Goal: Information Seeking & Learning: Learn about a topic

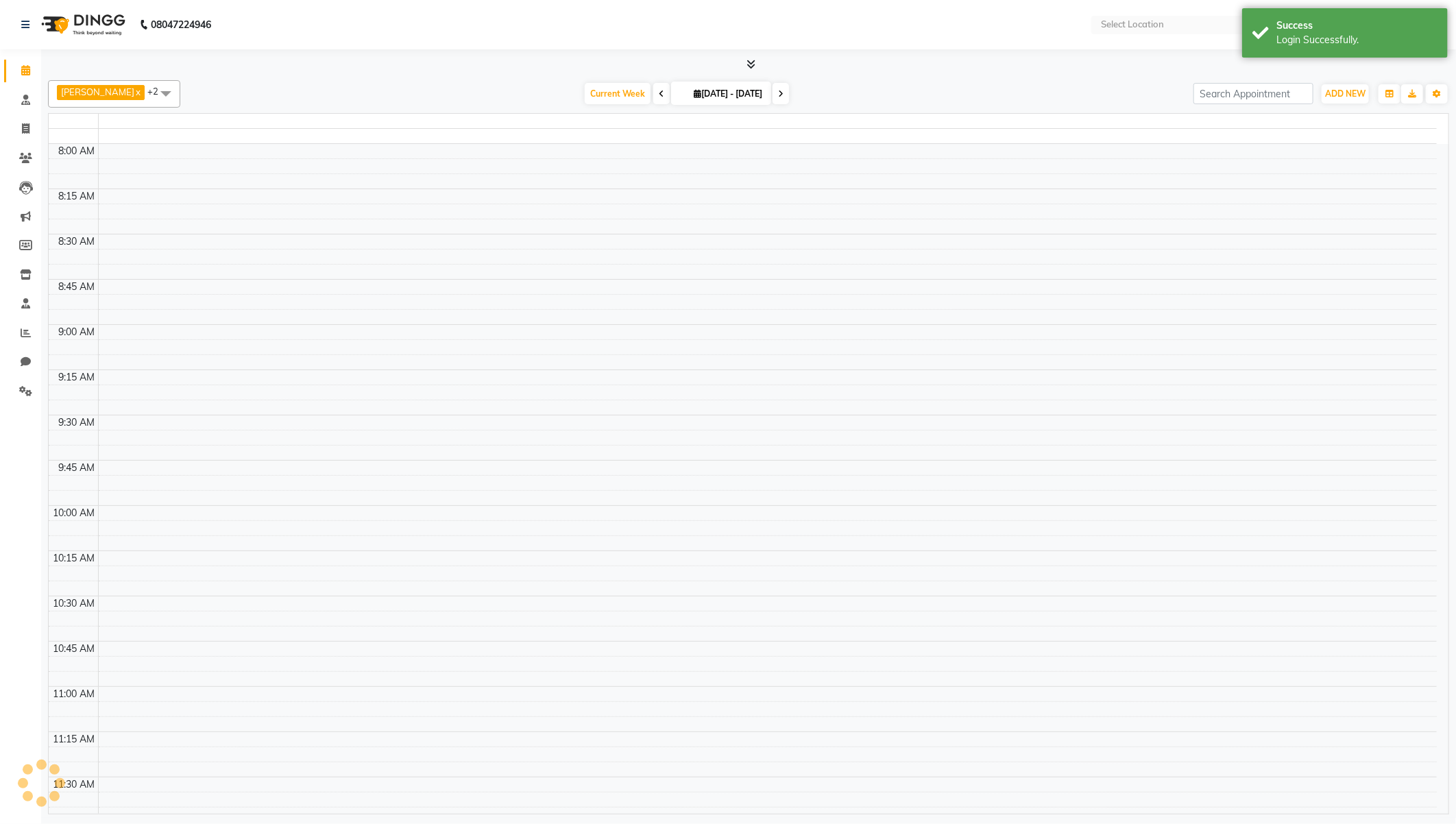
select select "en"
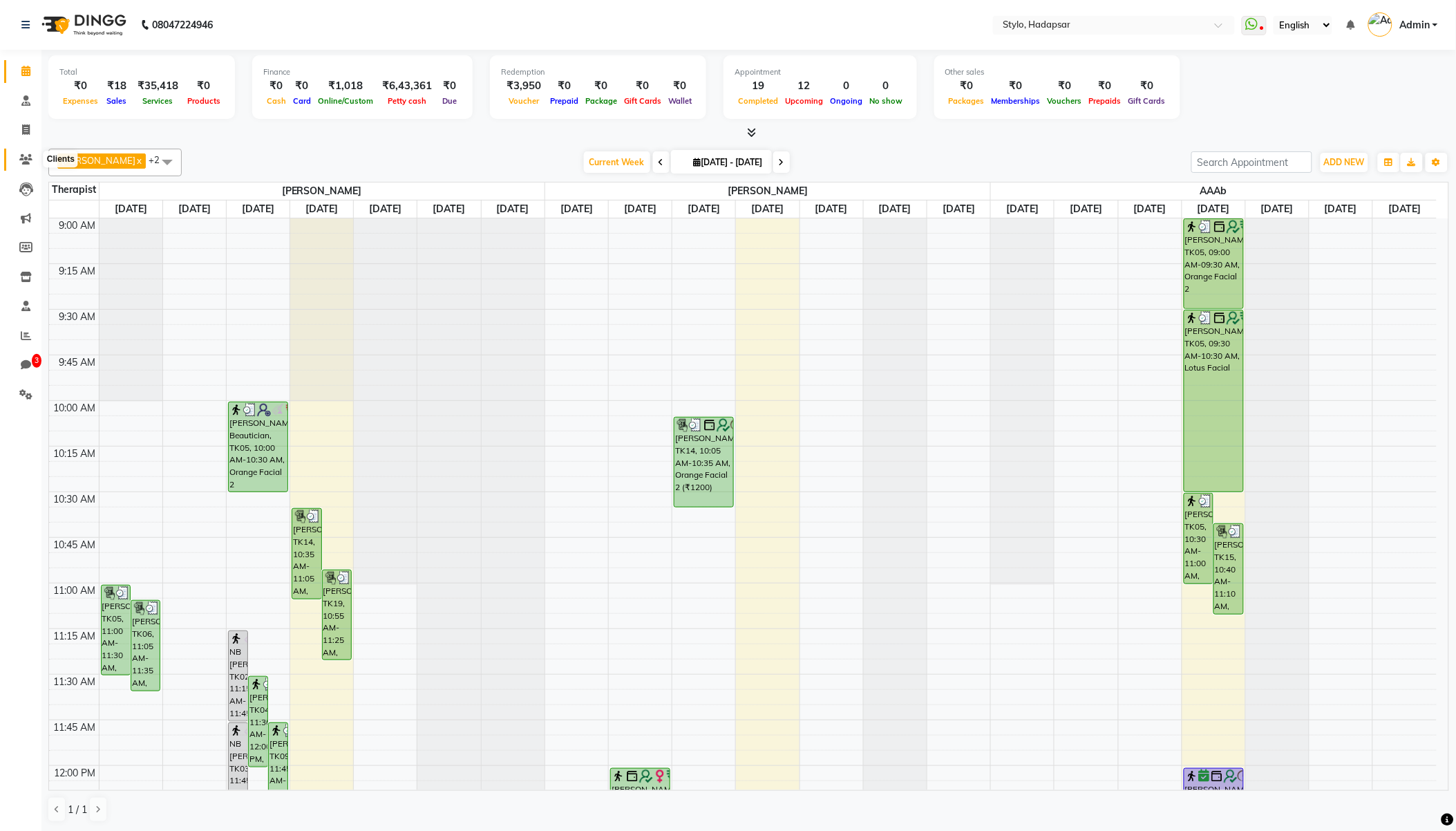
click at [24, 164] on icon at bounding box center [26, 159] width 13 height 10
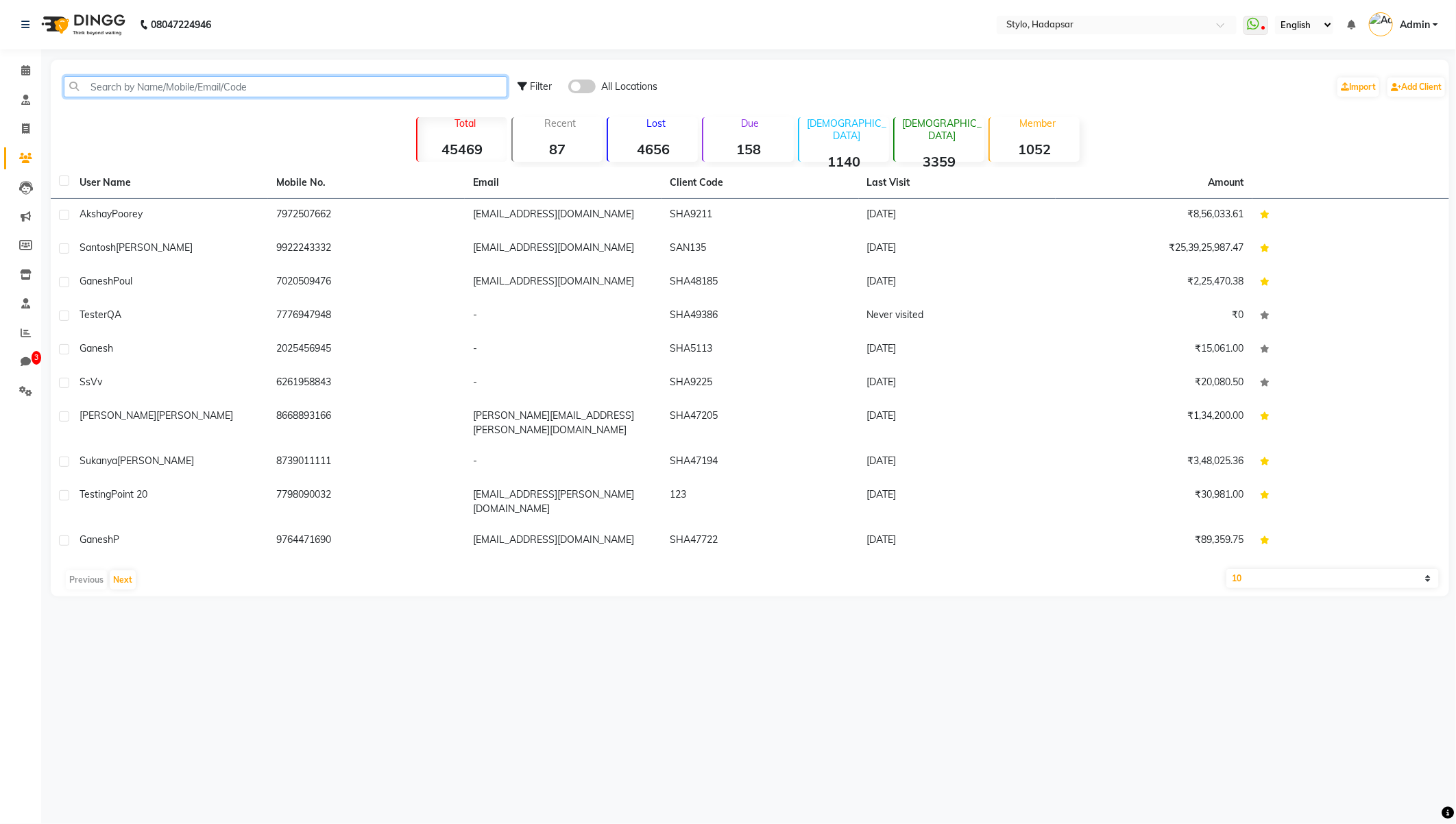
click at [264, 91] on input "text" at bounding box center [285, 87] width 443 height 21
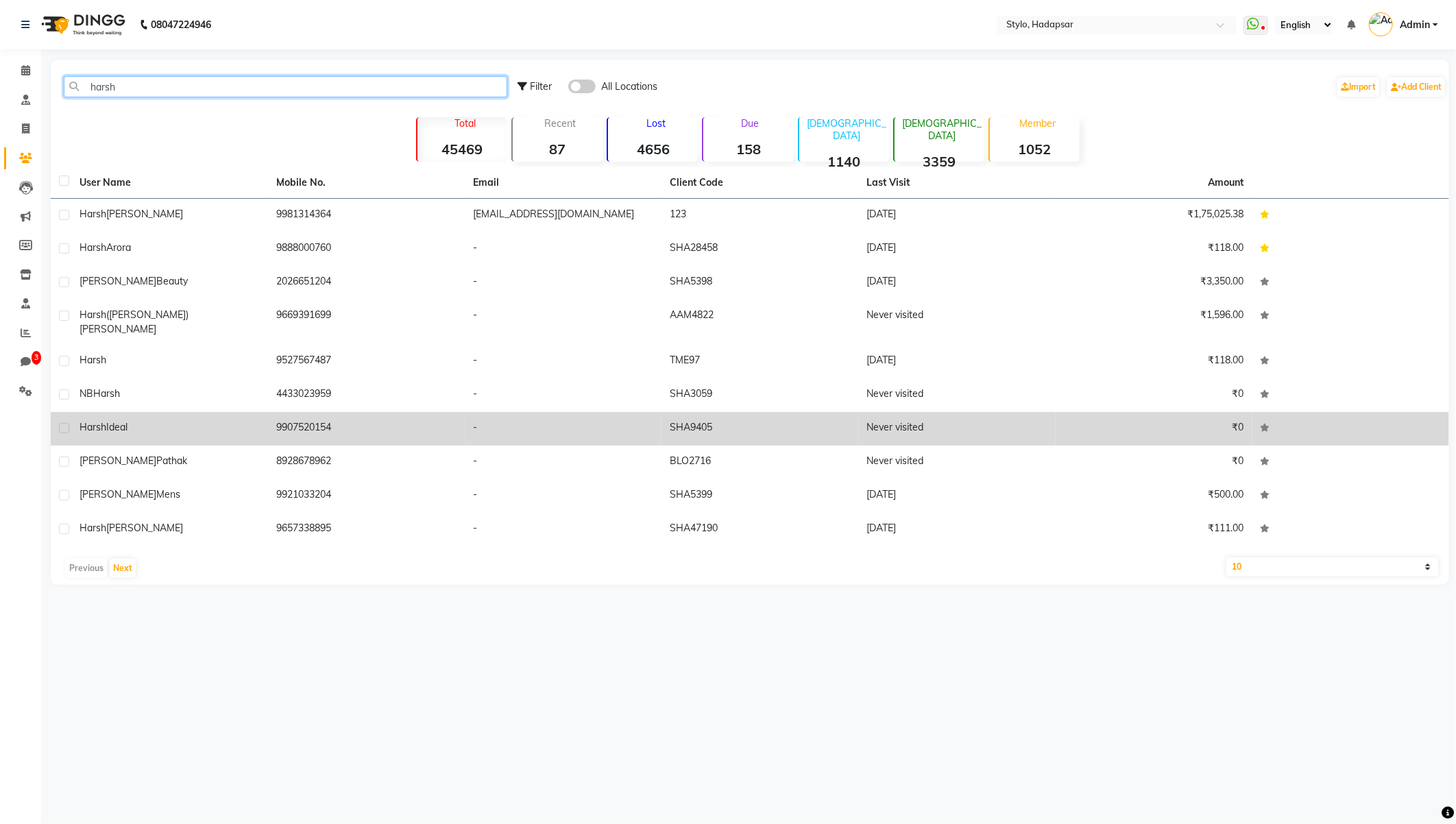
type input "harsh"
click at [422, 412] on td "9907520154" at bounding box center [366, 428] width 197 height 34
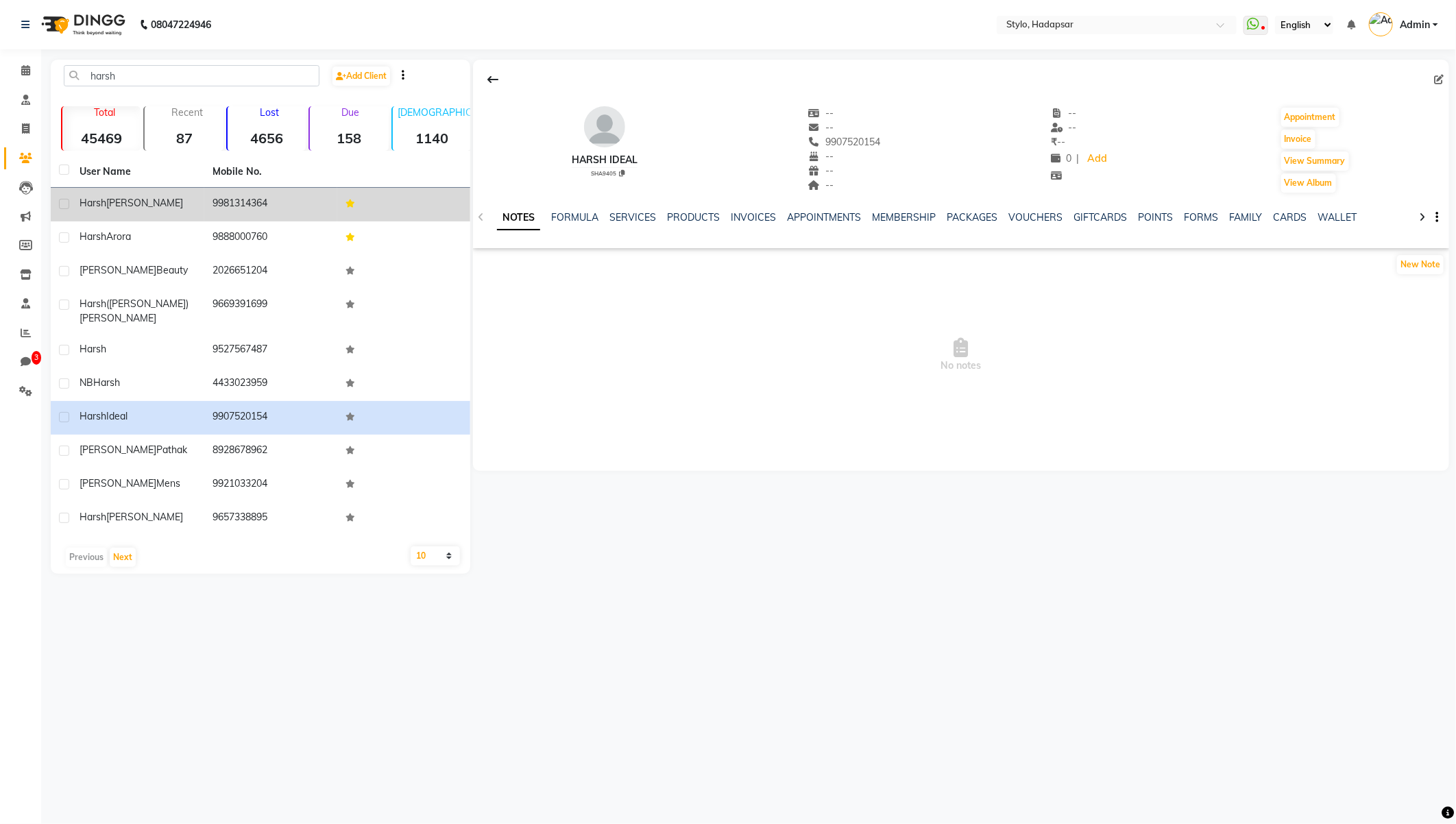
click at [161, 204] on div "Harsh Patidar" at bounding box center [137, 203] width 117 height 14
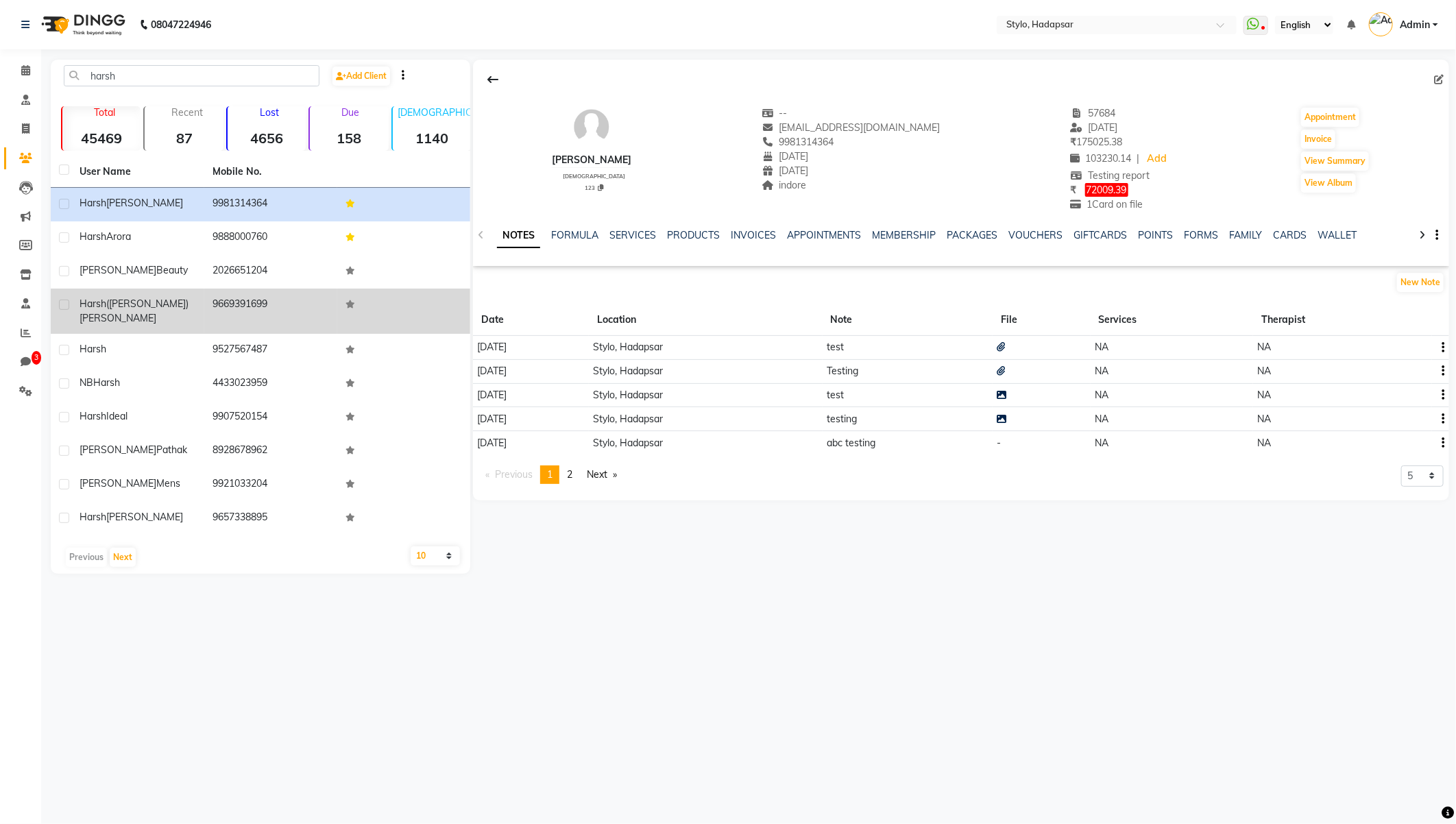
click at [194, 307] on div "harsh(harshu) patidar" at bounding box center [137, 311] width 117 height 29
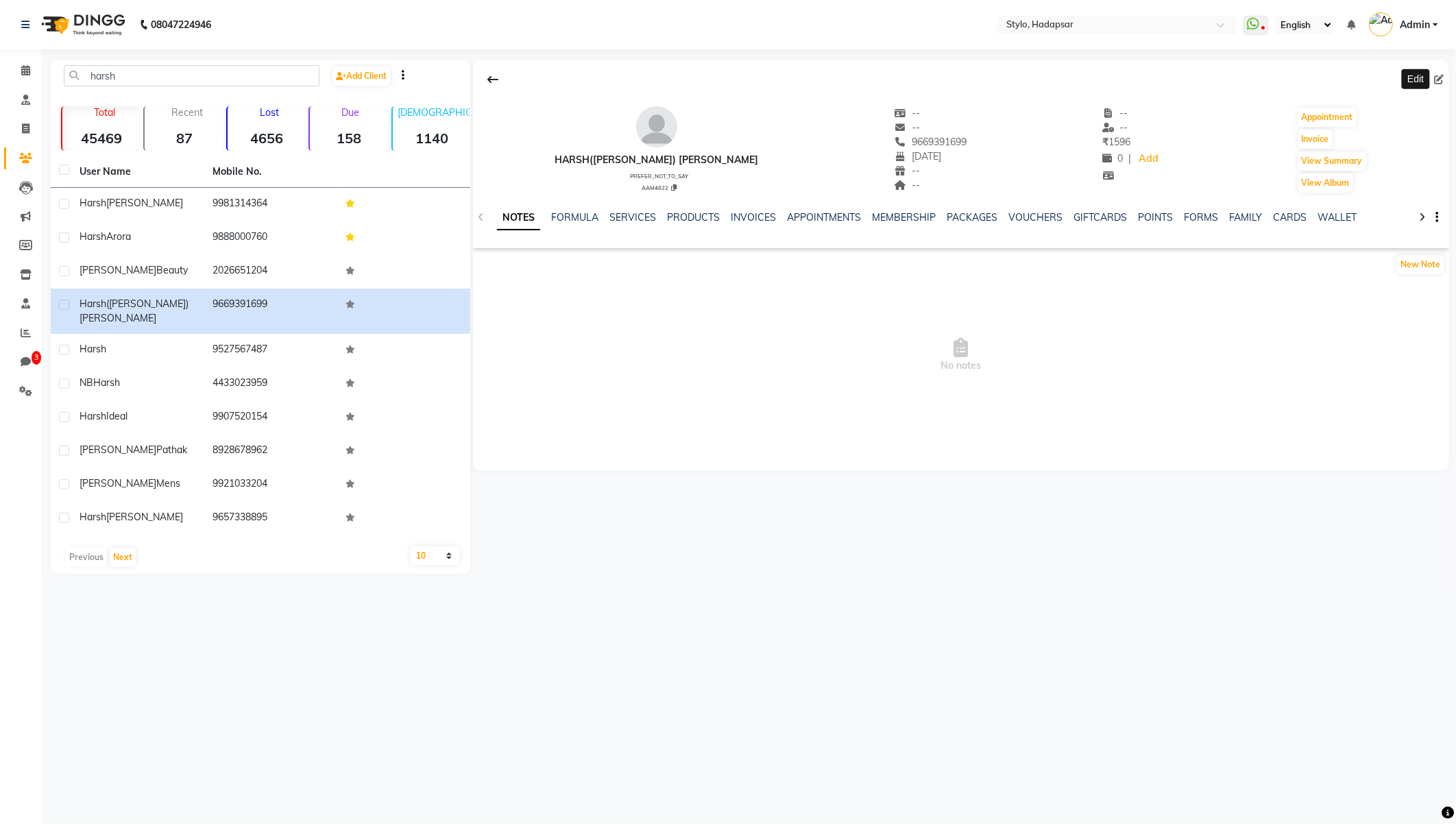
click at [1437, 86] on span at bounding box center [1441, 79] width 15 height 14
click at [1440, 79] on icon at bounding box center [1438, 79] width 9 height 9
select select "20"
select select "12"
select select "2013"
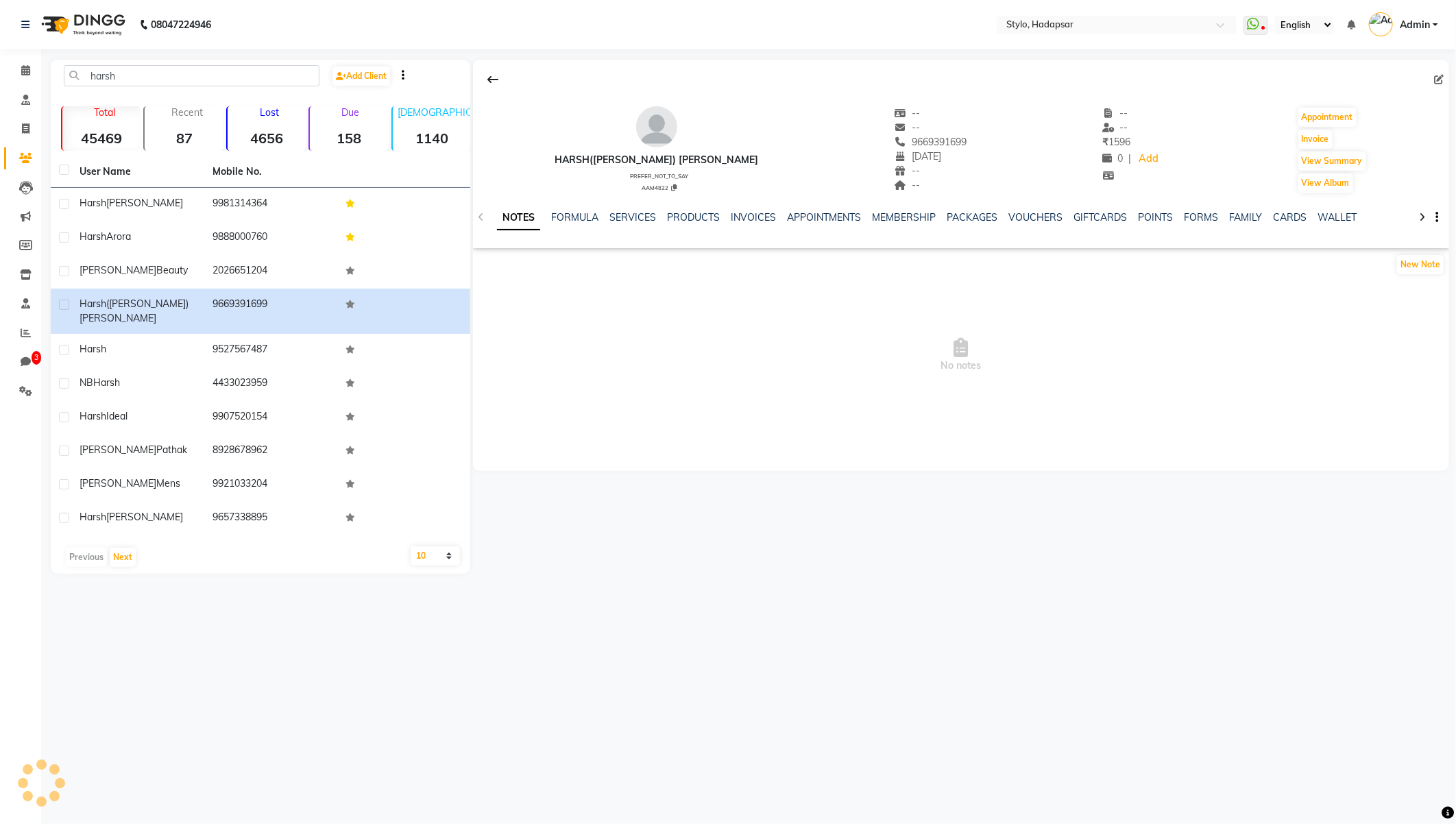
select select "22"
select select "prefer_not_to_say"
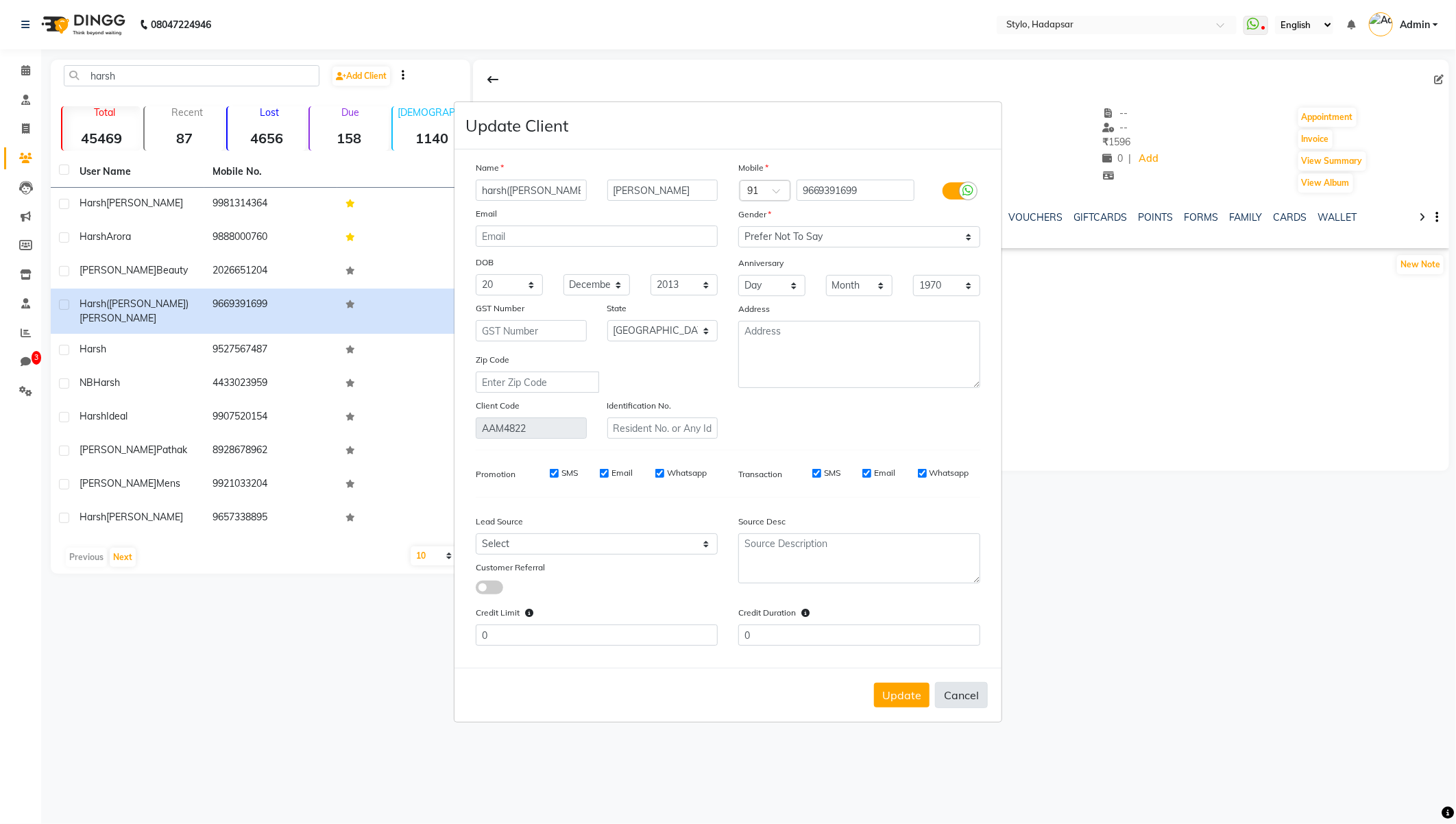
click at [953, 692] on button "Cancel" at bounding box center [961, 695] width 53 height 26
select select
select select "null"
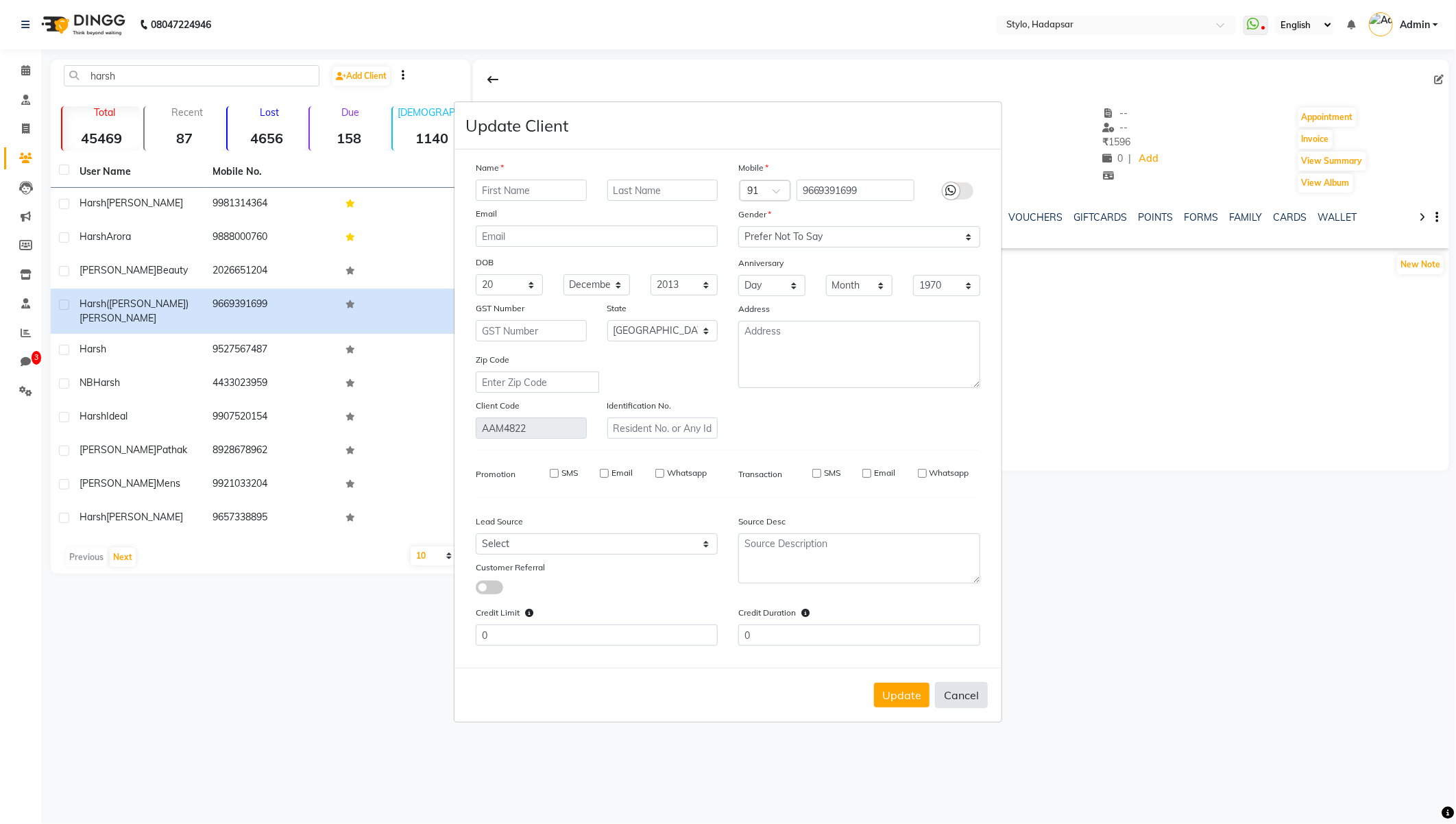
select select
checkbox input "false"
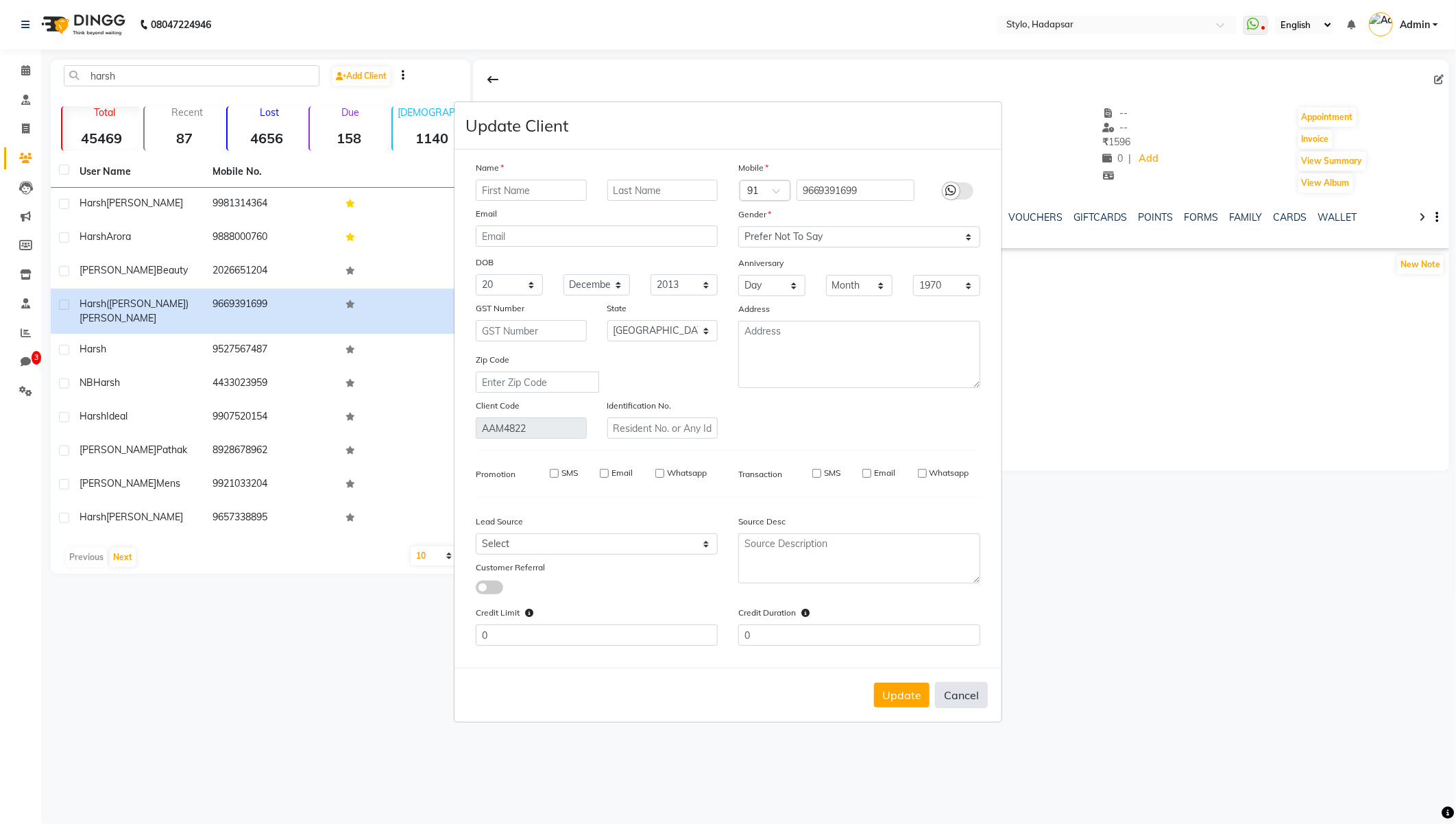
checkbox input "false"
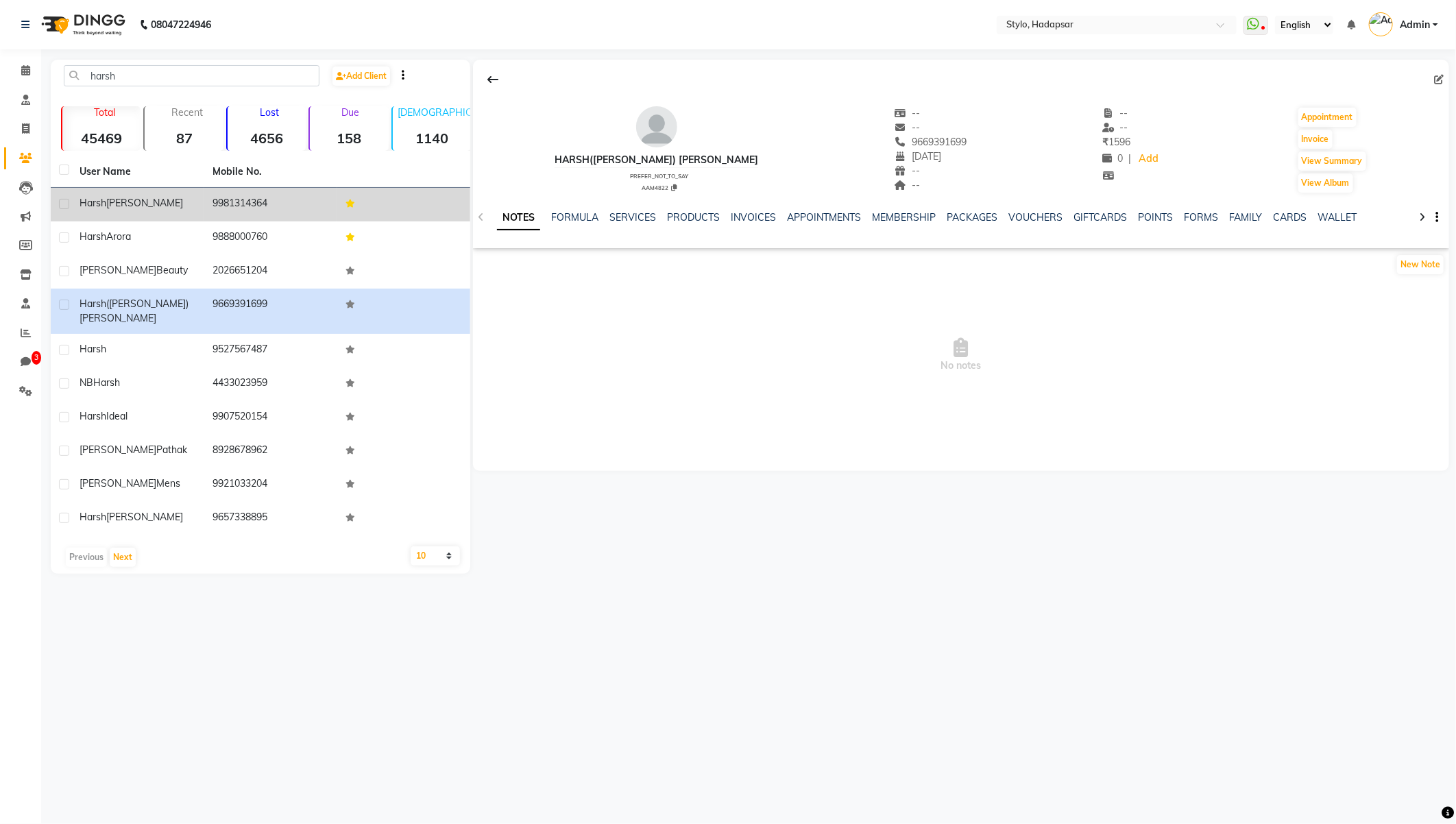
click at [166, 203] on div "Harsh Patidar" at bounding box center [137, 203] width 117 height 14
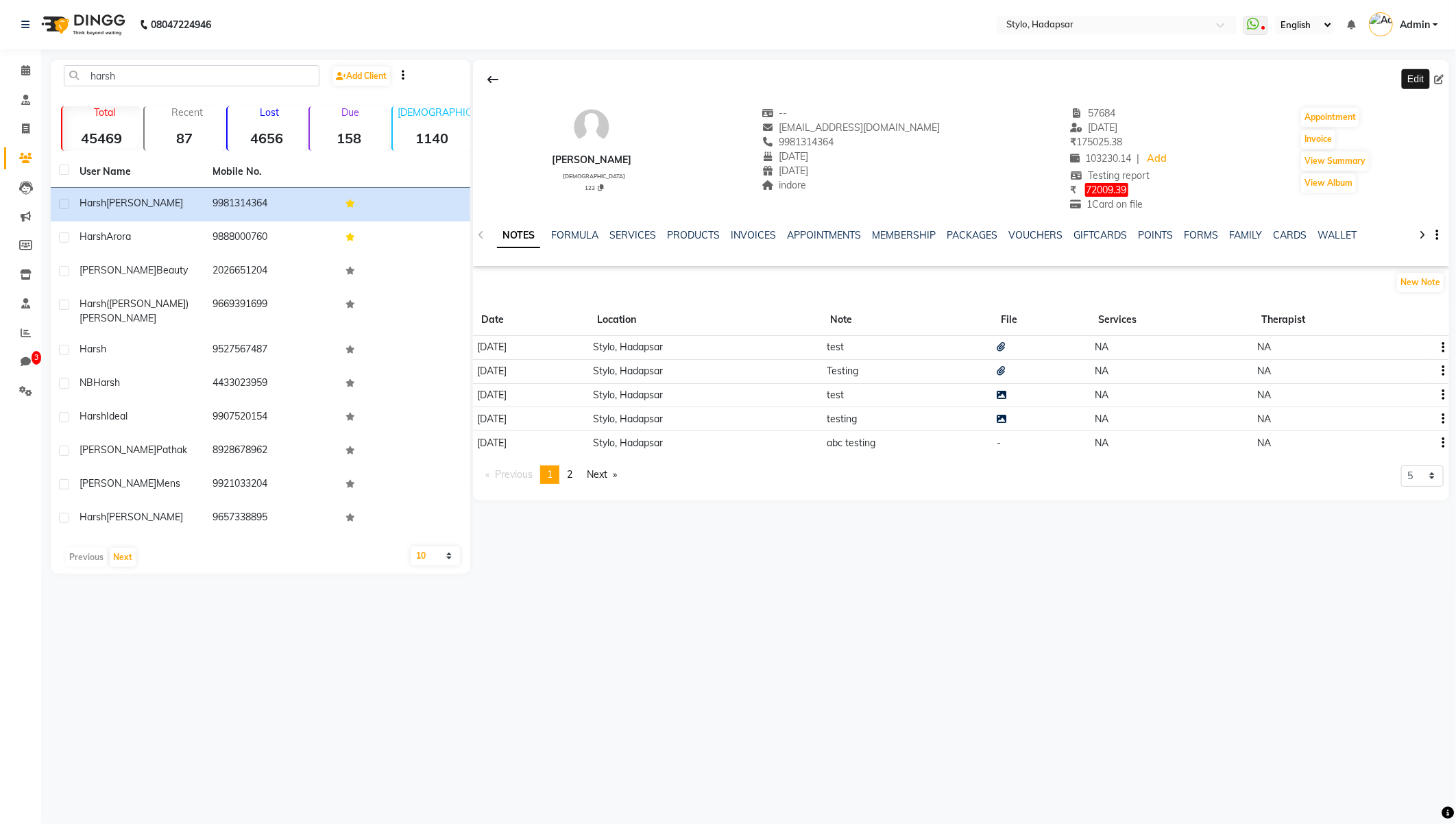
click at [1444, 74] on span at bounding box center [1441, 79] width 15 height 14
click at [1440, 77] on icon at bounding box center [1438, 79] width 9 height 9
select select "13"
select select "09"
select select "2001"
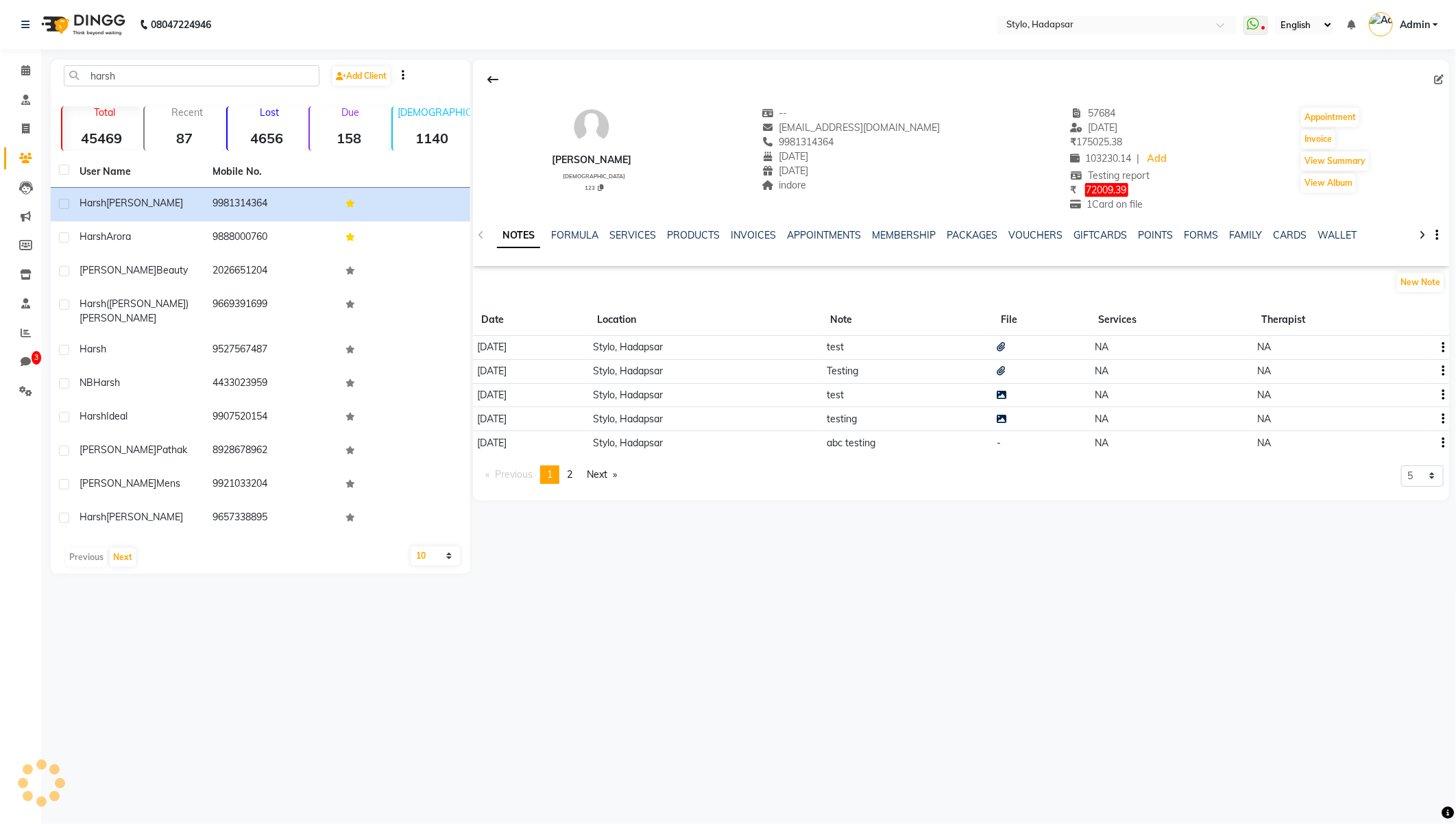
select select "22"
select select "male"
select select "20"
select select "11"
select select "2024"
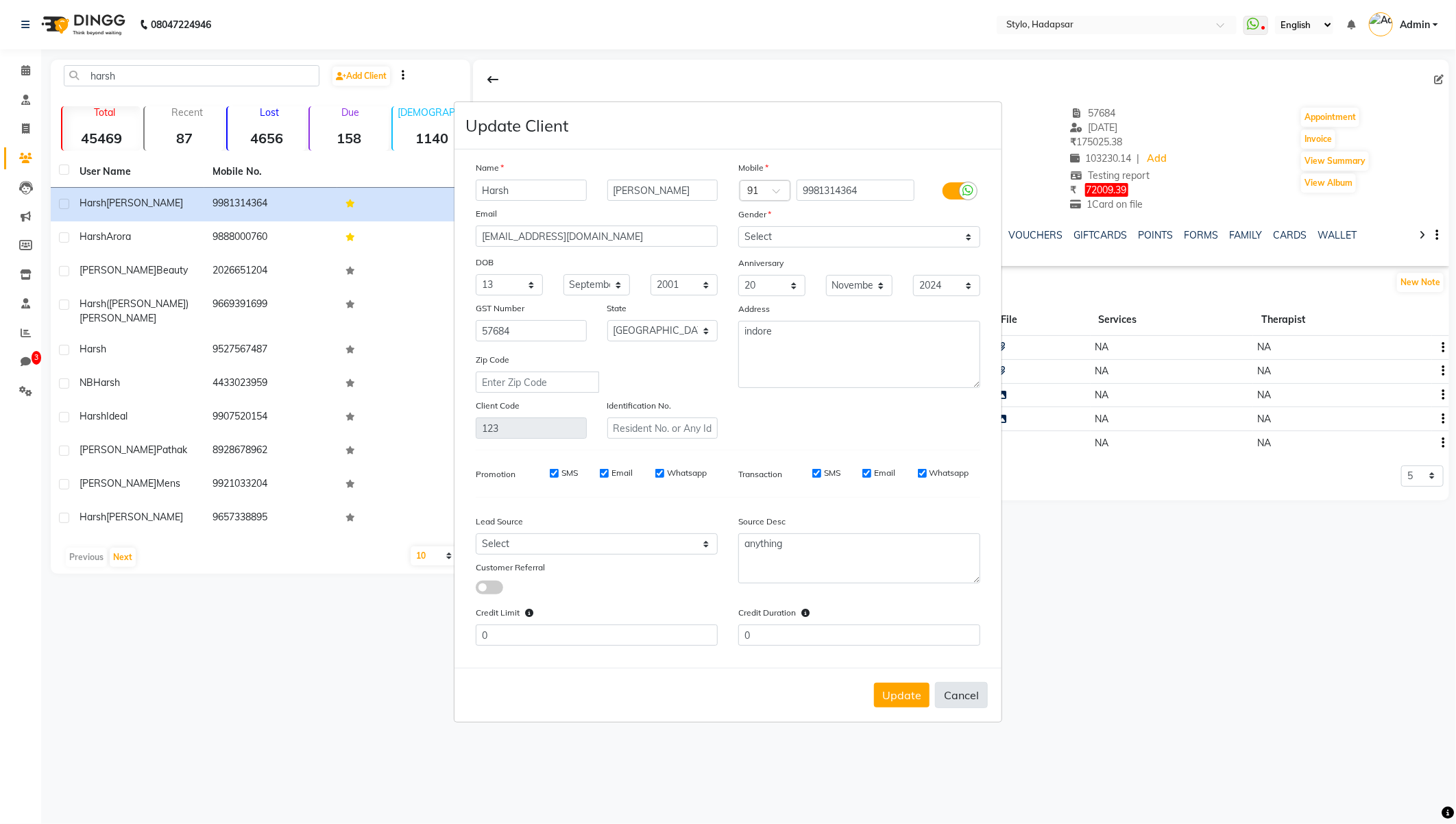
click at [962, 687] on button "Cancel" at bounding box center [961, 695] width 53 height 26
select select
select select "null"
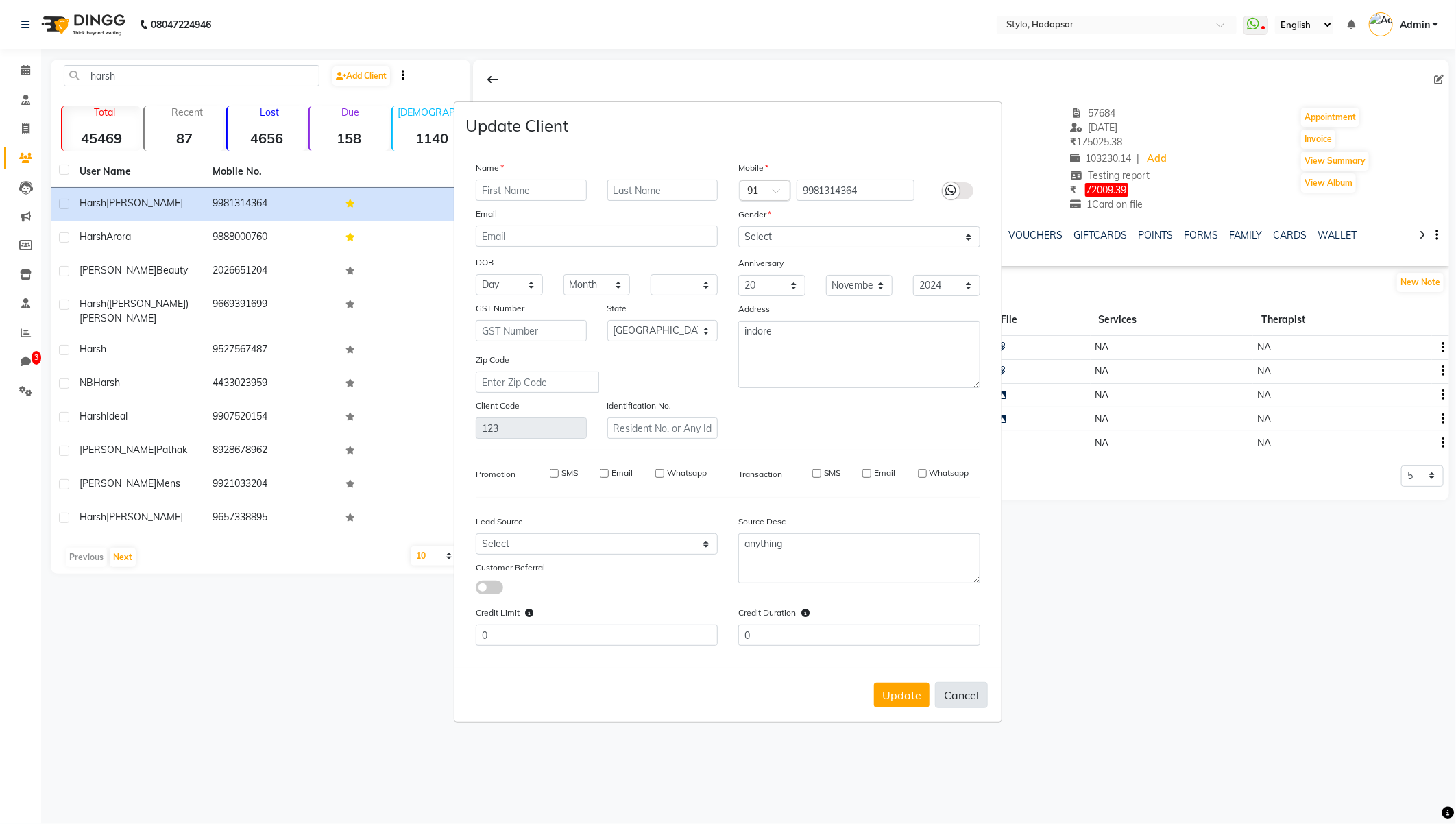
select select
checkbox input "false"
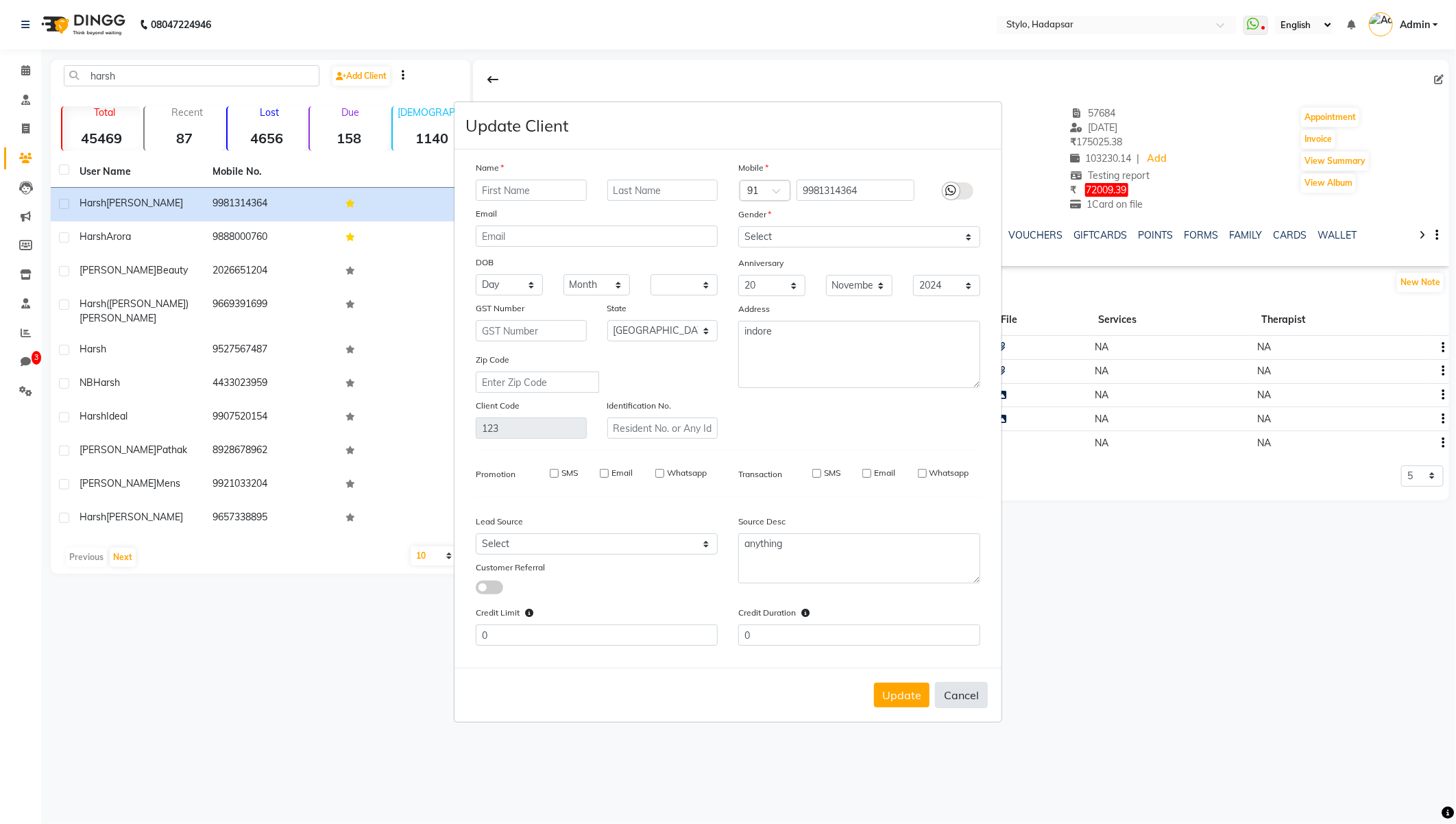
checkbox input "false"
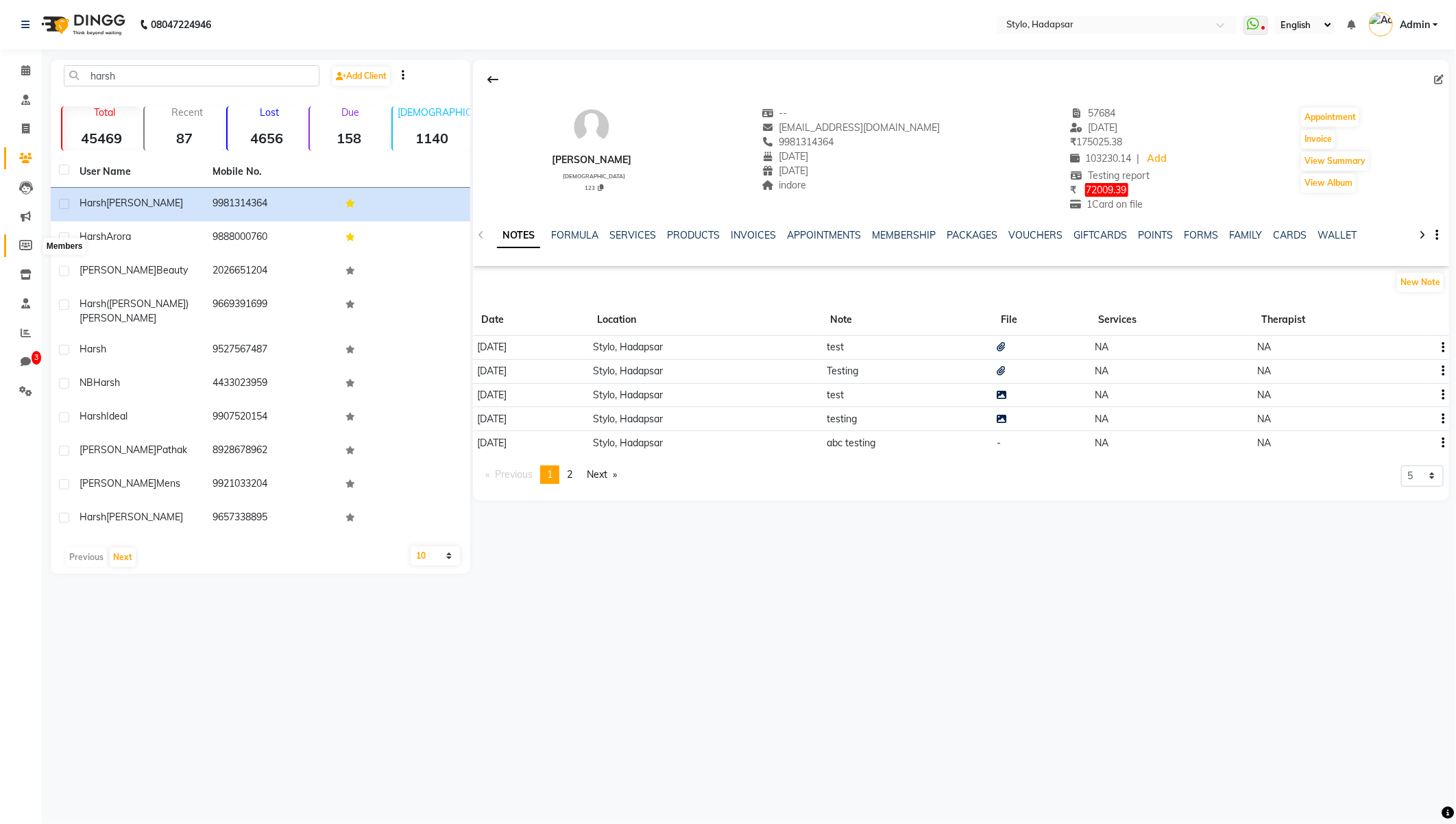
click at [21, 250] on icon at bounding box center [26, 244] width 13 height 10
select select
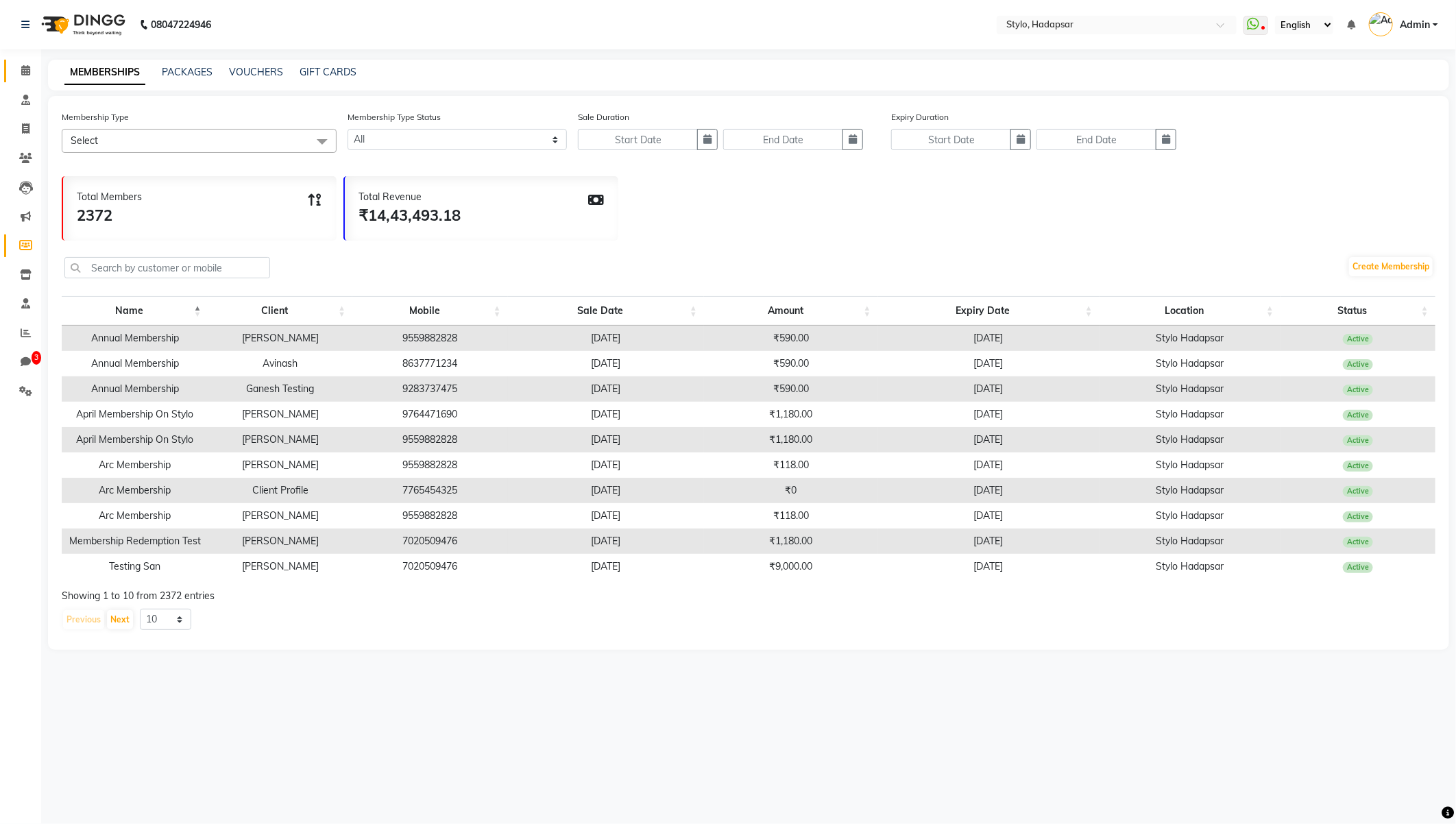
click at [17, 62] on link "Calendar" at bounding box center [20, 71] width 33 height 22
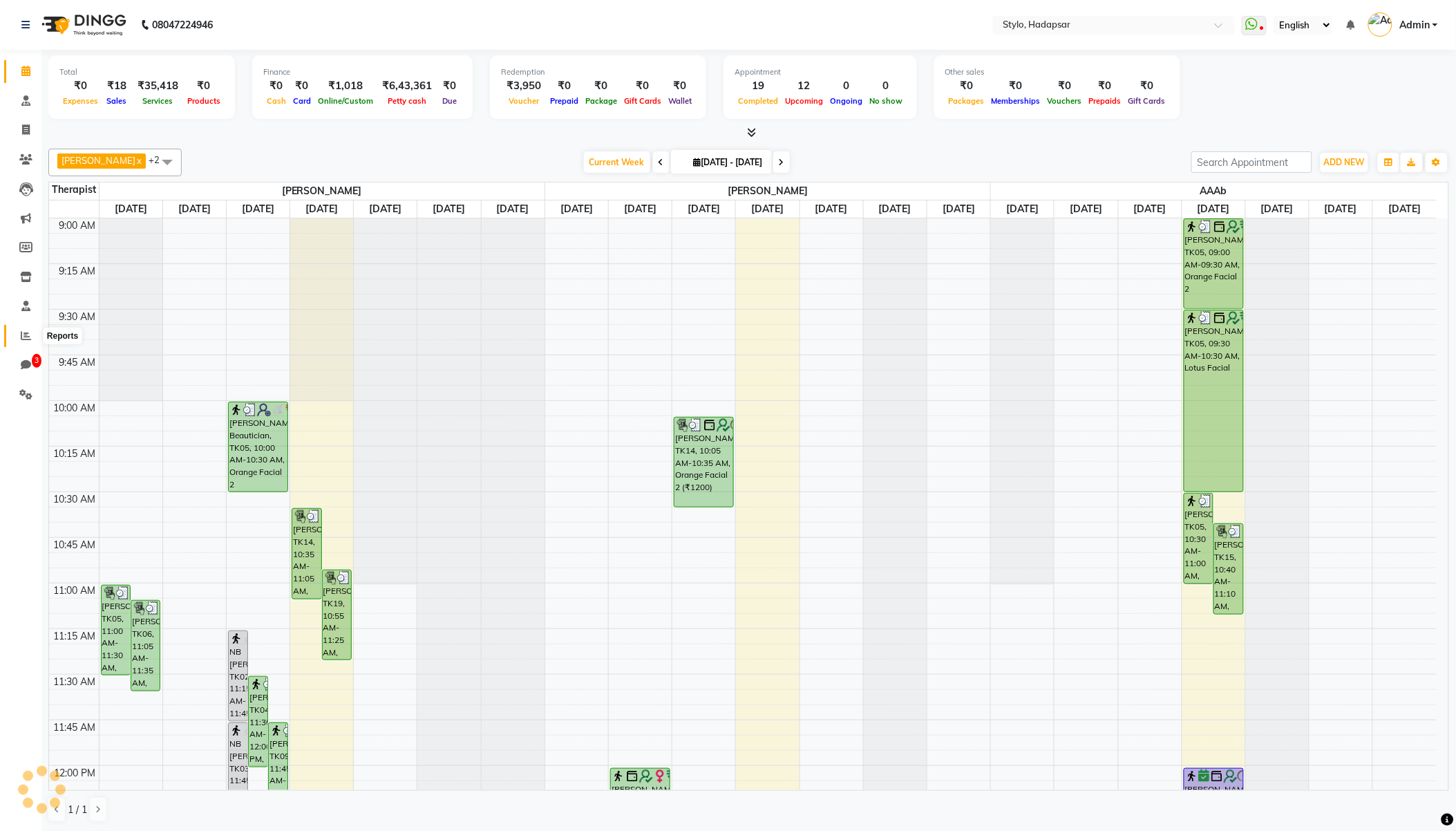
click at [23, 337] on icon at bounding box center [25, 335] width 10 height 10
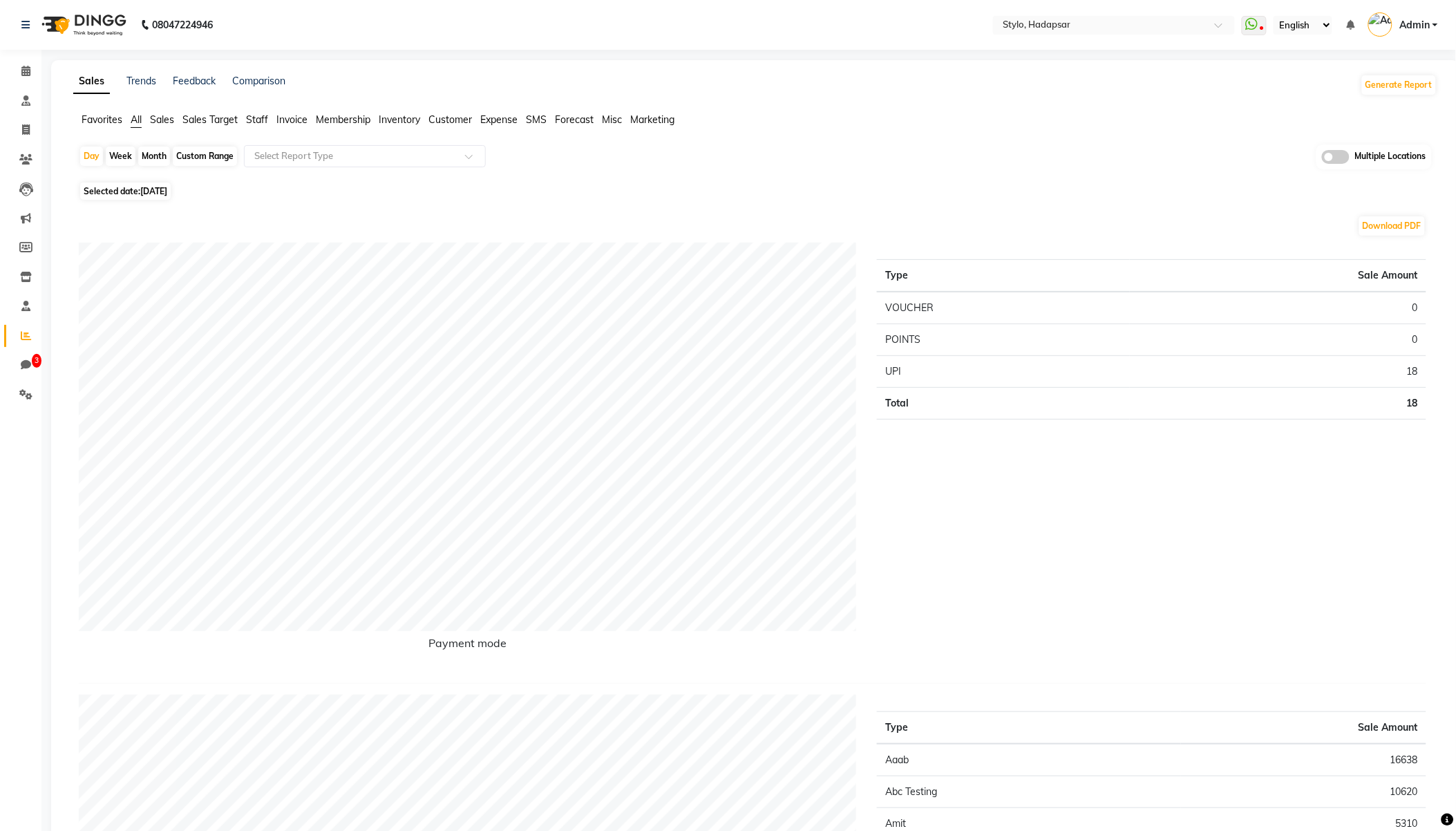
click at [175, 157] on div "Custom Range" at bounding box center [205, 156] width 64 height 20
select select "9"
select select "2025"
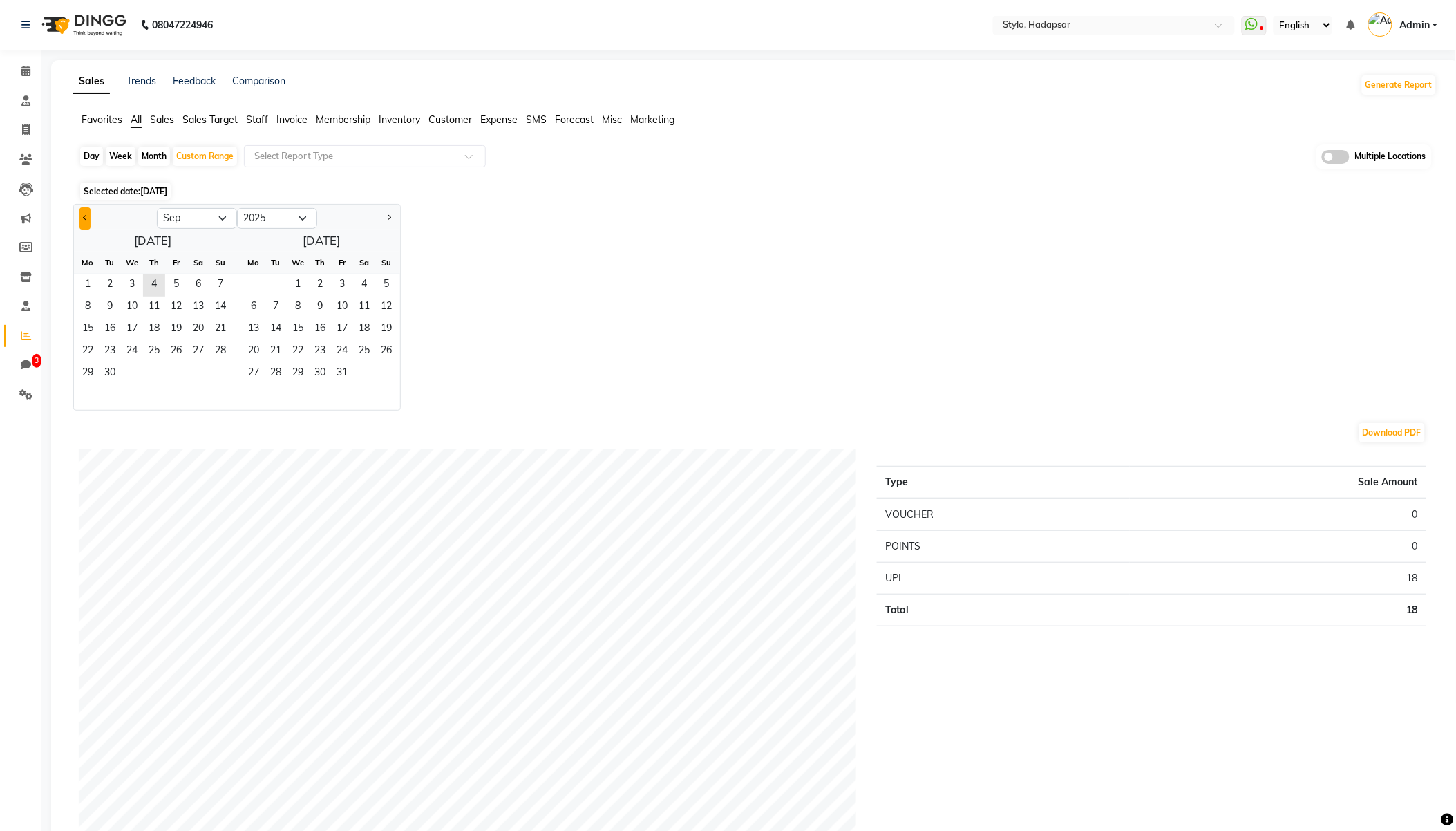
click at [84, 216] on span "Previous month" at bounding box center [85, 216] width 5 height 5
click at [88, 220] on button "Previous month" at bounding box center [85, 217] width 11 height 22
select select "5"
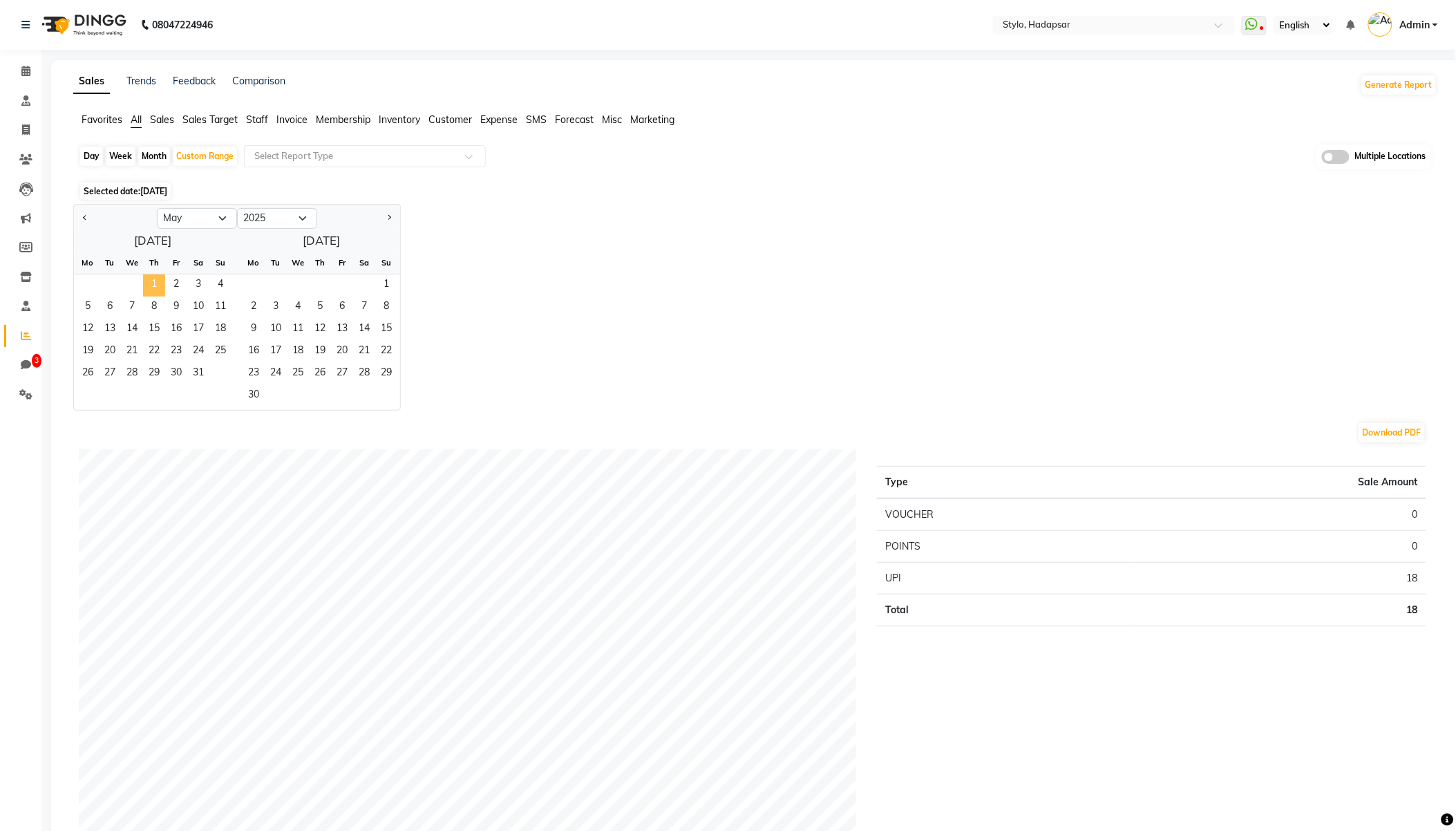
click at [145, 289] on span "1" at bounding box center [153, 285] width 22 height 22
click at [256, 392] on span "30" at bounding box center [253, 395] width 22 height 22
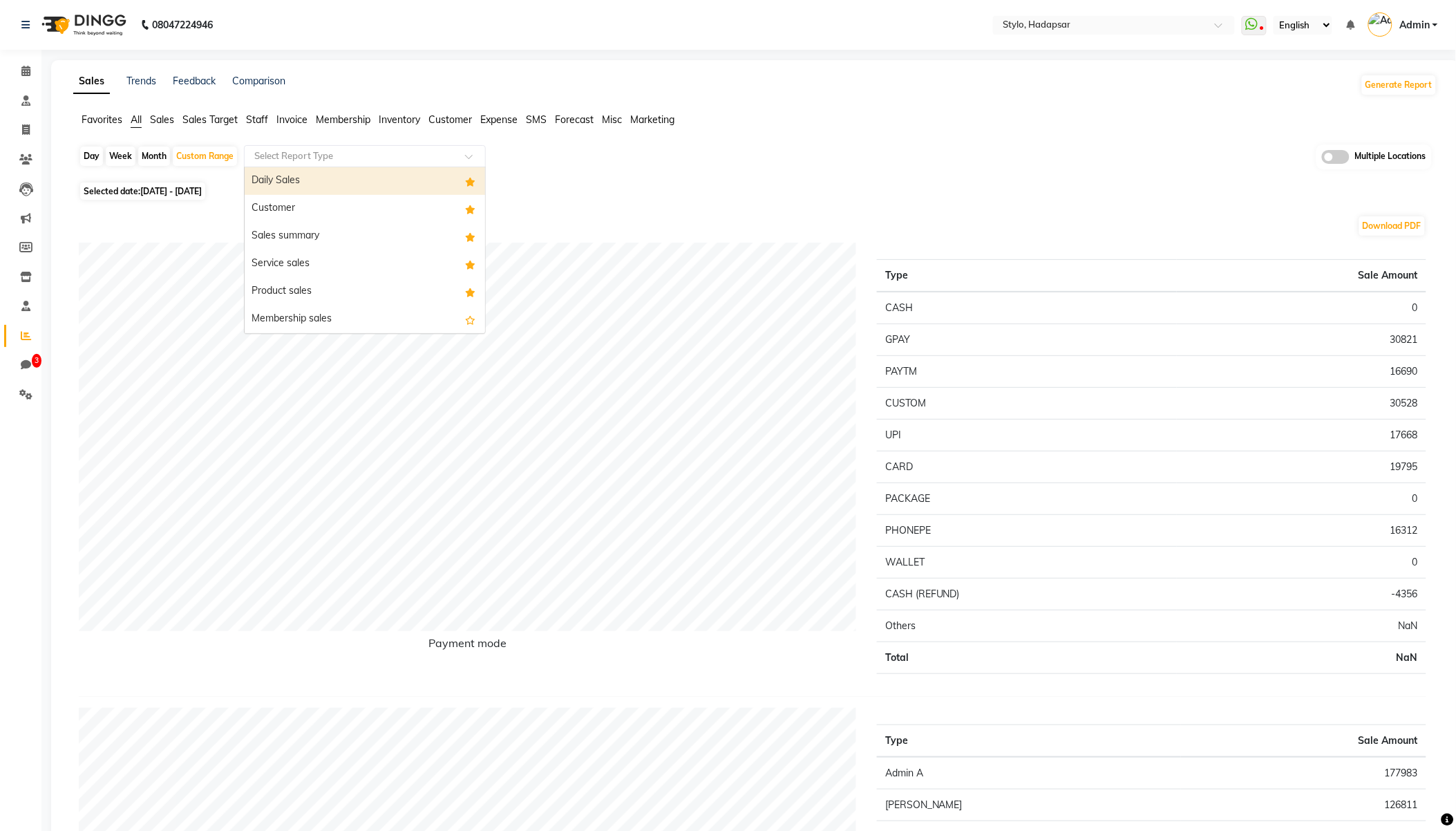
click at [325, 157] on input "text" at bounding box center [350, 156] width 199 height 14
click at [285, 287] on div "Product sales" at bounding box center [365, 291] width 241 height 27
select select "filtered_report"
select select "csv"
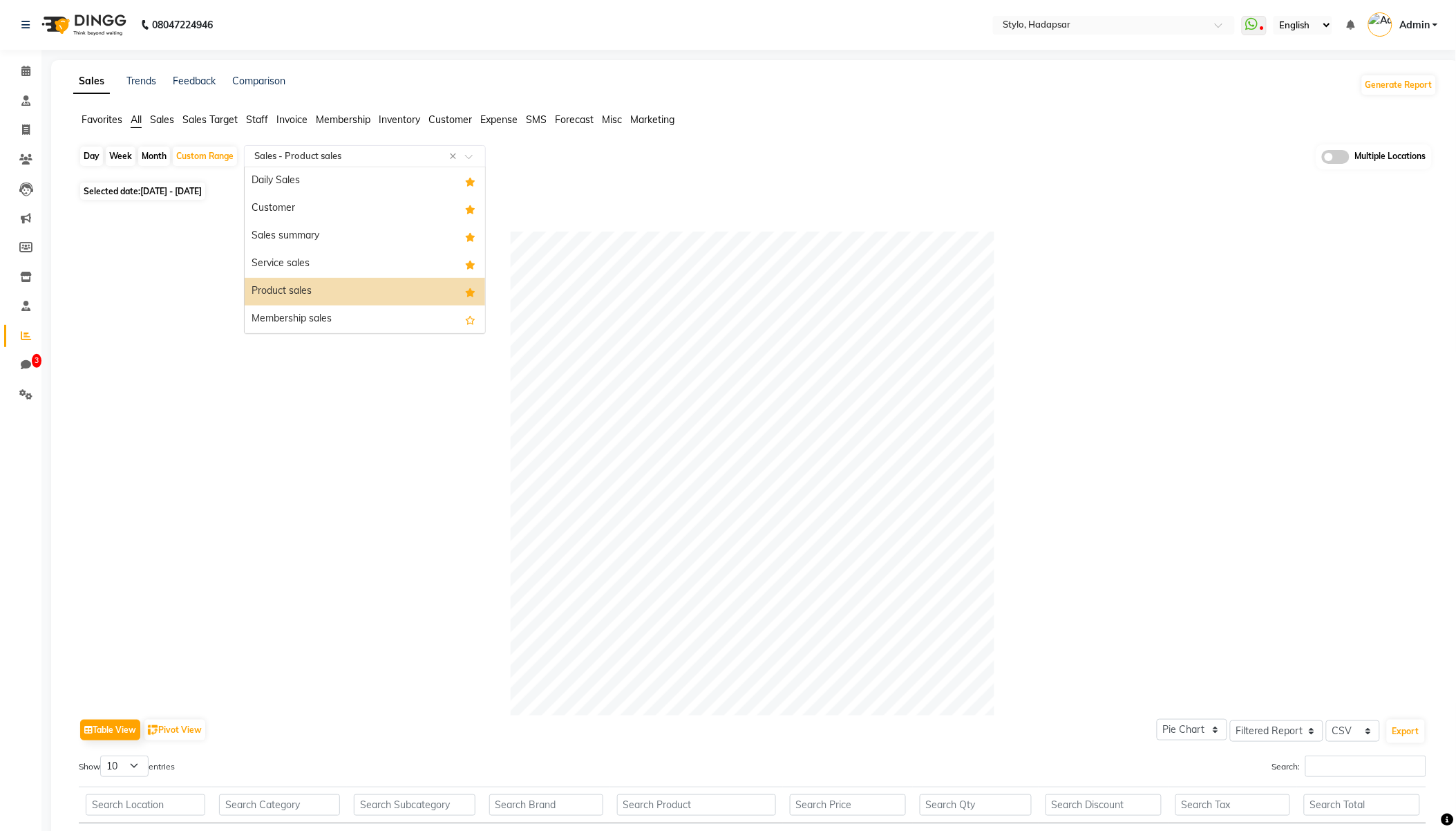
click at [291, 157] on input "text" at bounding box center [350, 156] width 199 height 14
click at [275, 260] on div "Service sales" at bounding box center [365, 264] width 241 height 27
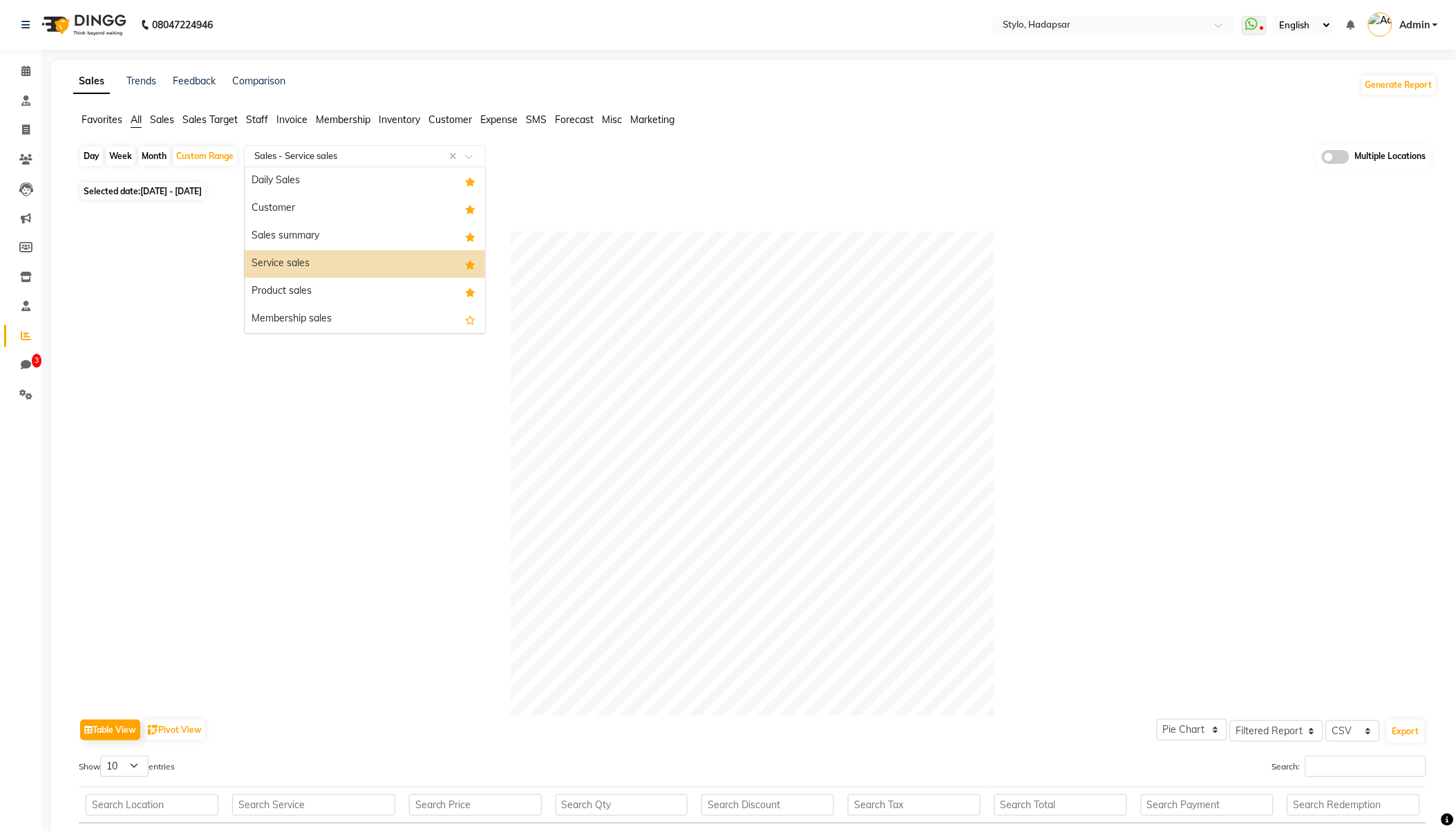
click at [306, 154] on input "text" at bounding box center [350, 156] width 199 height 14
click at [285, 309] on div "Membership sales" at bounding box center [365, 319] width 241 height 27
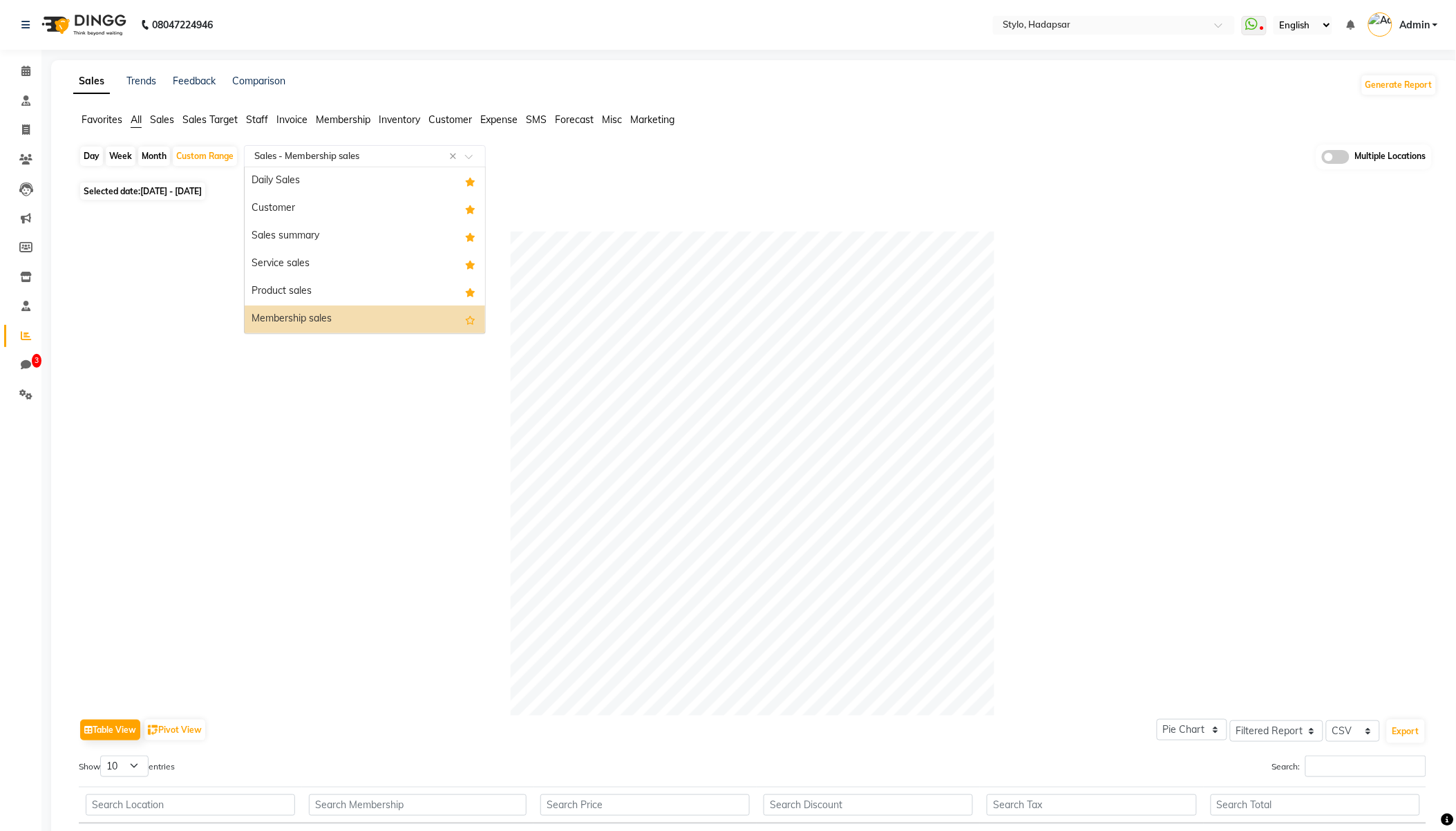
click at [303, 152] on input "text" at bounding box center [350, 156] width 199 height 14
click at [291, 210] on div "Customer" at bounding box center [365, 208] width 241 height 27
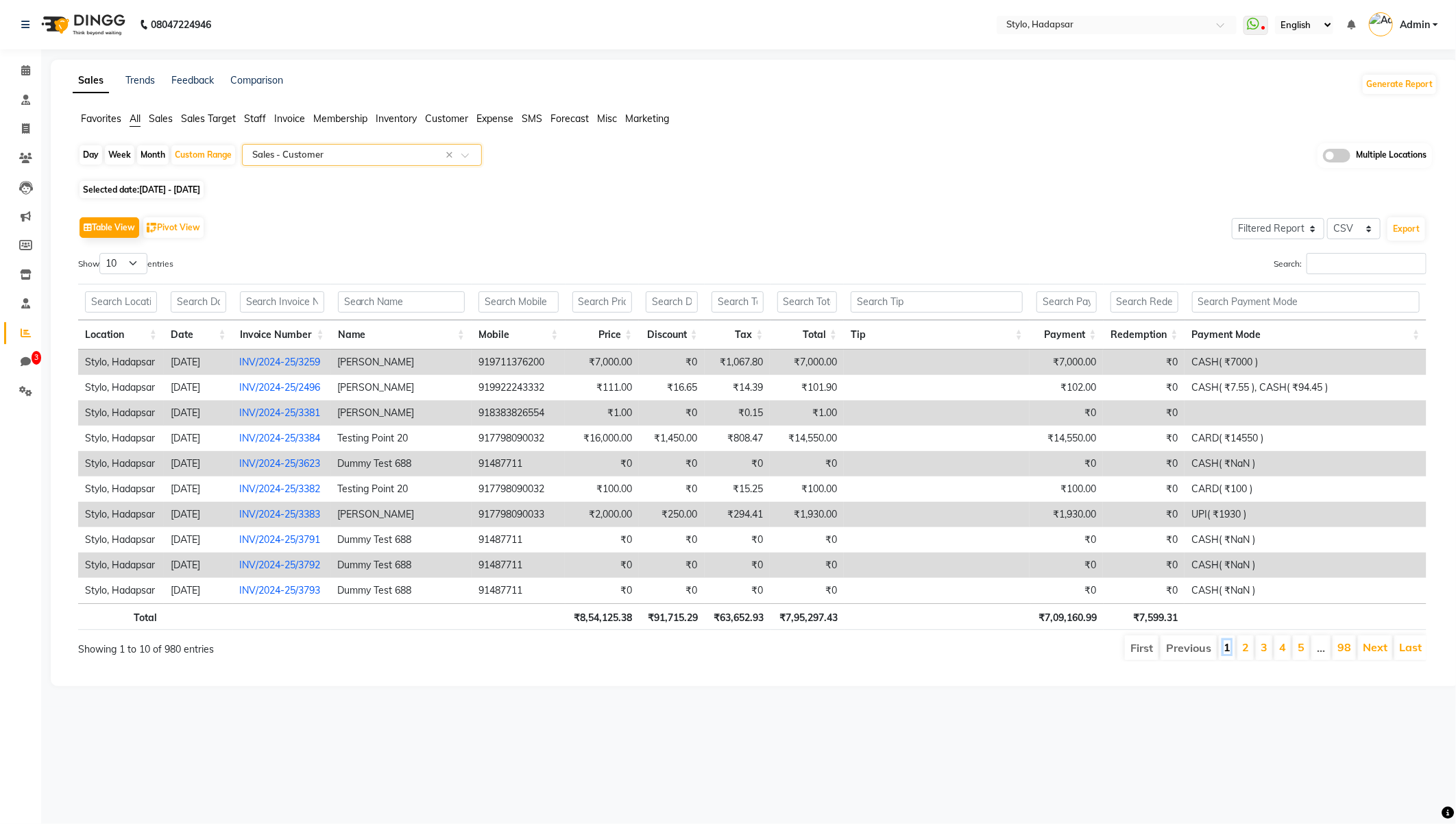
click at [1225, 649] on link "1" at bounding box center [1226, 647] width 7 height 14
click at [1368, 646] on link "Next" at bounding box center [1375, 647] width 24 height 14
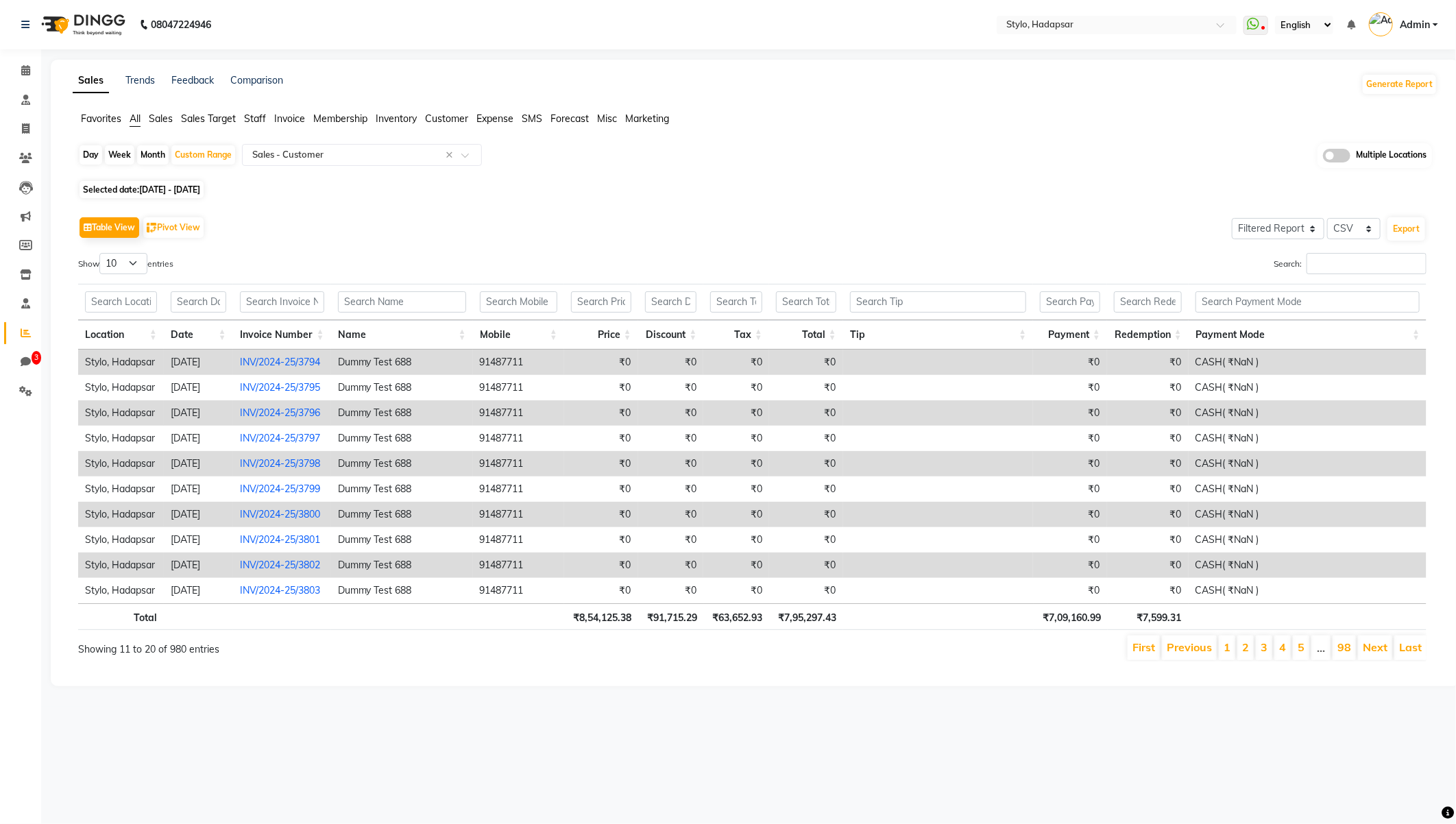
click at [1368, 646] on link "Next" at bounding box center [1375, 647] width 24 height 14
click at [1140, 645] on link "First" at bounding box center [1141, 647] width 22 height 14
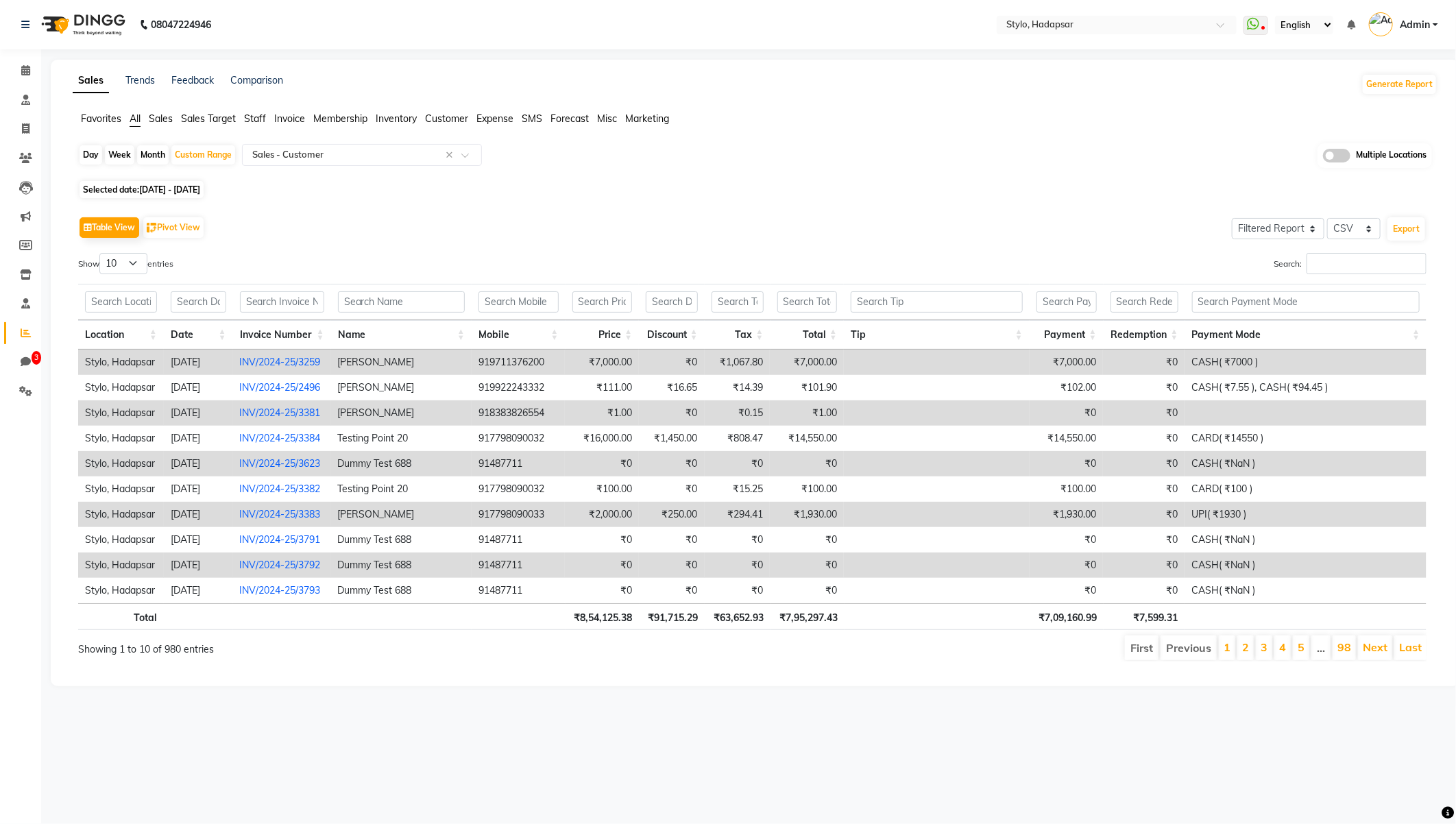
click at [249, 228] on div "Table View Pivot View Select Full Report Filtered Report Select CSV PDF Export" at bounding box center [752, 227] width 1348 height 29
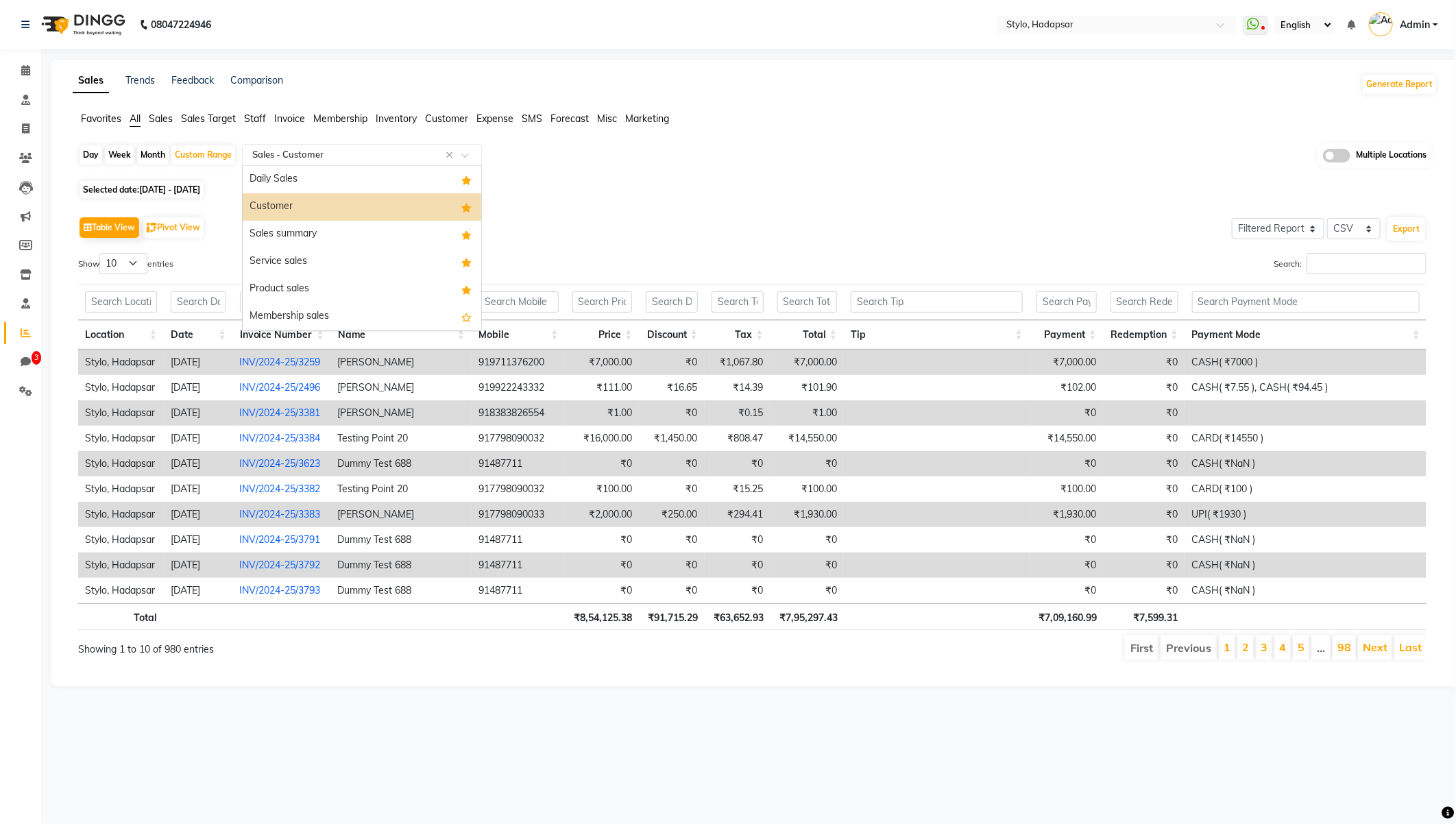
click at [288, 148] on input "text" at bounding box center [347, 155] width 197 height 14
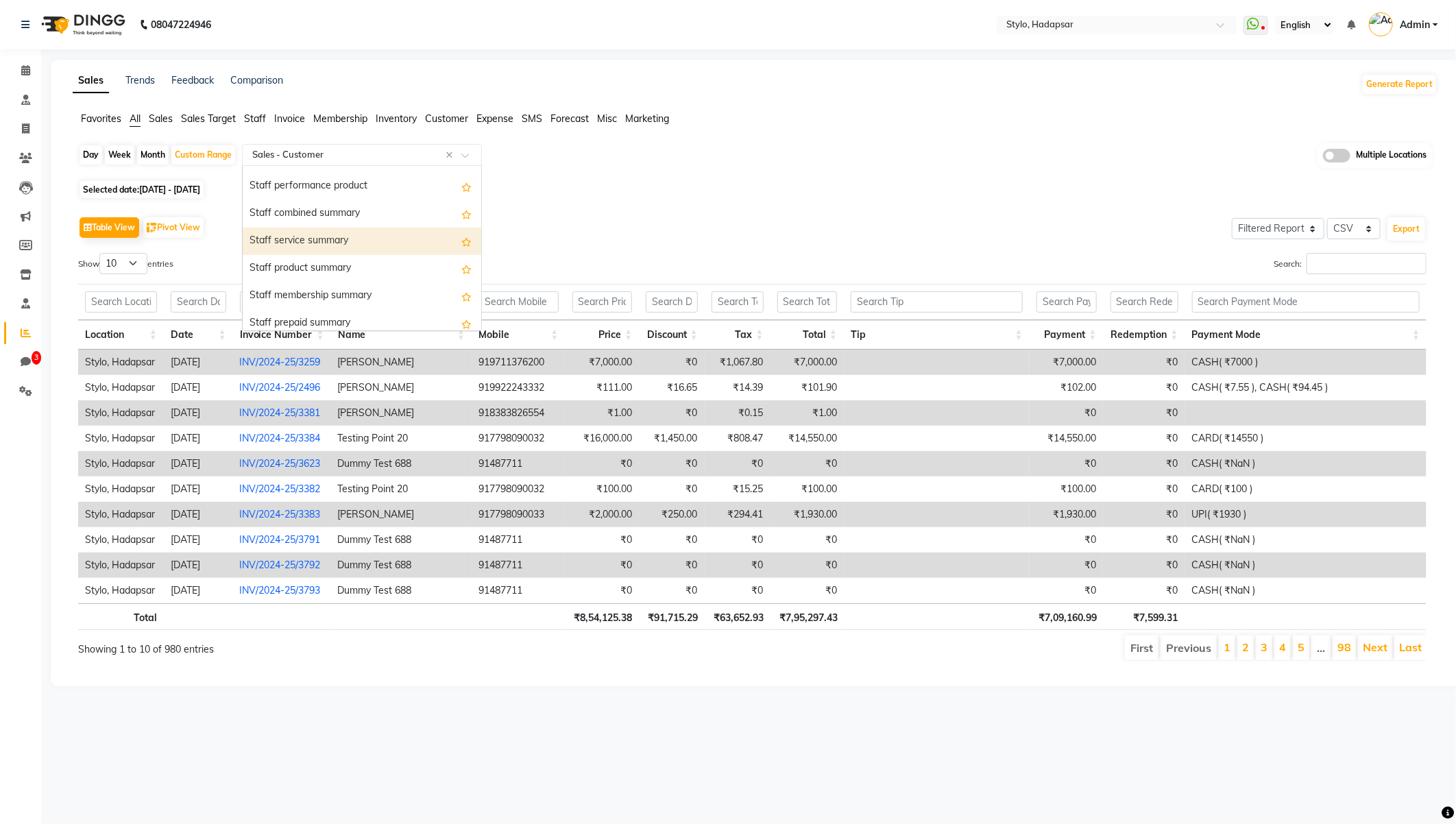
scroll to position [761, 0]
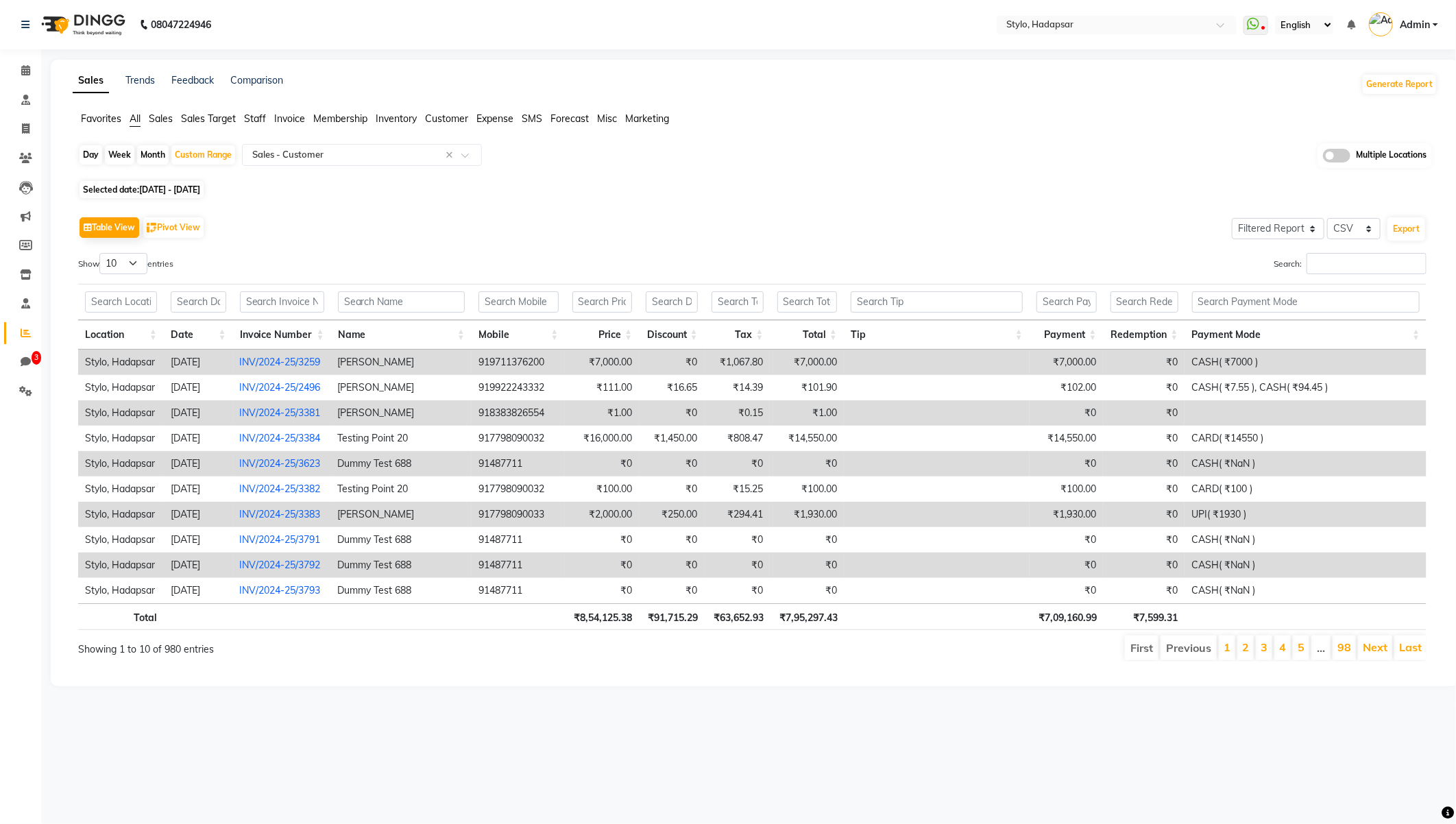
click at [385, 118] on span "Inventory" at bounding box center [396, 118] width 41 height 12
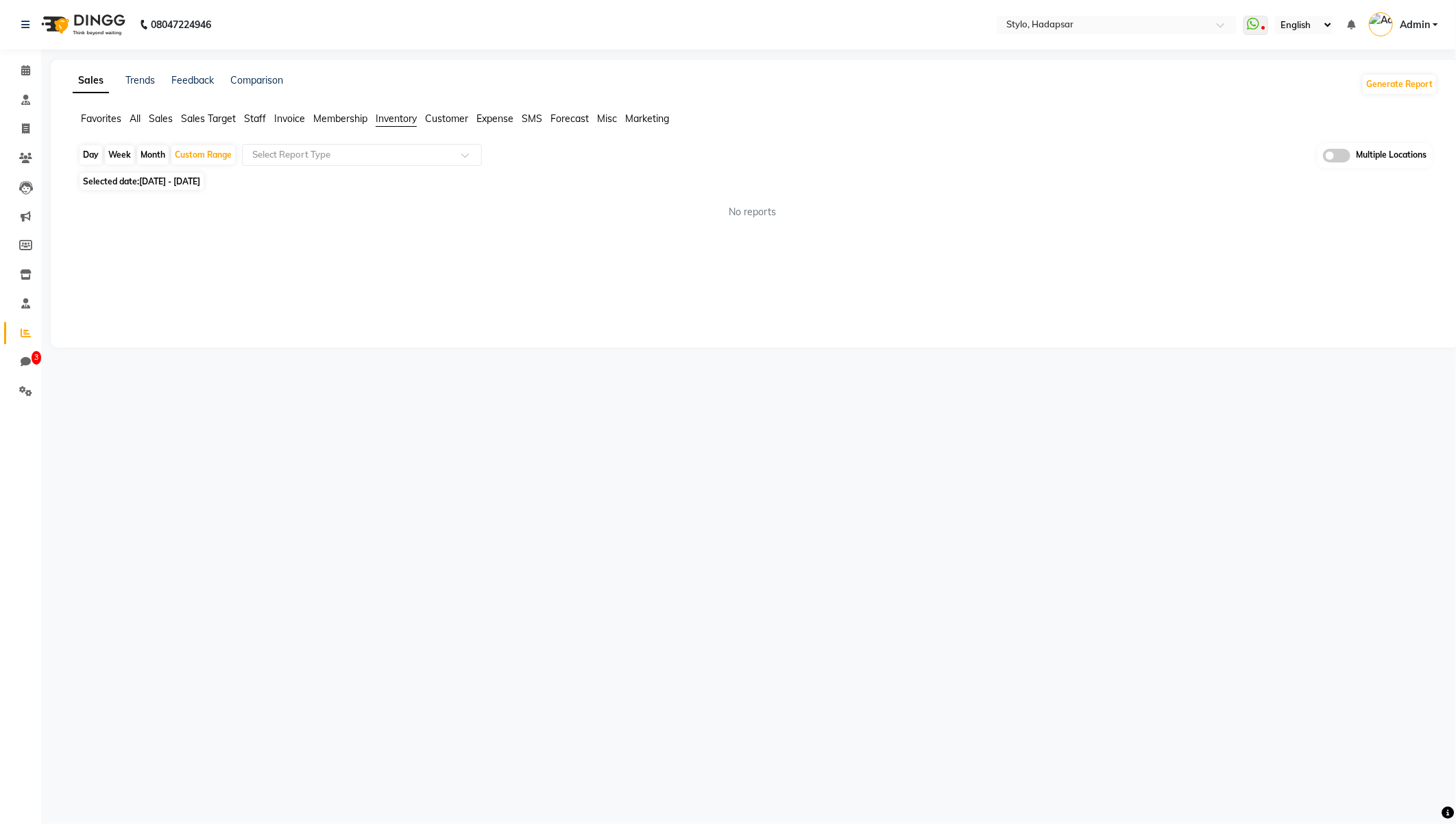
click at [285, 117] on span "Invoice" at bounding box center [289, 118] width 31 height 12
click at [299, 156] on input "text" at bounding box center [347, 155] width 197 height 14
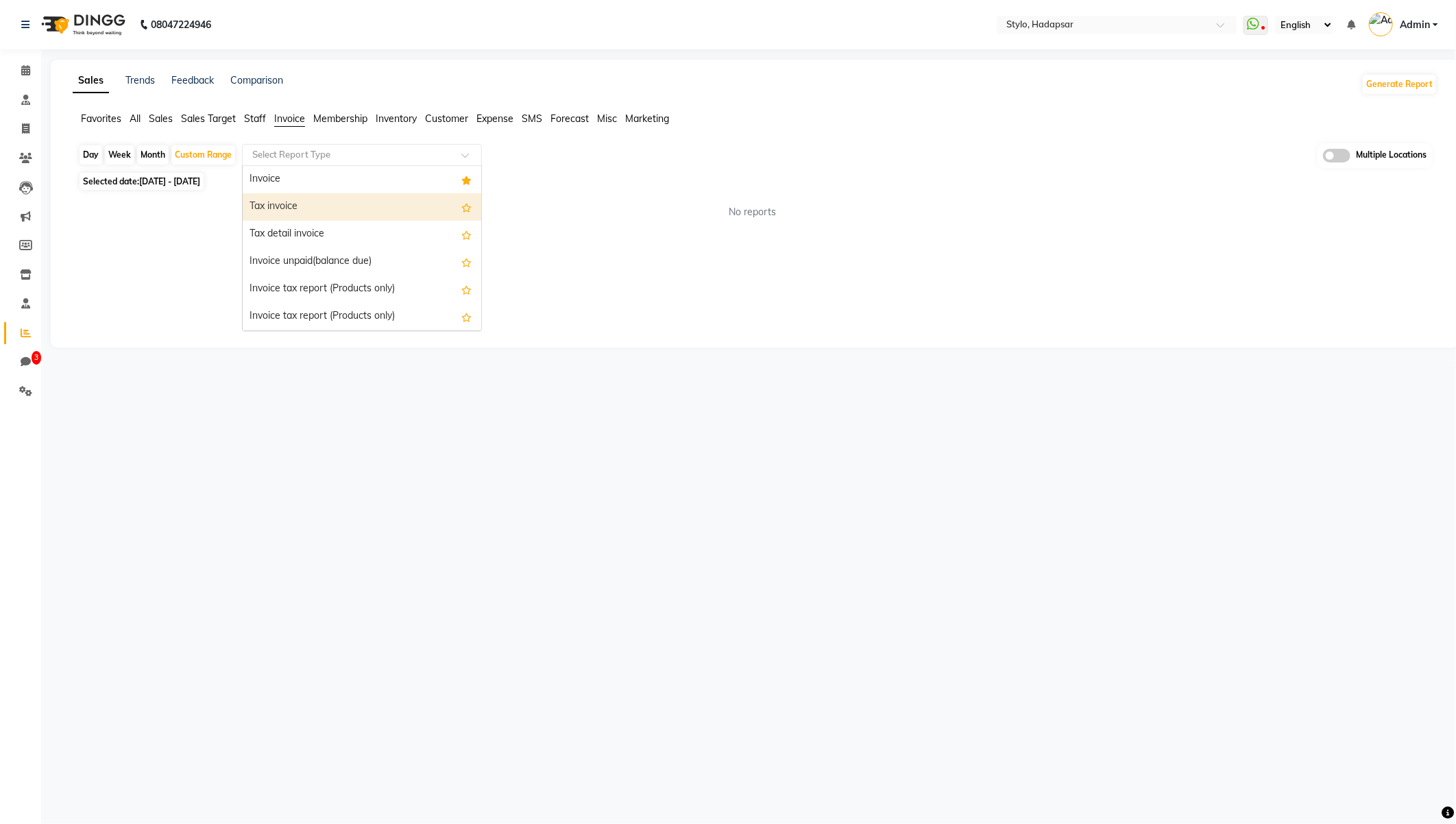
click at [289, 217] on div "Tax invoice" at bounding box center [362, 206] width 239 height 27
select select "filtered_report"
select select "csv"
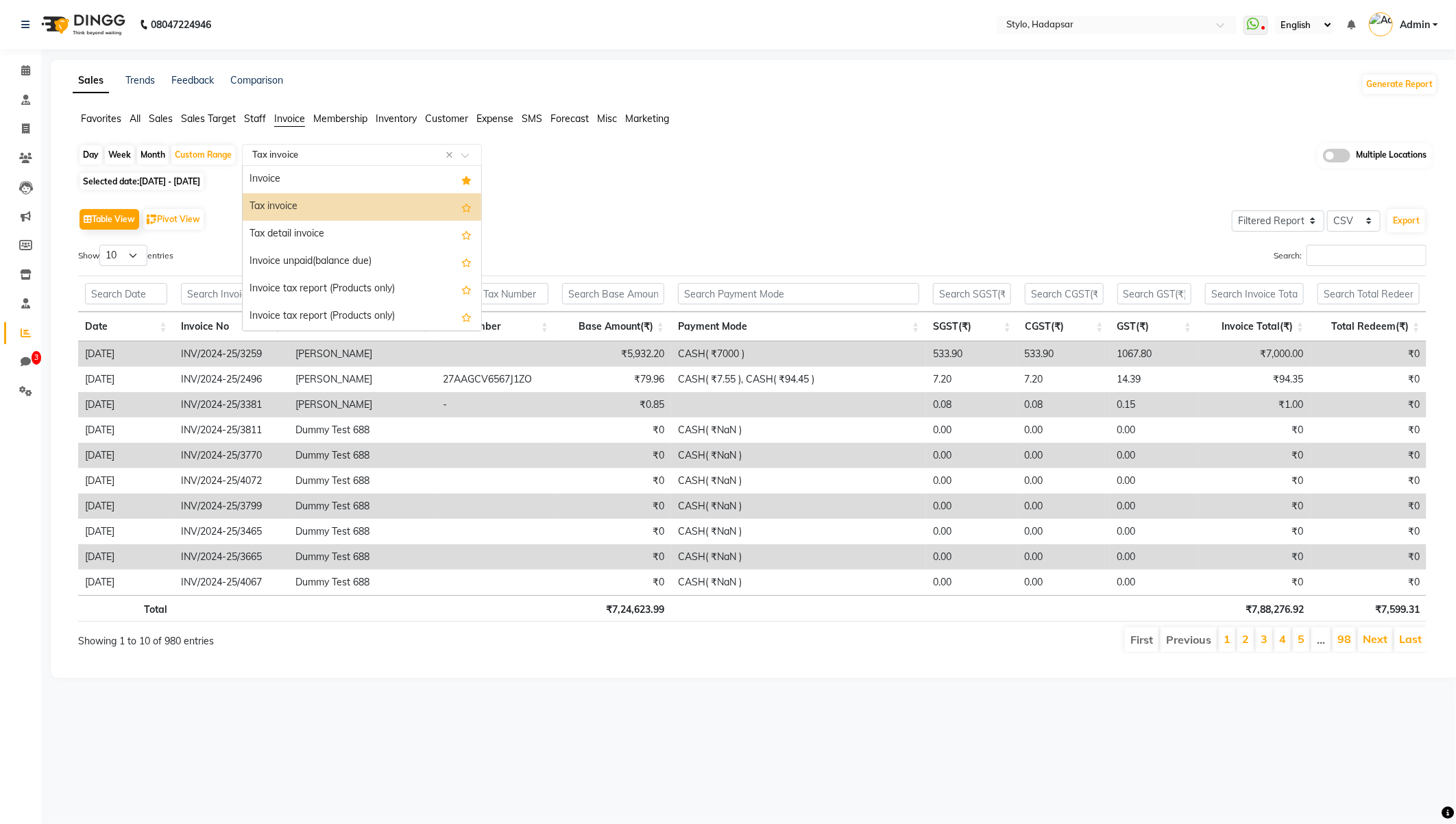
click at [305, 155] on input "text" at bounding box center [347, 155] width 197 height 14
click at [296, 190] on div "Invoice" at bounding box center [362, 179] width 239 height 27
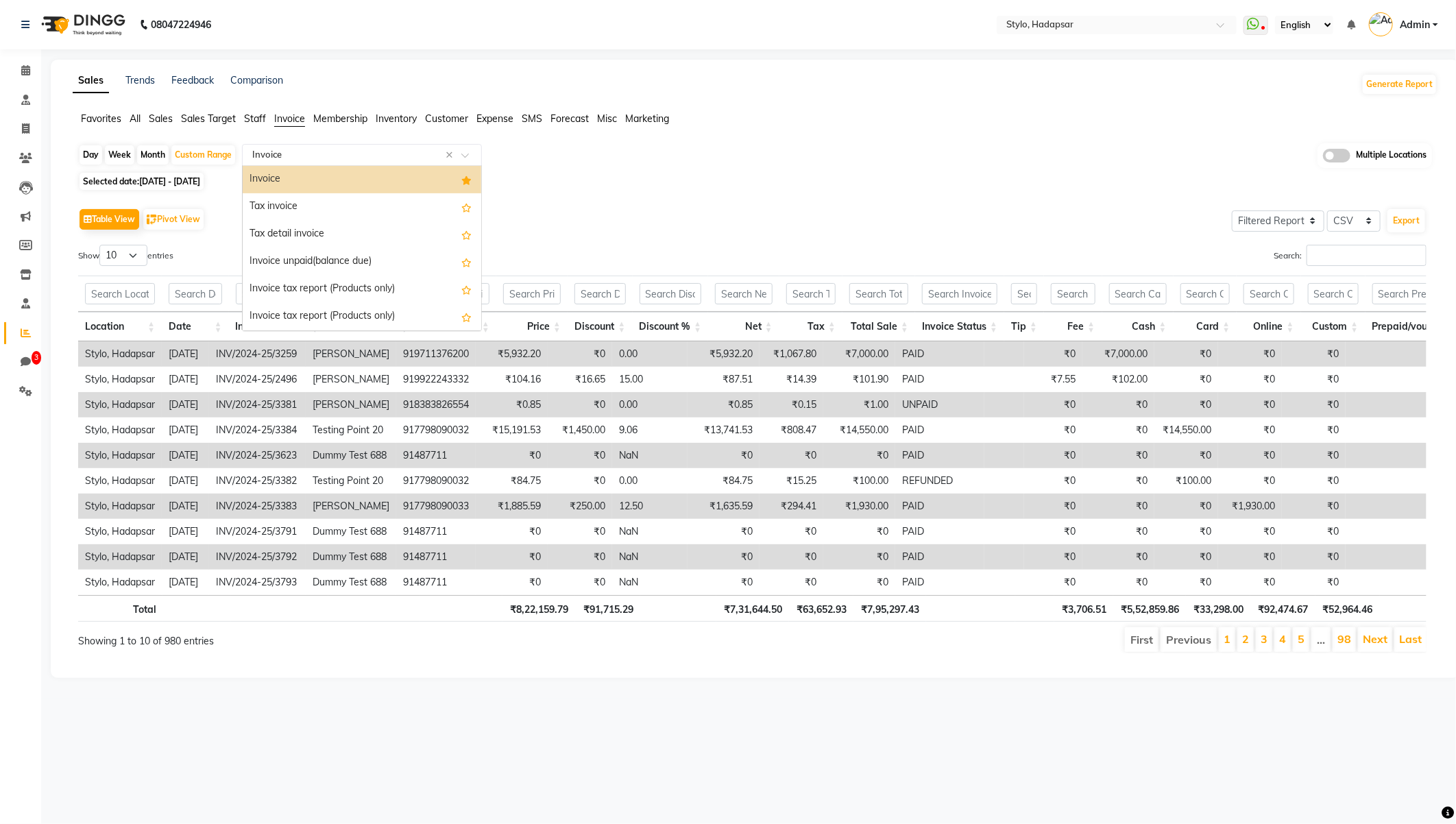
click at [308, 153] on input "text" at bounding box center [347, 155] width 197 height 14
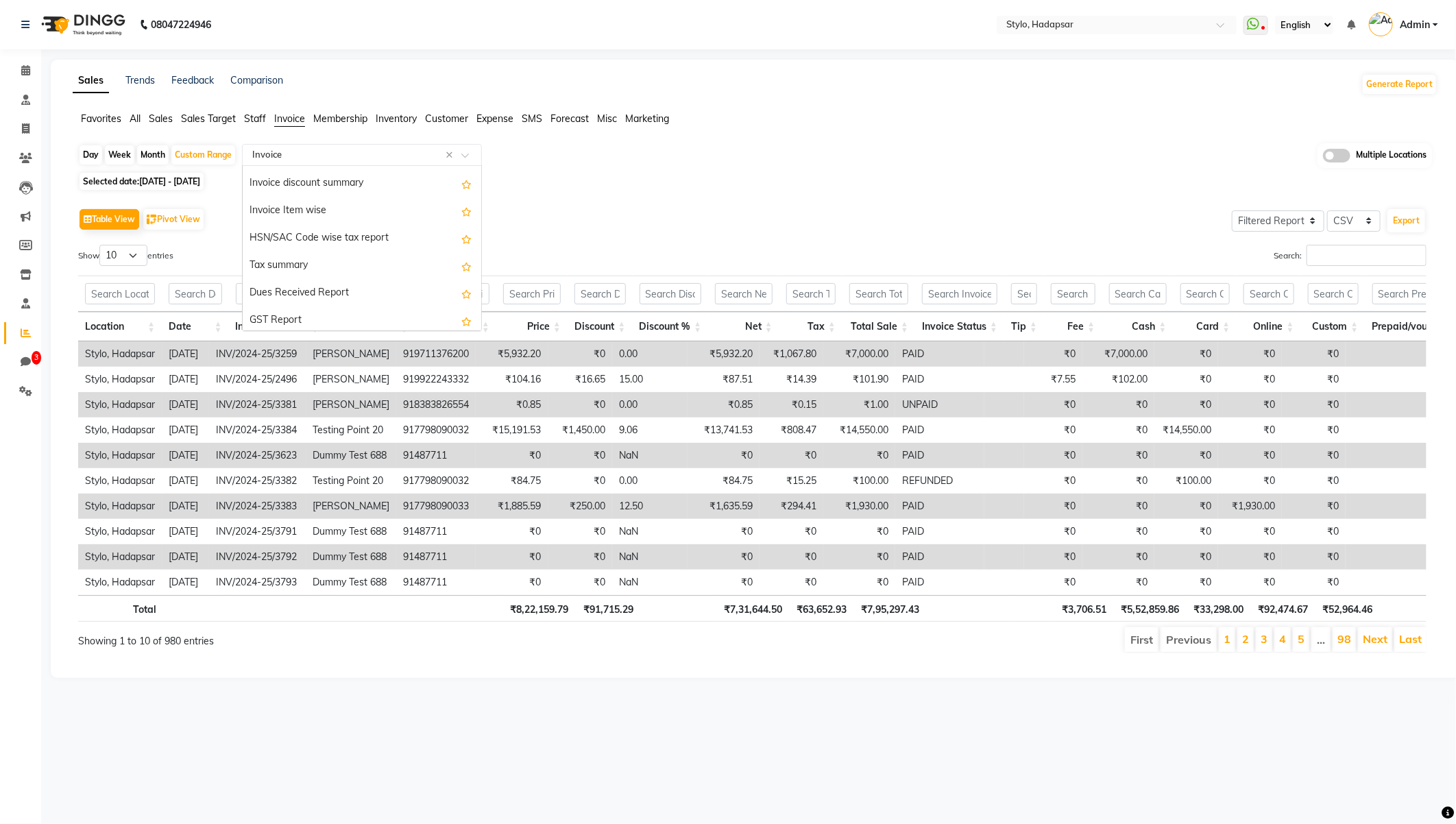
scroll to position [272, 0]
click at [230, 248] on div "Show 10 25 50 100 entries" at bounding box center [411, 258] width 665 height 27
click at [33, 355] on span "3" at bounding box center [36, 357] width 9 height 14
select select "100"
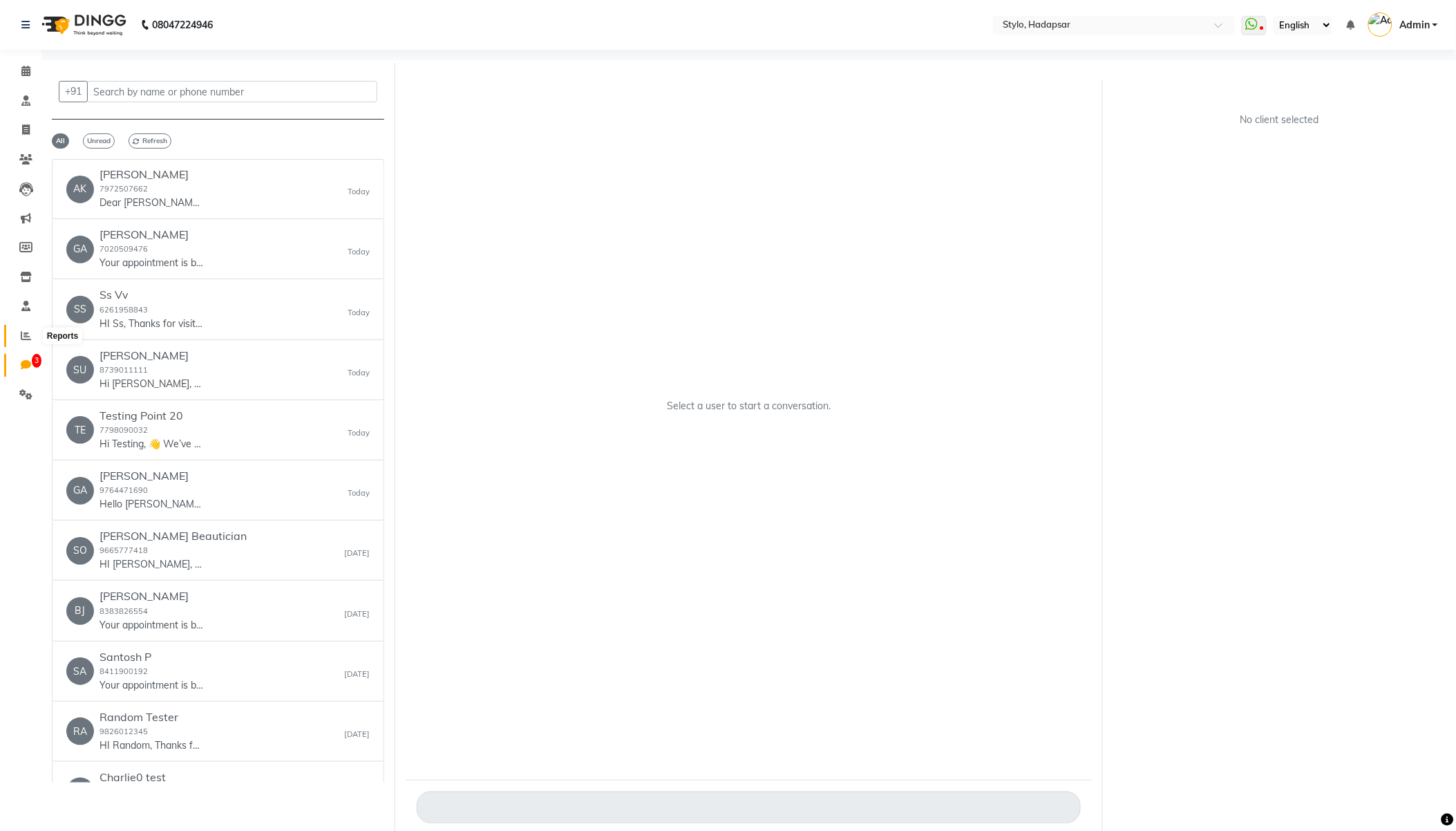
click at [27, 335] on icon at bounding box center [25, 335] width 10 height 10
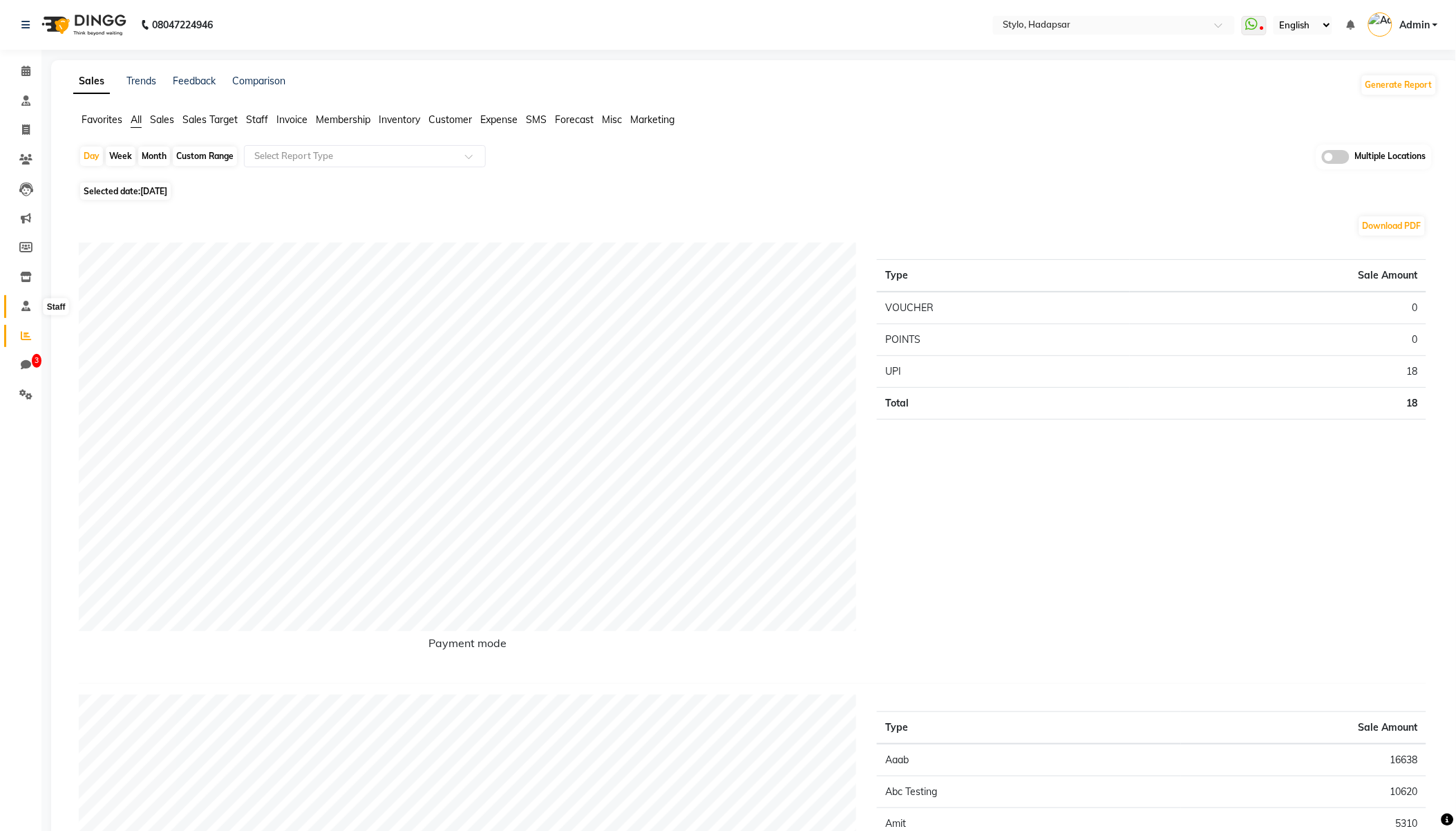
click at [28, 306] on icon at bounding box center [26, 305] width 9 height 10
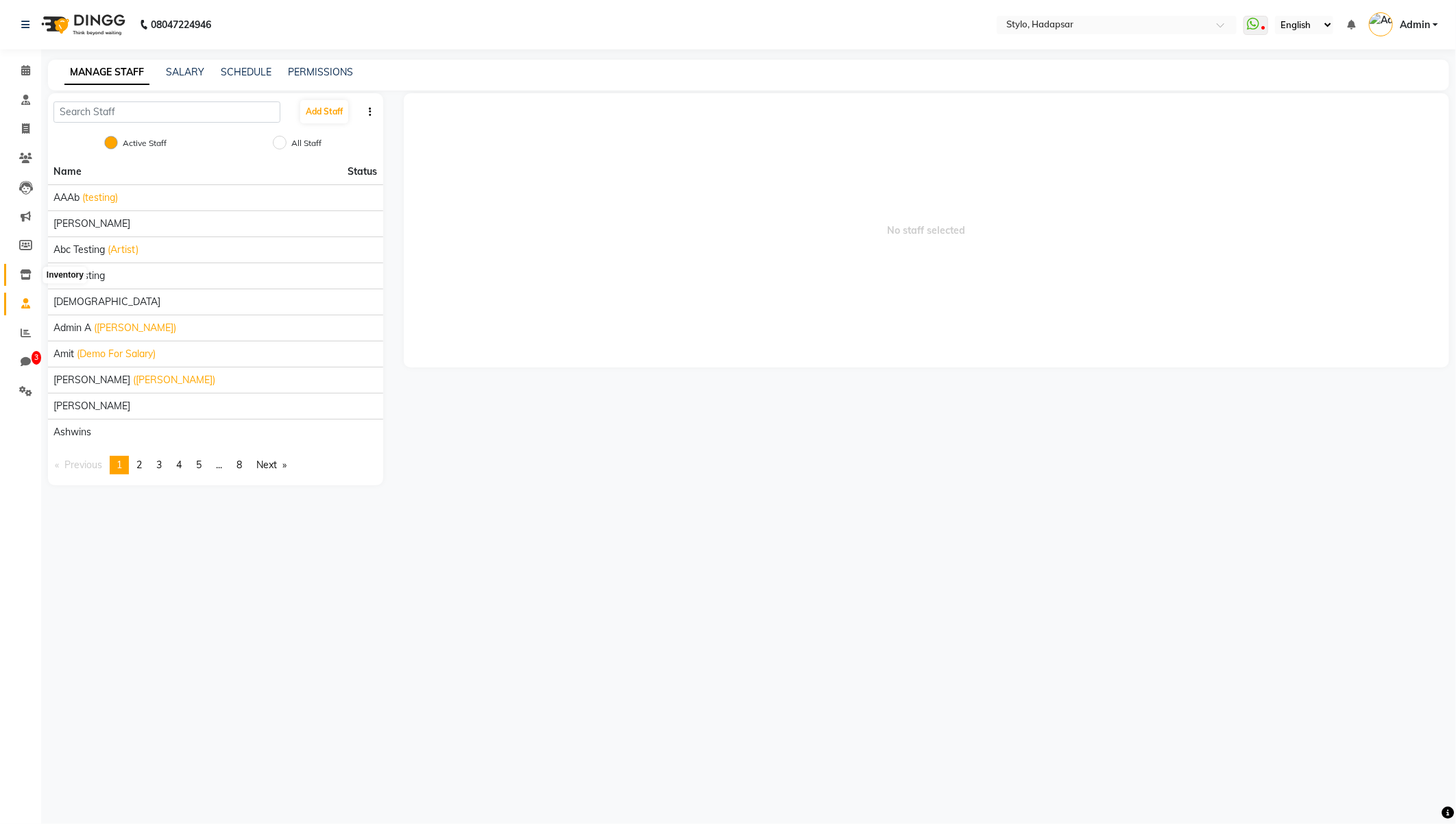
click at [24, 278] on icon at bounding box center [25, 274] width 11 height 10
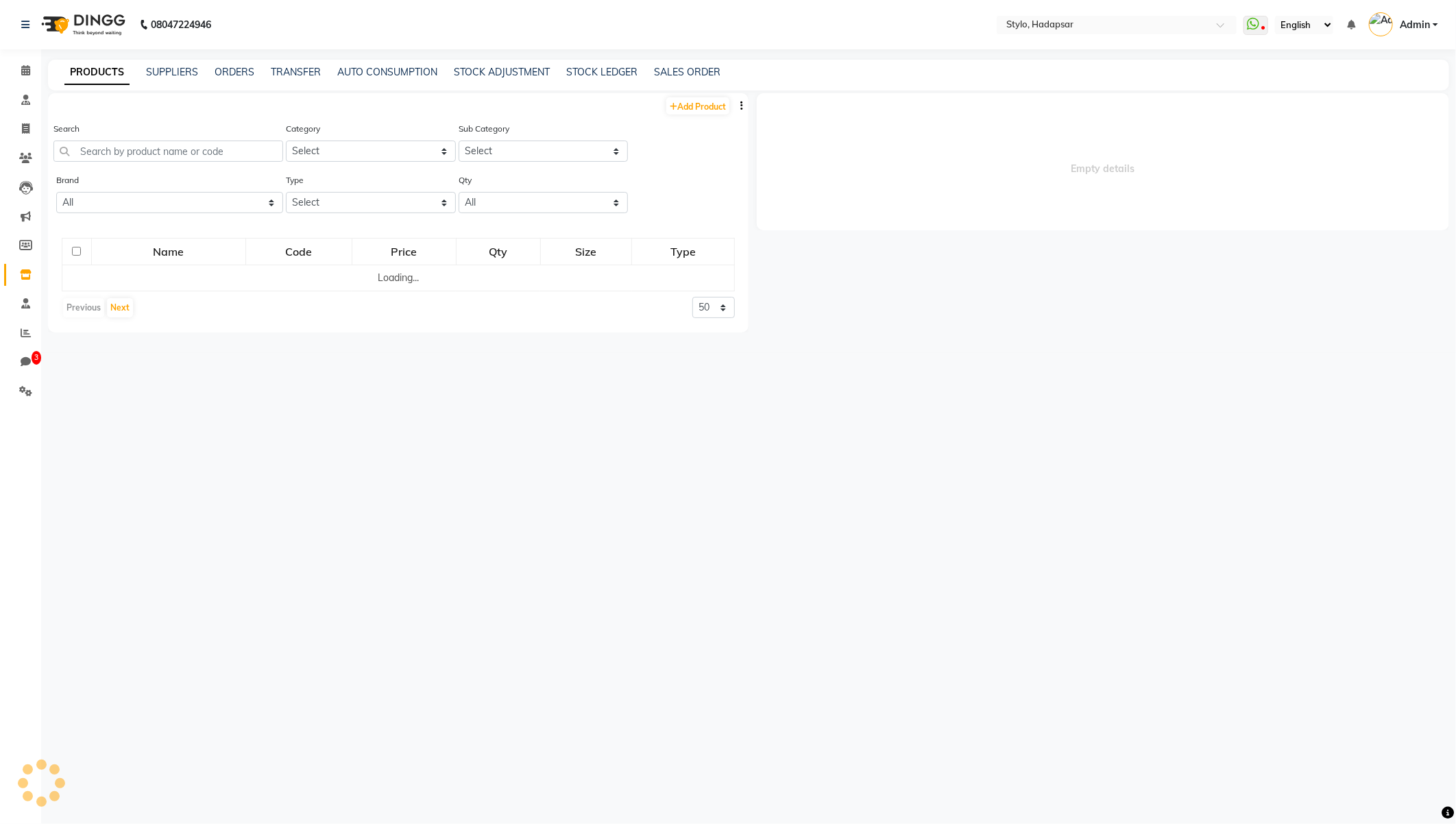
select select
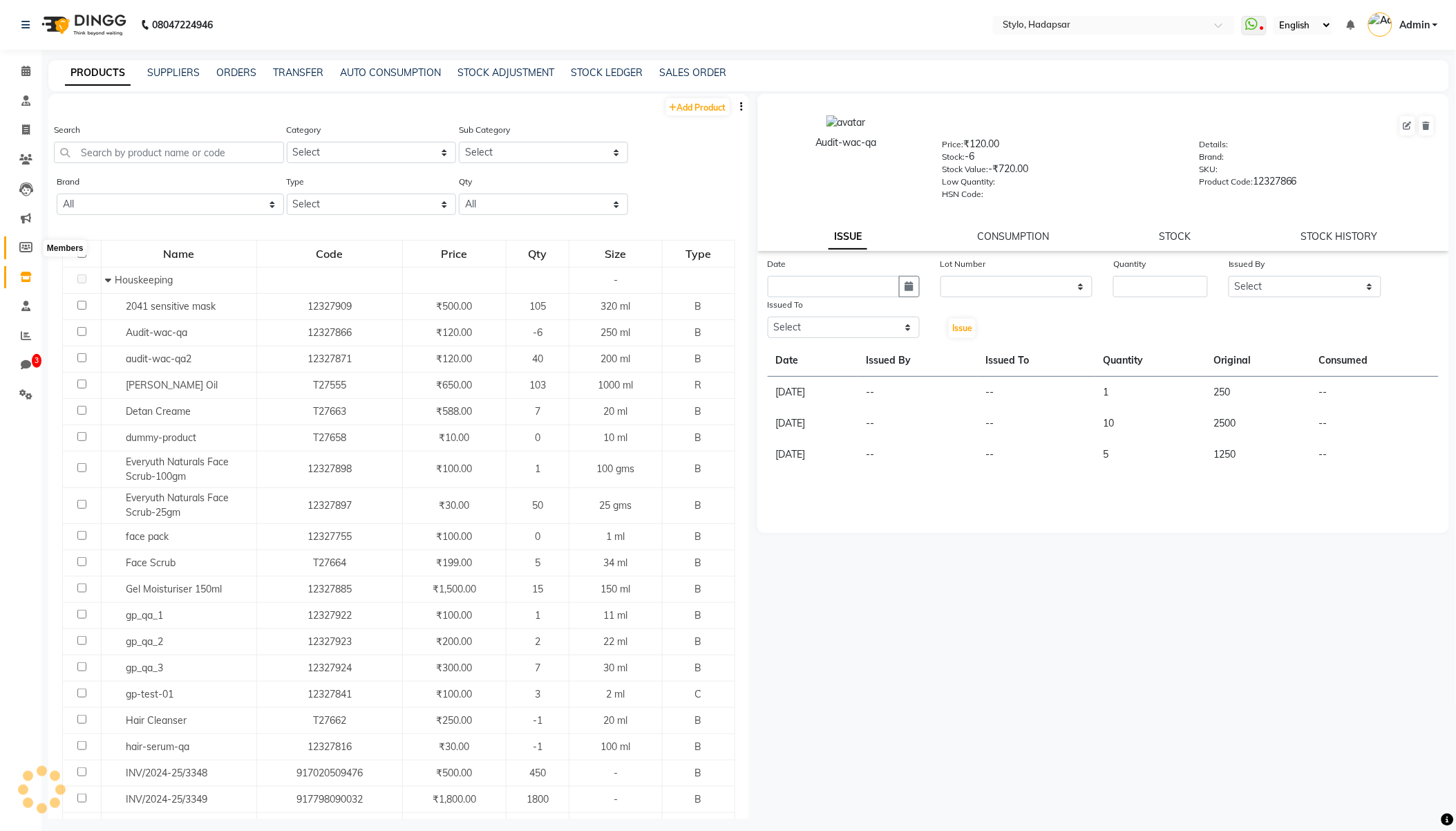
click at [27, 250] on icon at bounding box center [26, 247] width 13 height 10
select select
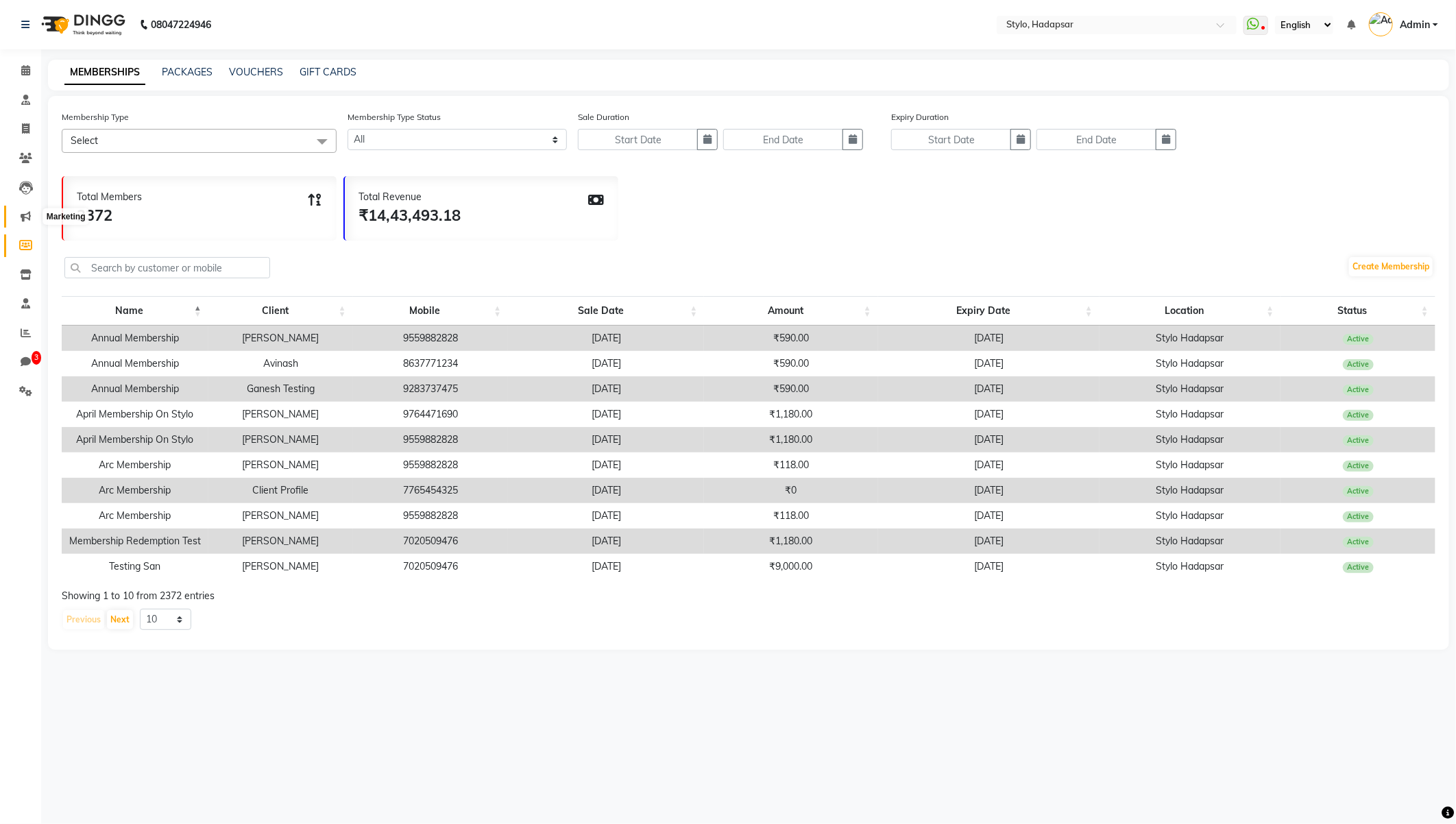
click at [27, 216] on icon at bounding box center [25, 216] width 10 height 10
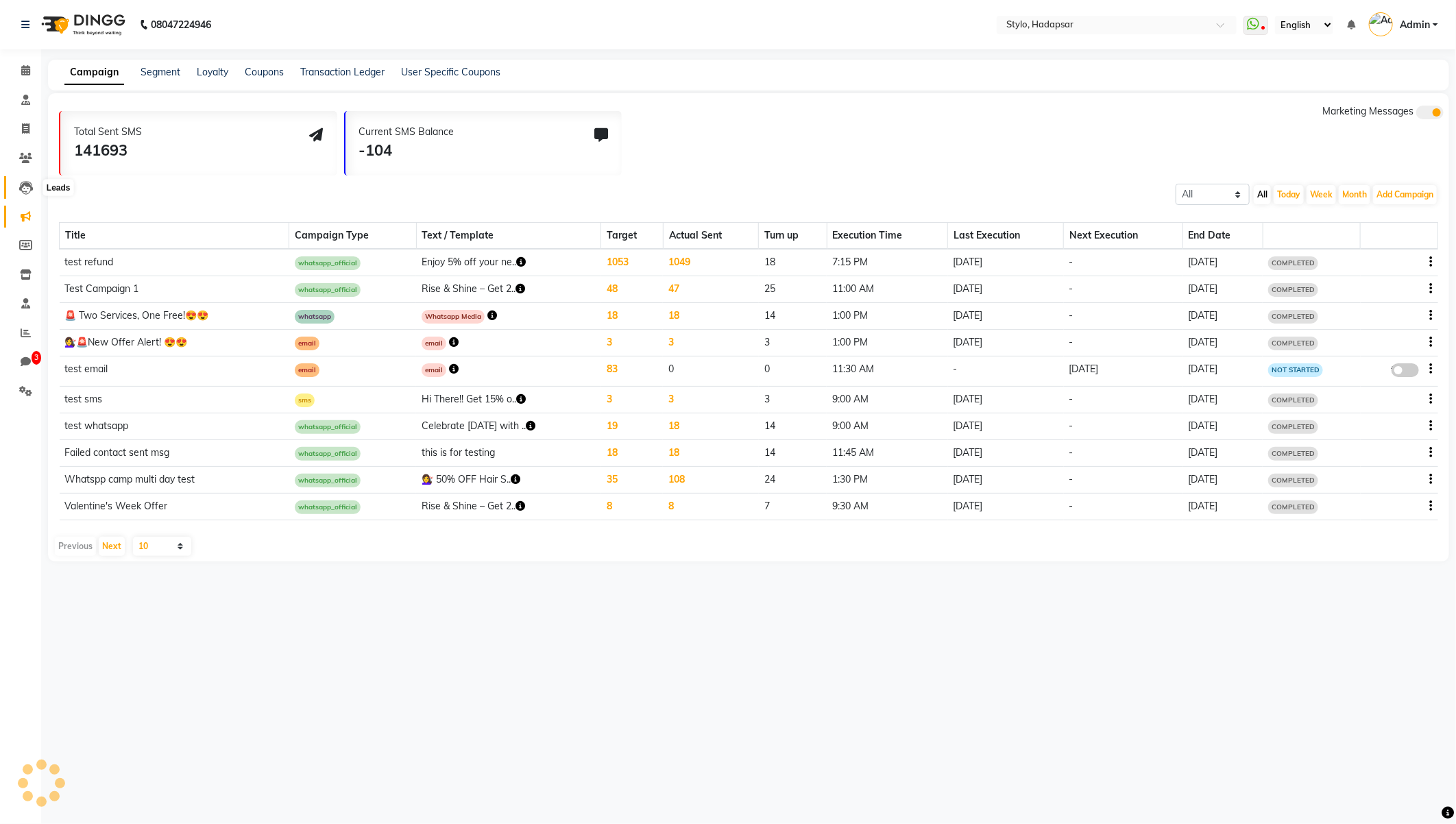
click at [26, 192] on icon at bounding box center [26, 188] width 14 height 14
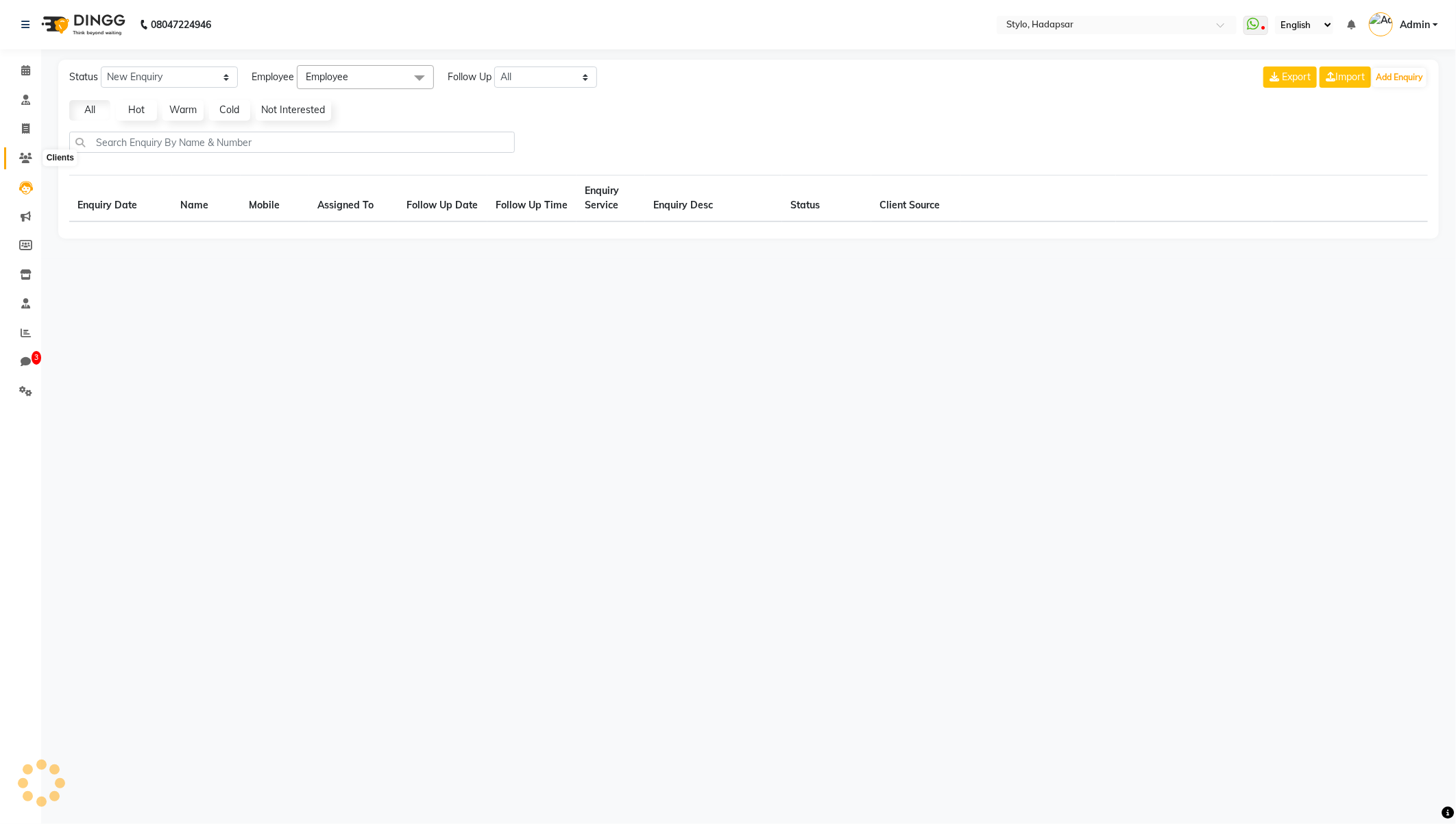
click at [27, 165] on span at bounding box center [26, 159] width 24 height 16
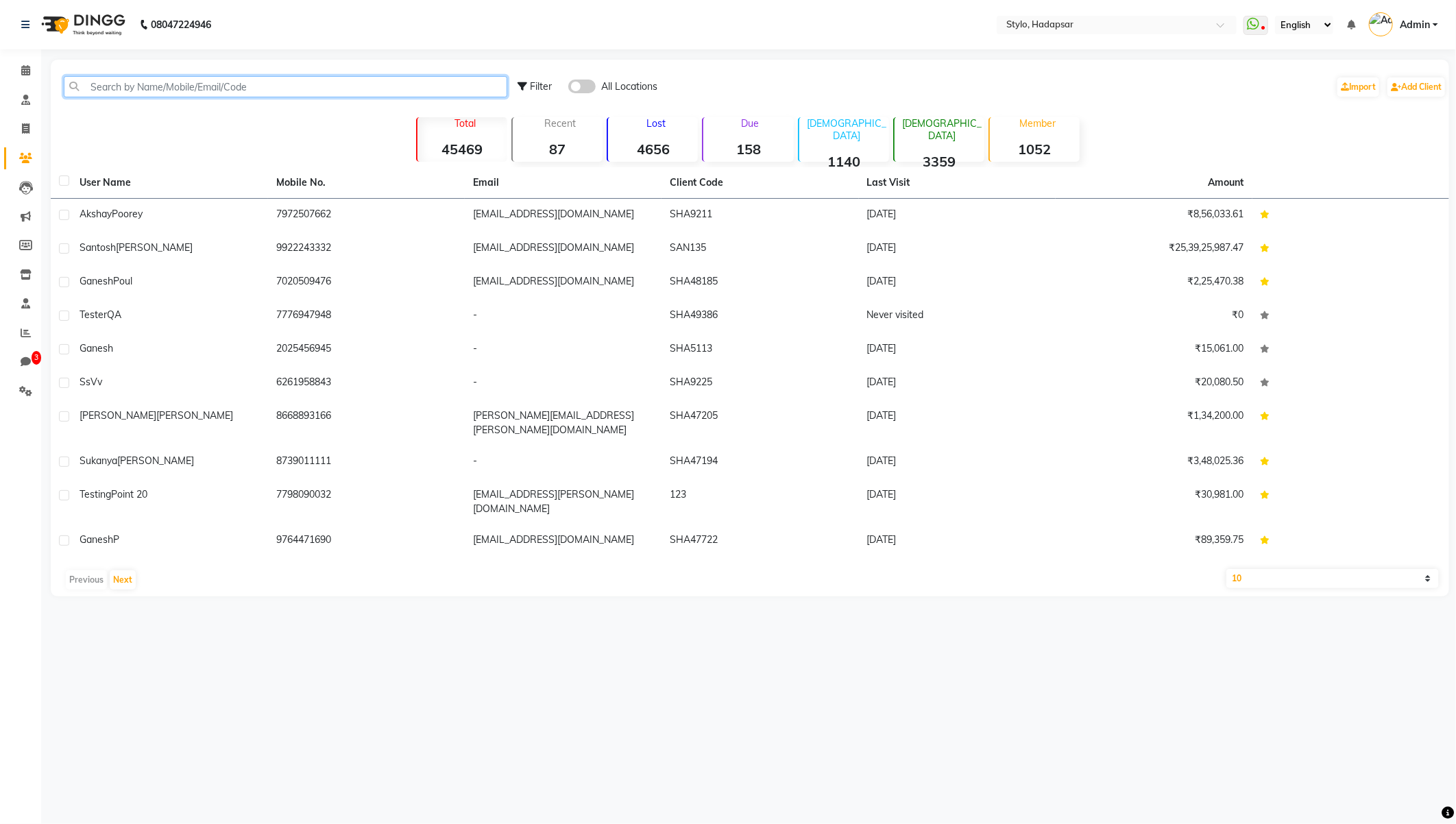
click at [349, 87] on input "text" at bounding box center [285, 87] width 443 height 21
type input "harsh"
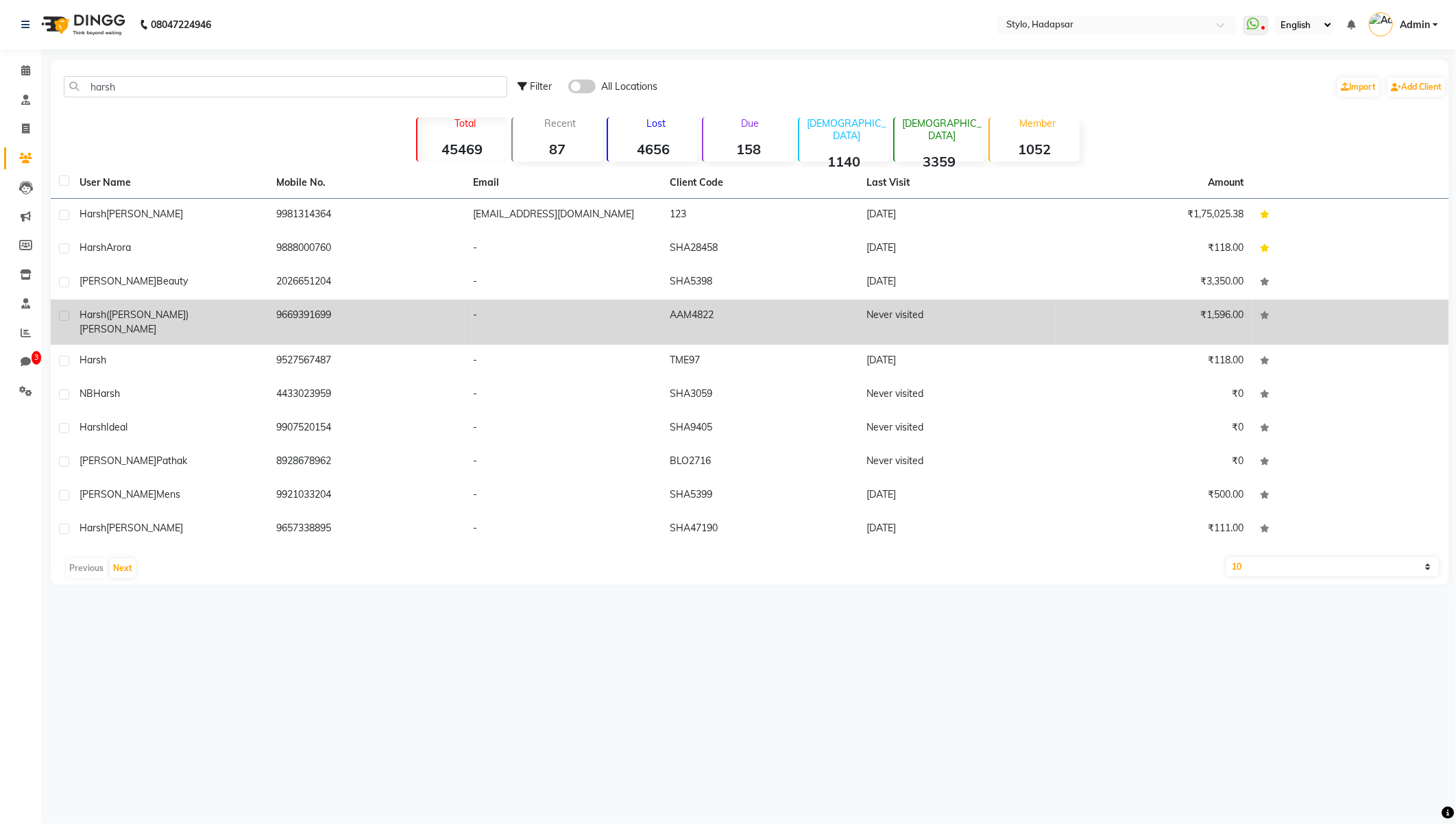
click at [213, 312] on div "harsh(harshu) patidar" at bounding box center [169, 322] width 180 height 29
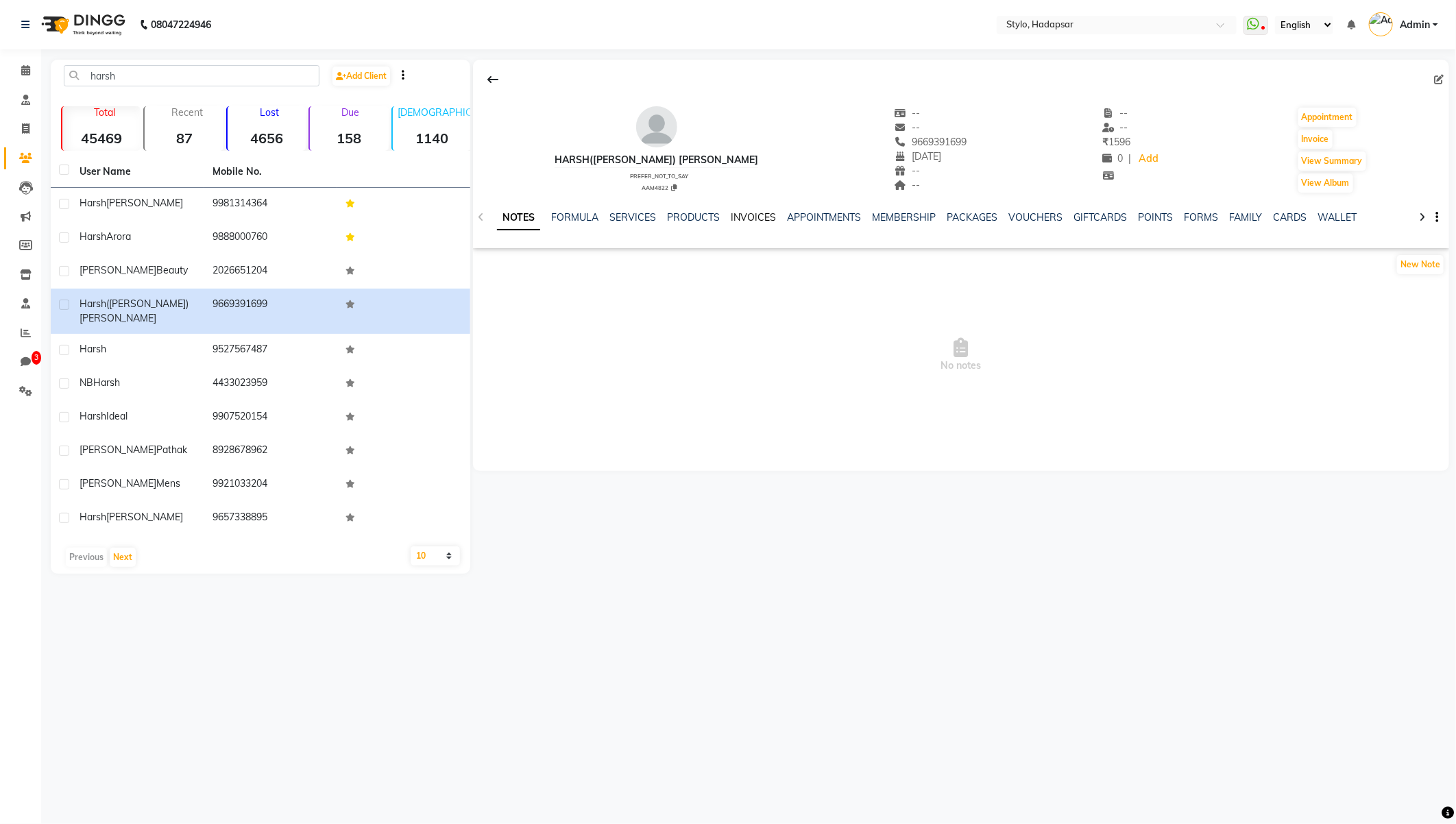
click at [750, 218] on link "INVOICES" at bounding box center [753, 216] width 45 height 12
click at [711, 214] on link "INVOICES" at bounding box center [713, 217] width 57 height 24
click at [661, 215] on link "PRODUCTS" at bounding box center [648, 216] width 53 height 12
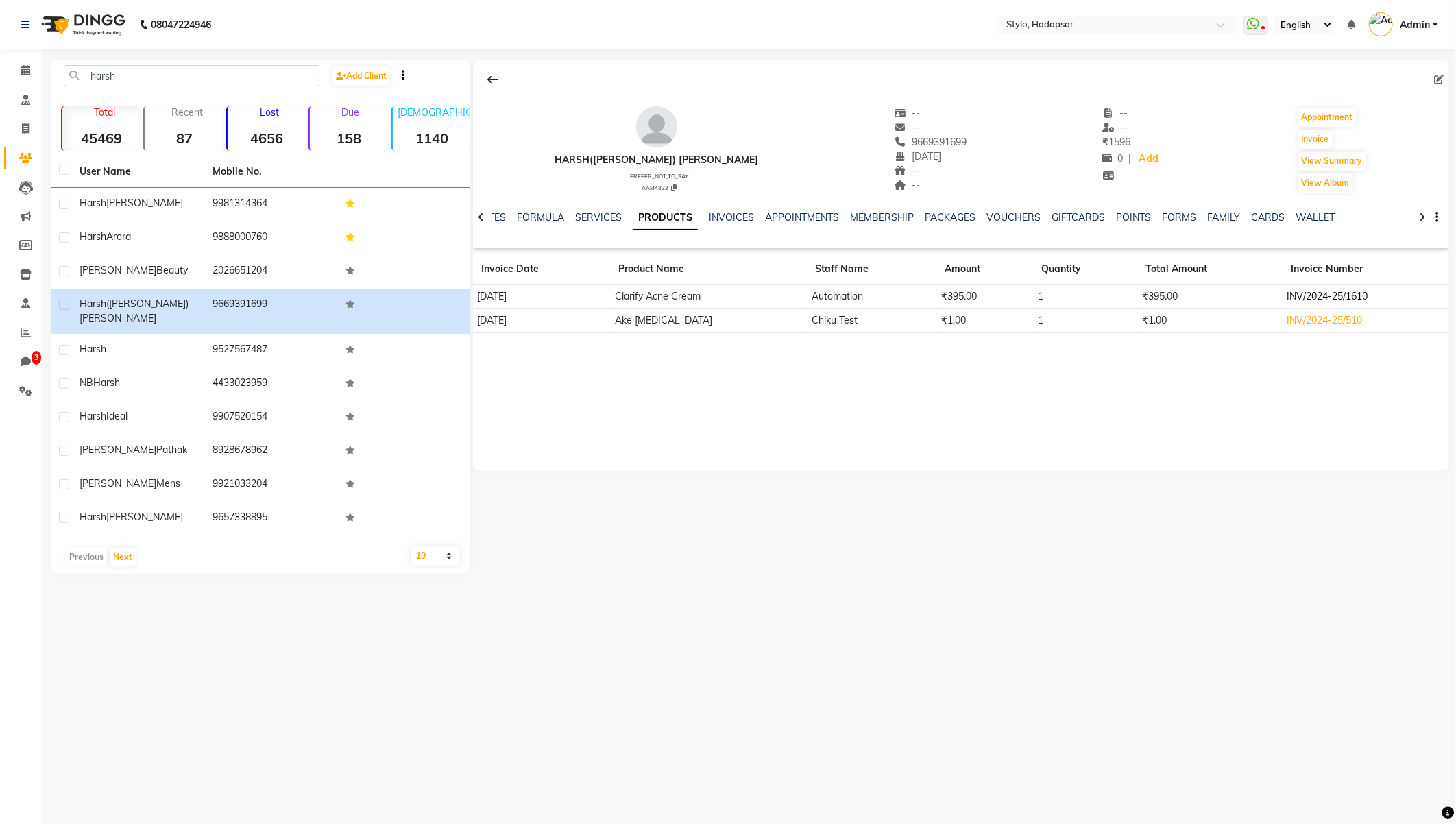
click at [1299, 297] on td "INV/2024-25/1610" at bounding box center [1365, 297] width 166 height 24
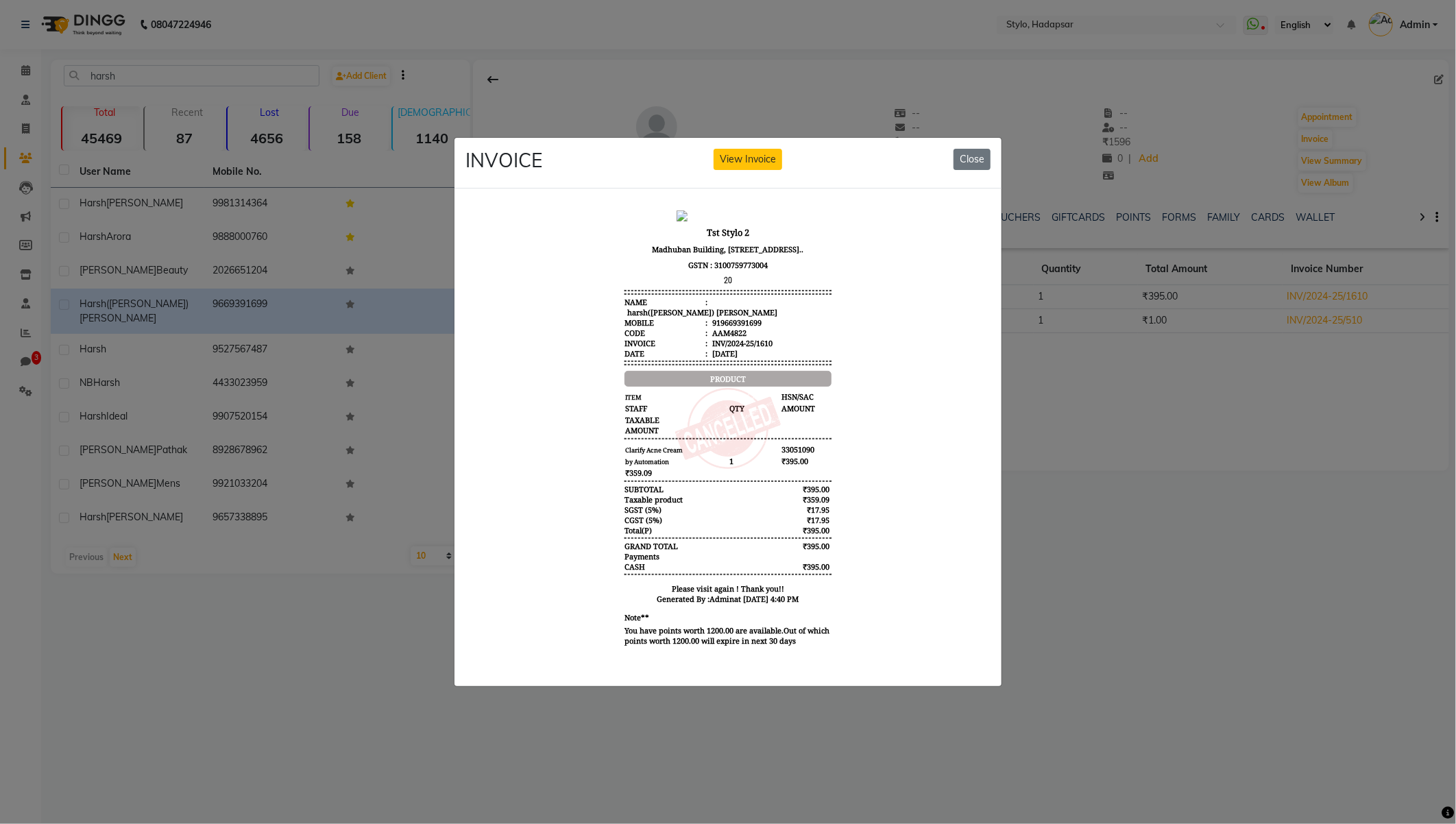
drag, startPoint x: 1433, startPoint y: 355, endPoint x: 744, endPoint y: 203, distance: 705.6
click at [762, 156] on button "View Invoice" at bounding box center [747, 159] width 68 height 21
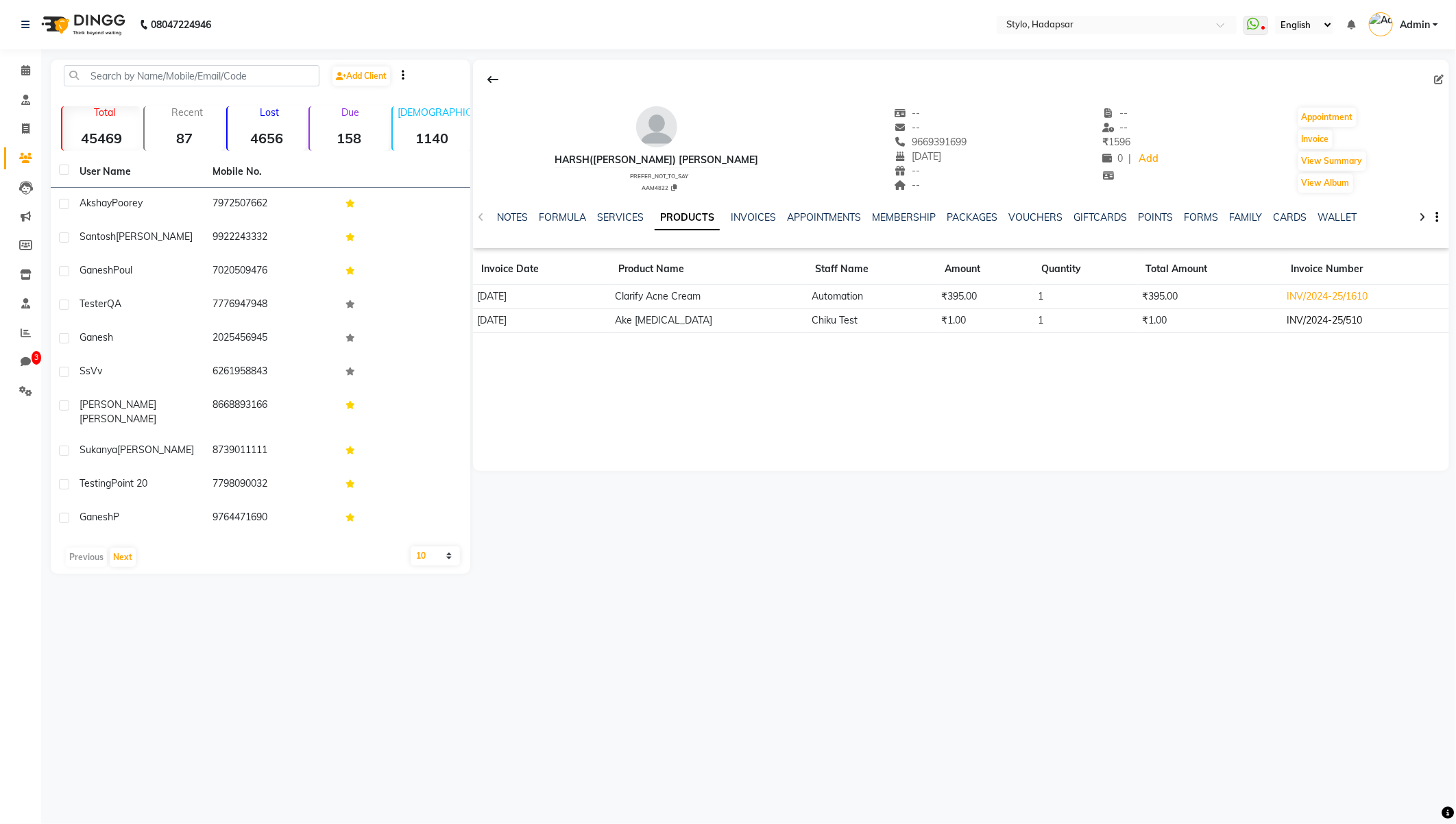
click at [1328, 320] on td "INV/2024-25/510" at bounding box center [1365, 320] width 166 height 24
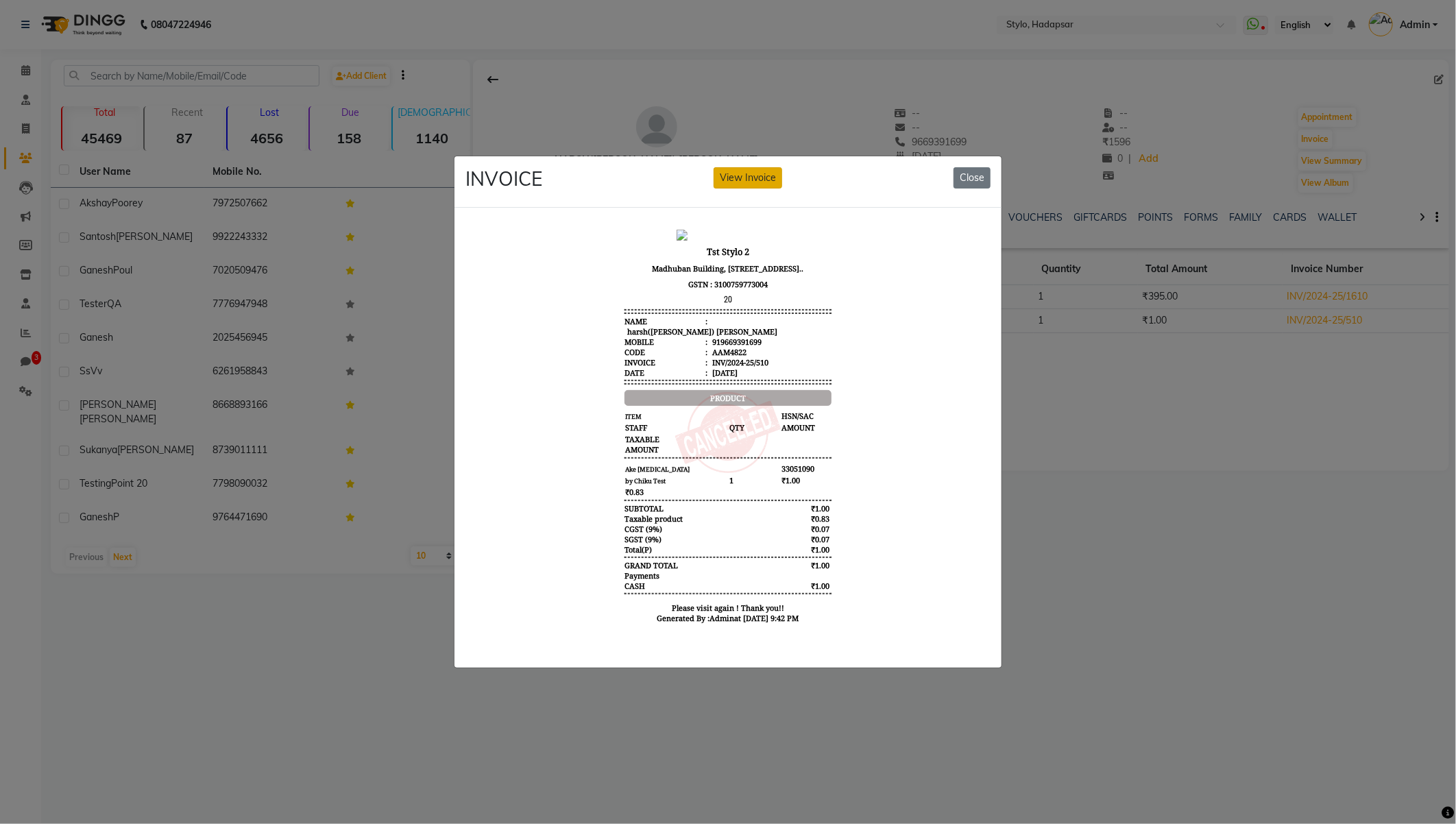
click at [742, 174] on button "View Invoice" at bounding box center [747, 177] width 68 height 21
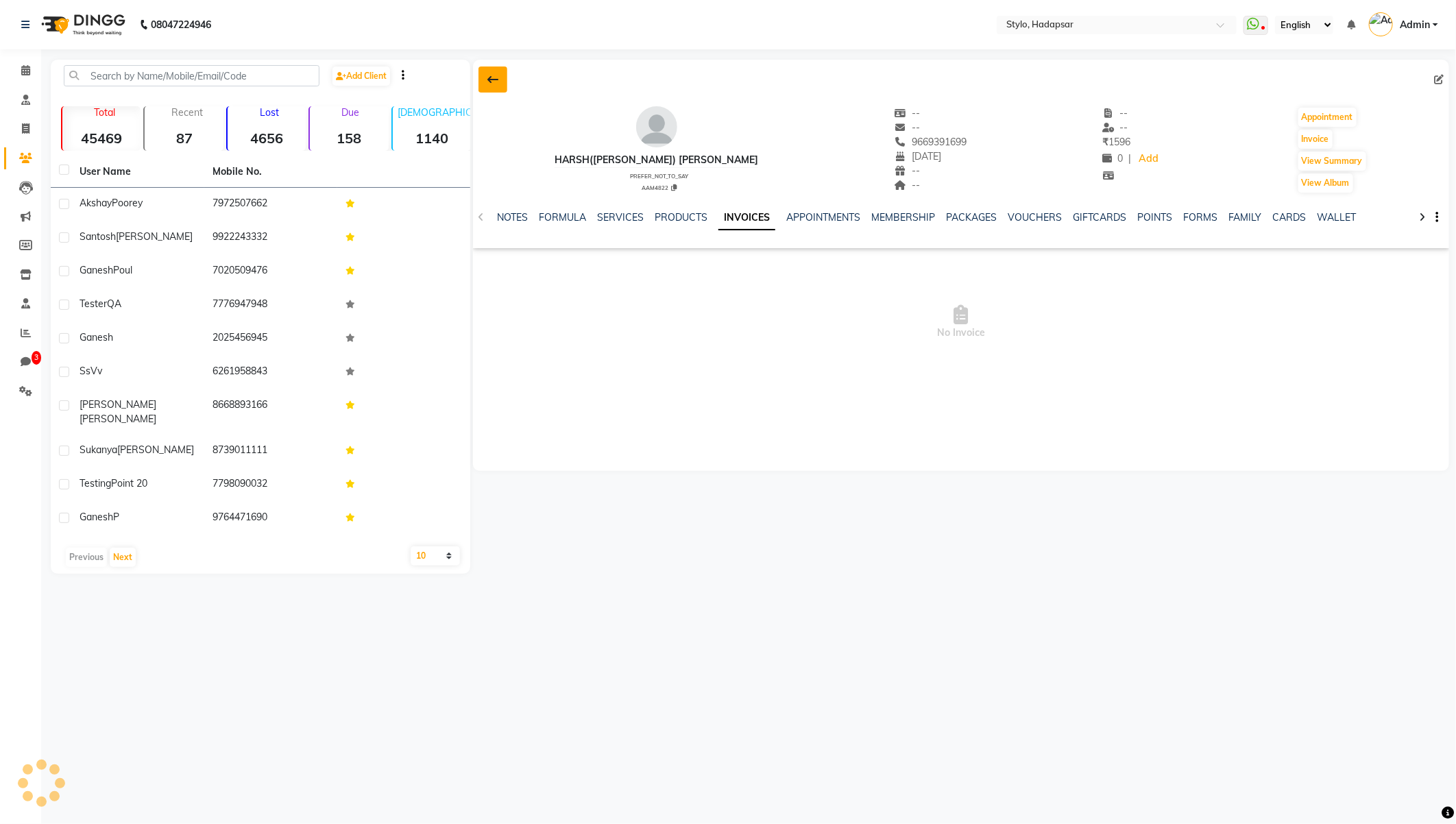
click at [480, 84] on button at bounding box center [493, 79] width 29 height 26
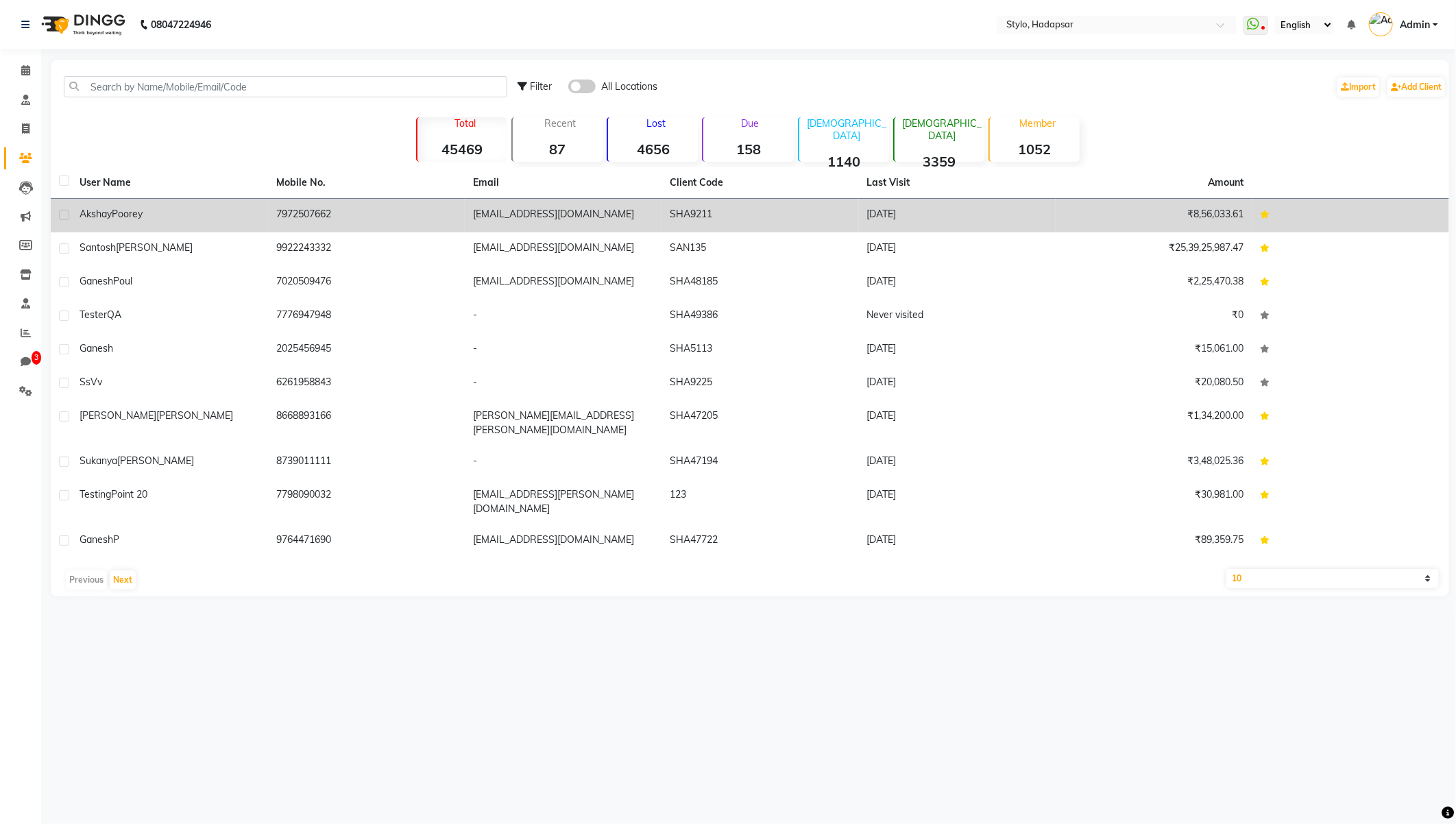
click at [389, 213] on td "7972507662" at bounding box center [366, 216] width 197 height 34
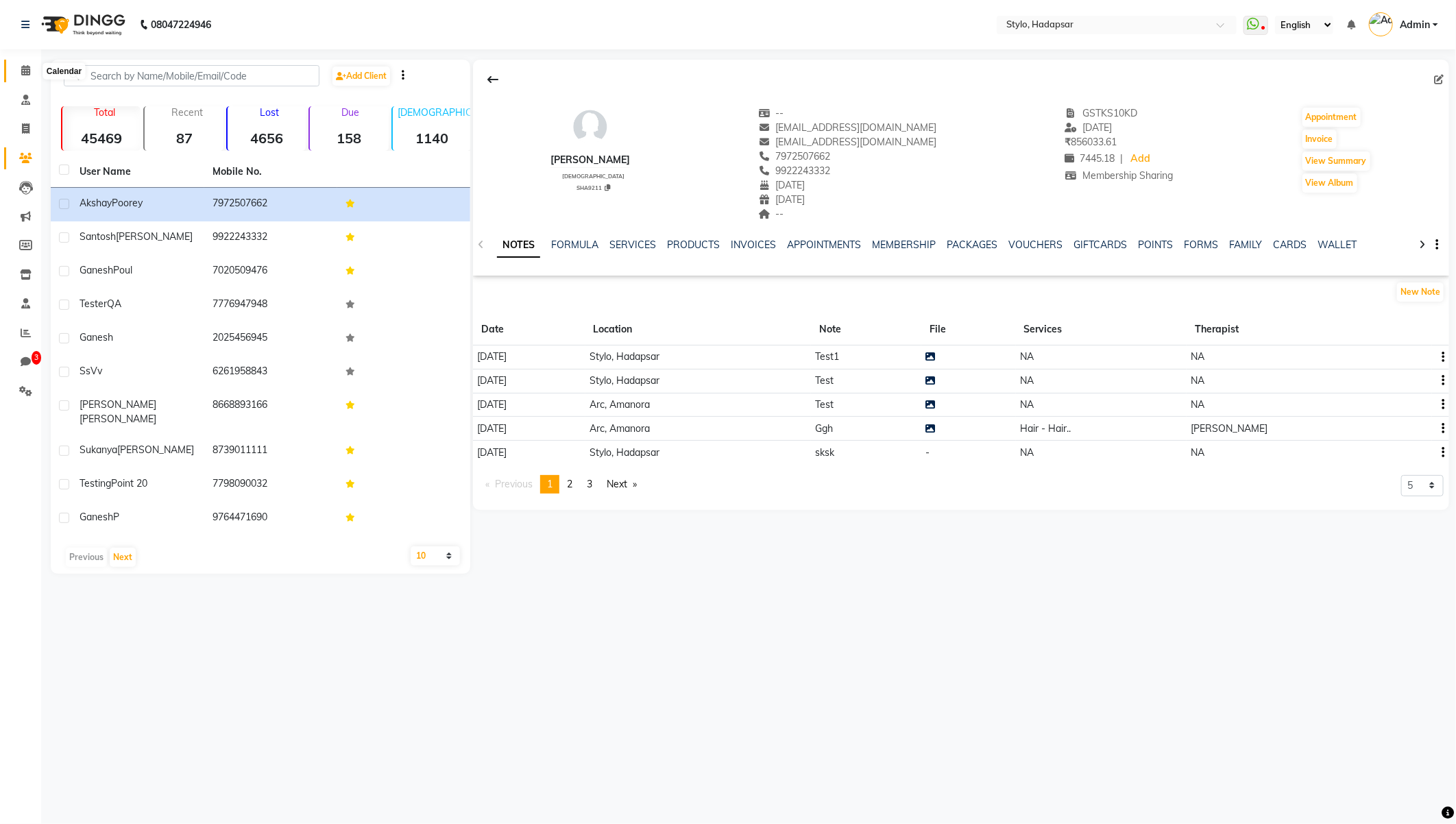
click at [22, 77] on span at bounding box center [26, 71] width 24 height 16
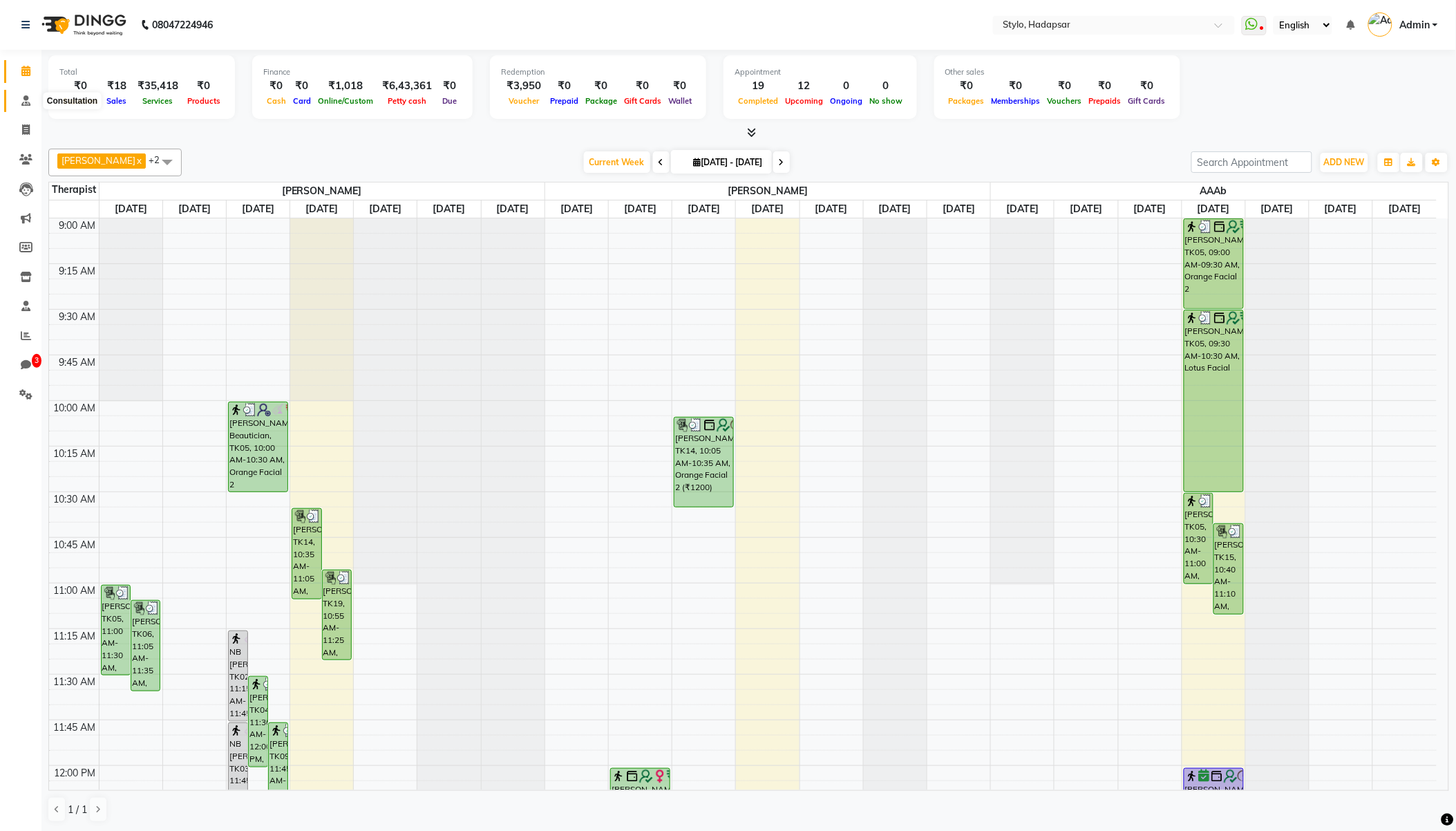
click at [22, 97] on icon at bounding box center [26, 100] width 9 height 10
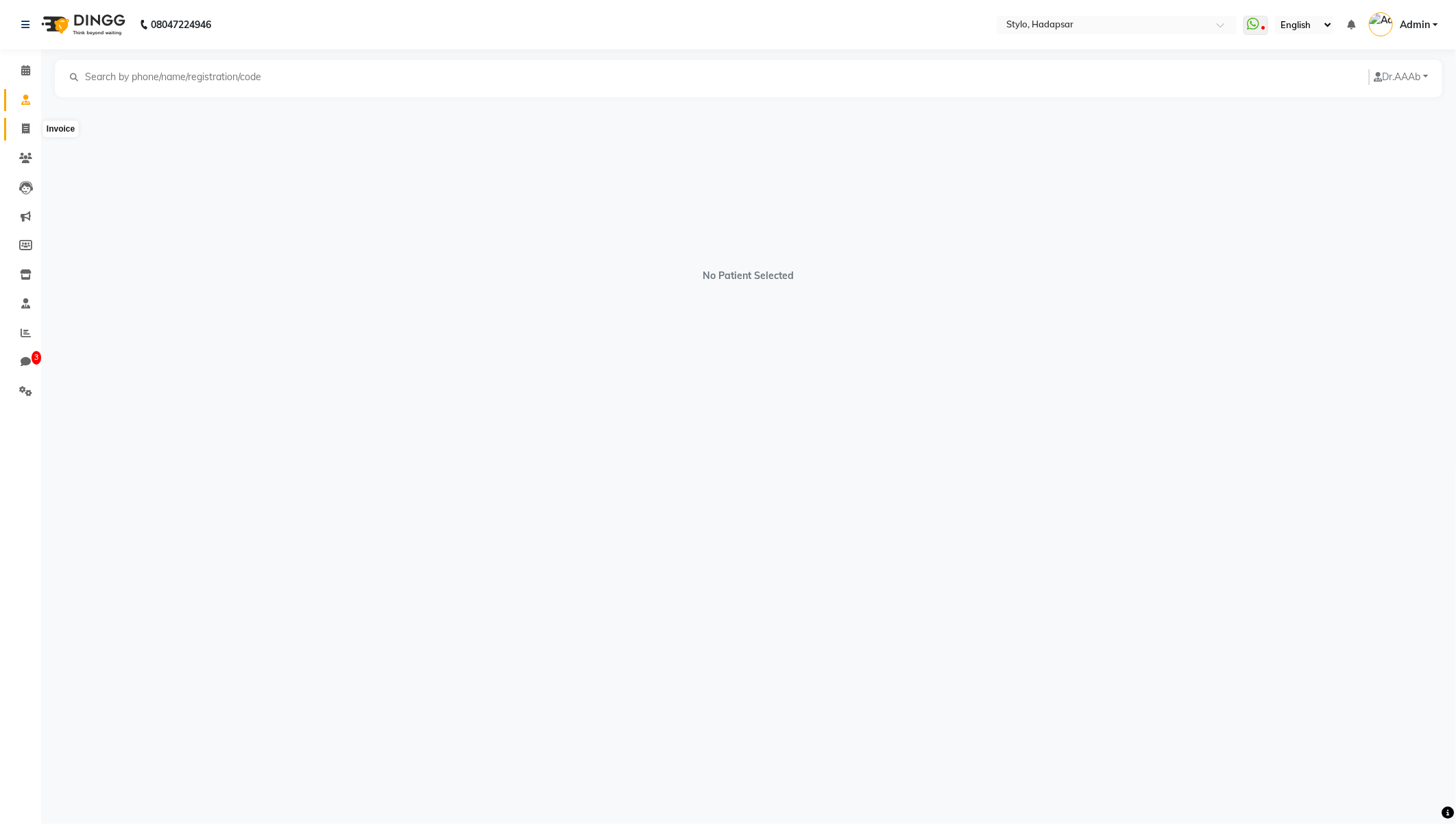
click at [22, 129] on icon at bounding box center [25, 128] width 7 height 10
select select "service"
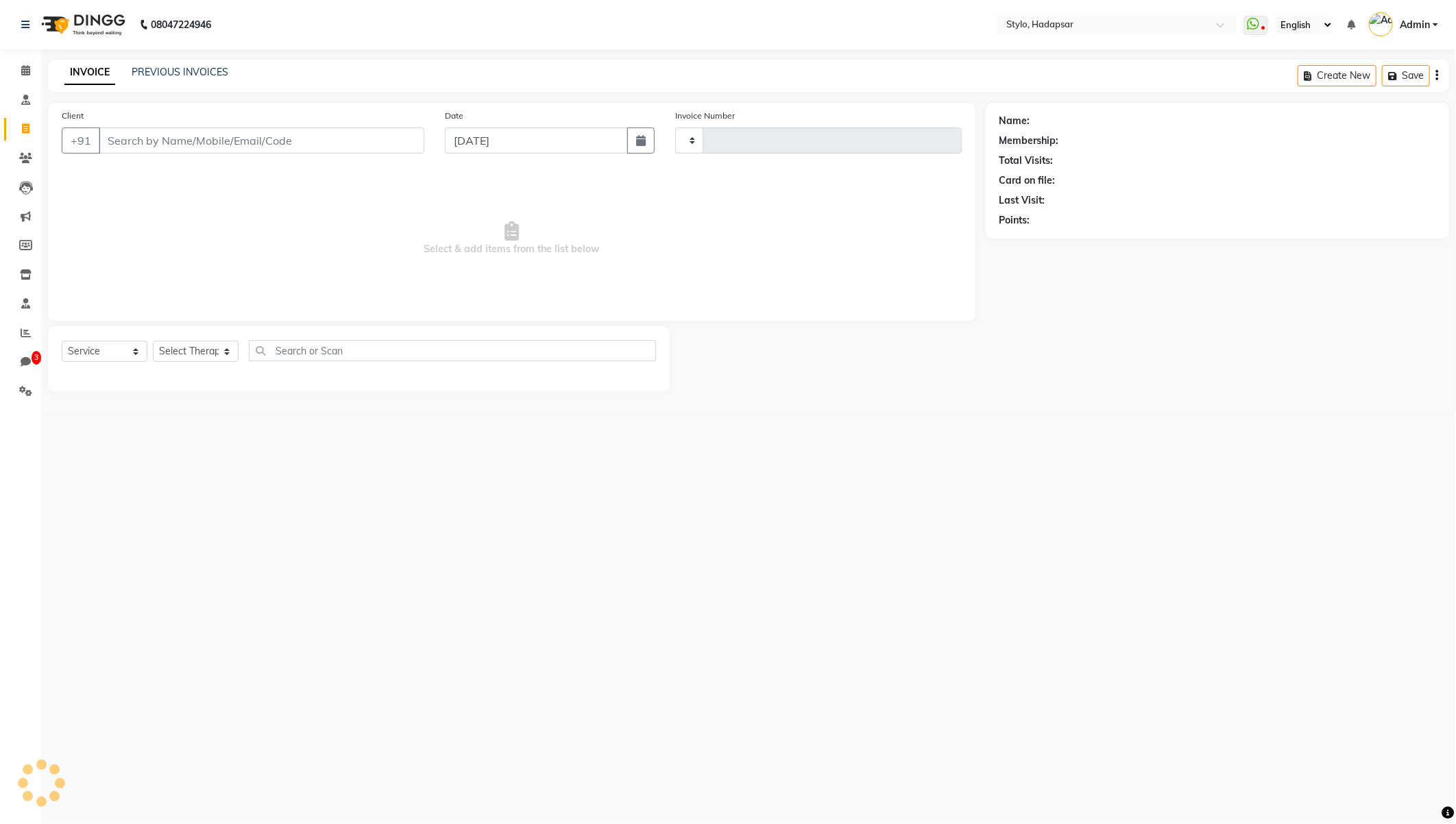
type input "817"
select select "157"
click at [225, 66] on link "PREVIOUS INVOICES" at bounding box center [180, 71] width 97 height 12
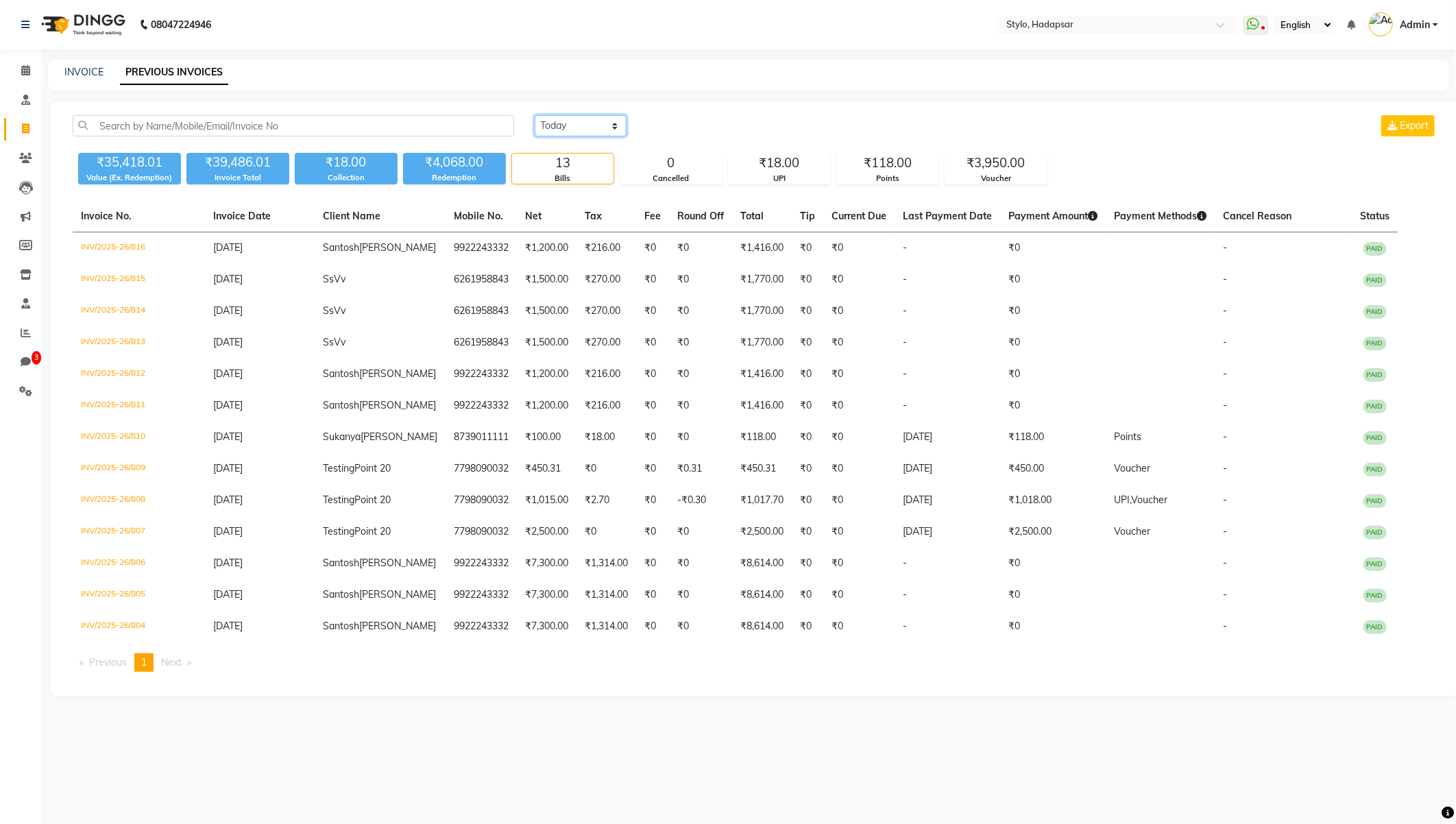
click at [606, 125] on select "Today Yesterday Custom Range" at bounding box center [581, 125] width 91 height 21
select select "range"
click at [535, 115] on select "Today Yesterday Custom Range" at bounding box center [581, 125] width 91 height 21
click at [672, 125] on input "[DATE]" at bounding box center [692, 126] width 96 height 20
select select "9"
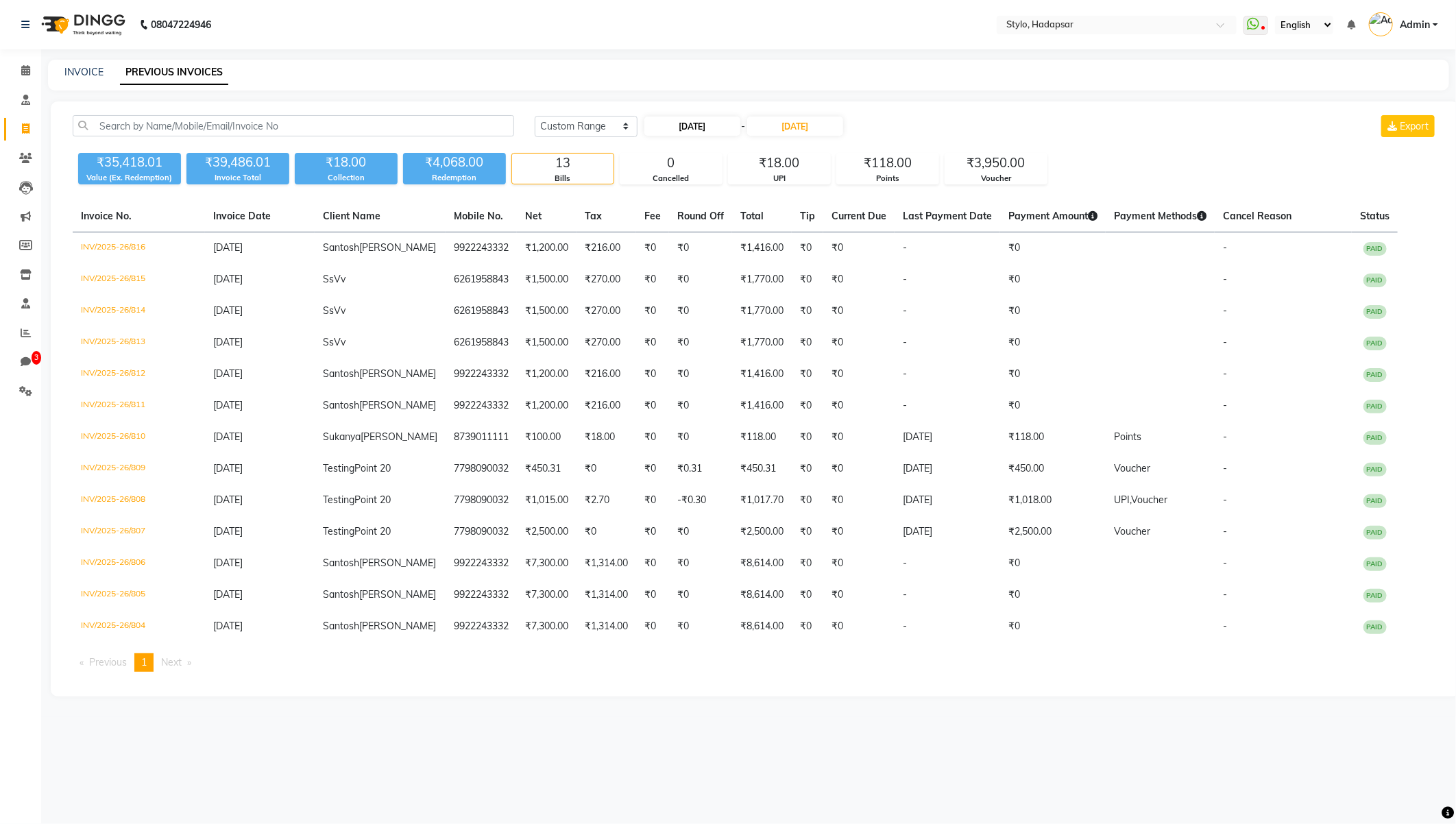
select select "2025"
click at [650, 151] on button "Previous month" at bounding box center [655, 151] width 11 height 21
select select "6"
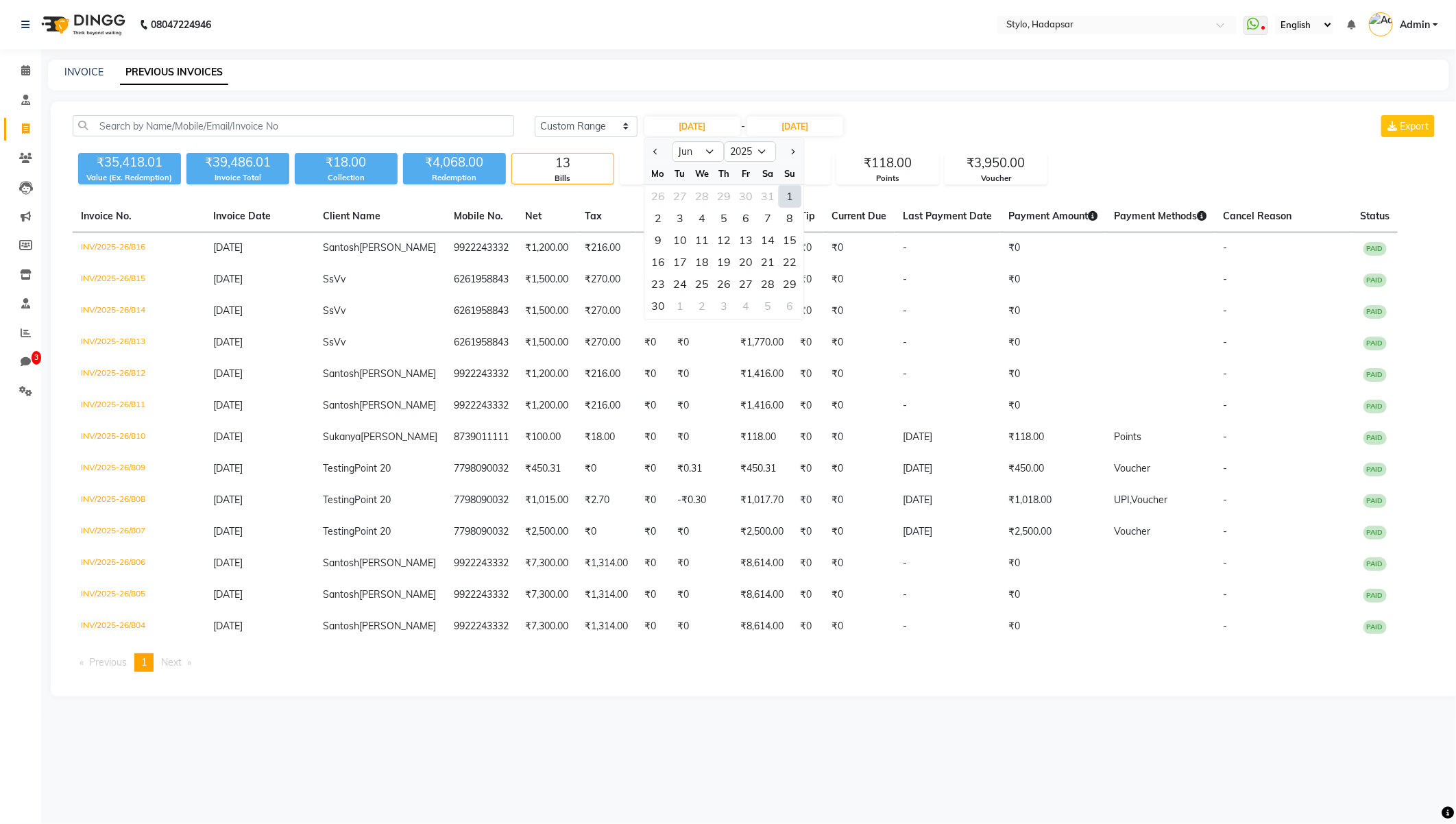
click at [786, 192] on div "1" at bounding box center [789, 195] width 21 height 21
type input "[DATE]"
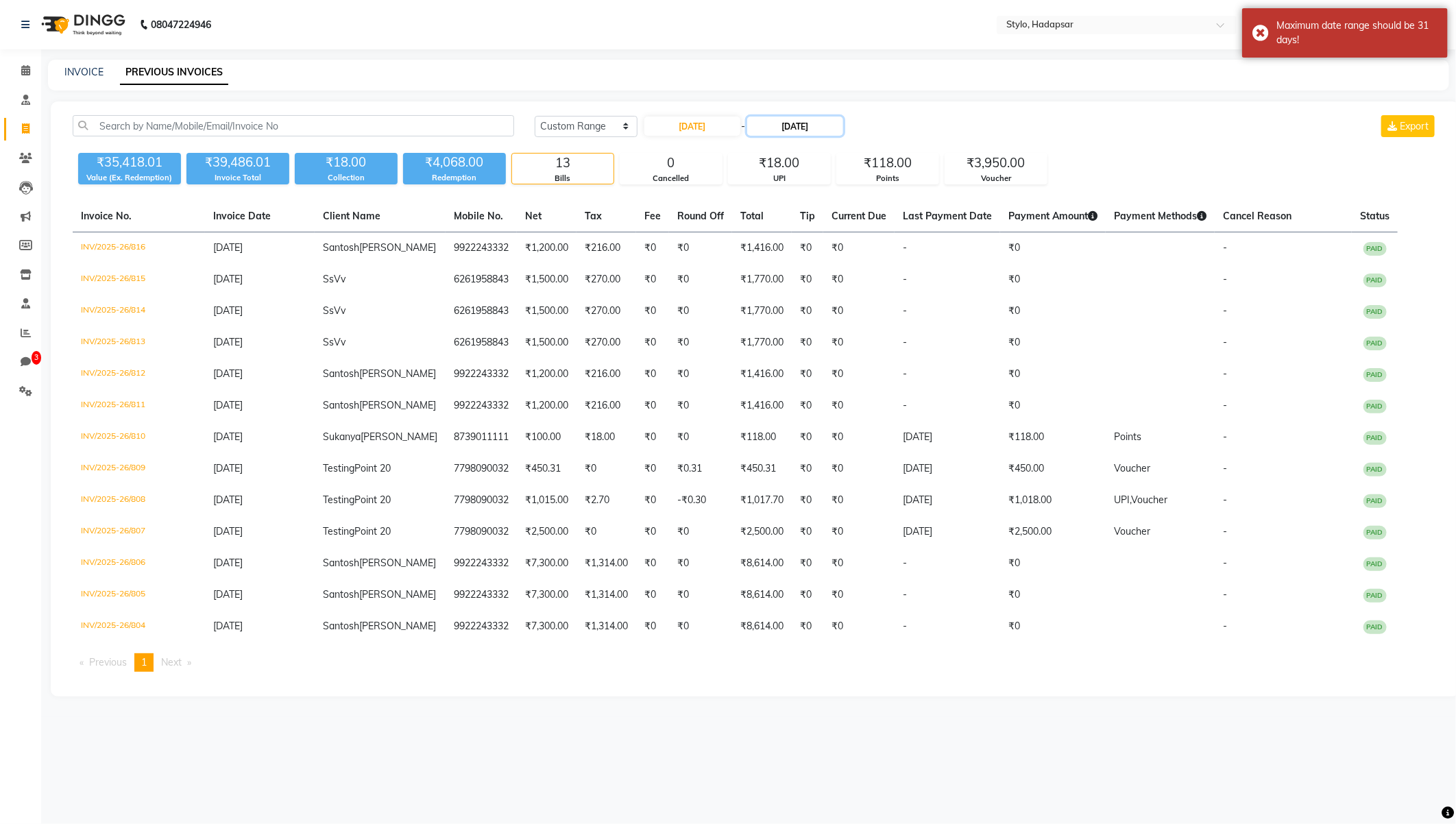
click at [789, 131] on input "[DATE]" at bounding box center [794, 126] width 96 height 20
click at [763, 148] on span "Previous month" at bounding box center [764, 151] width 6 height 6
select select "6"
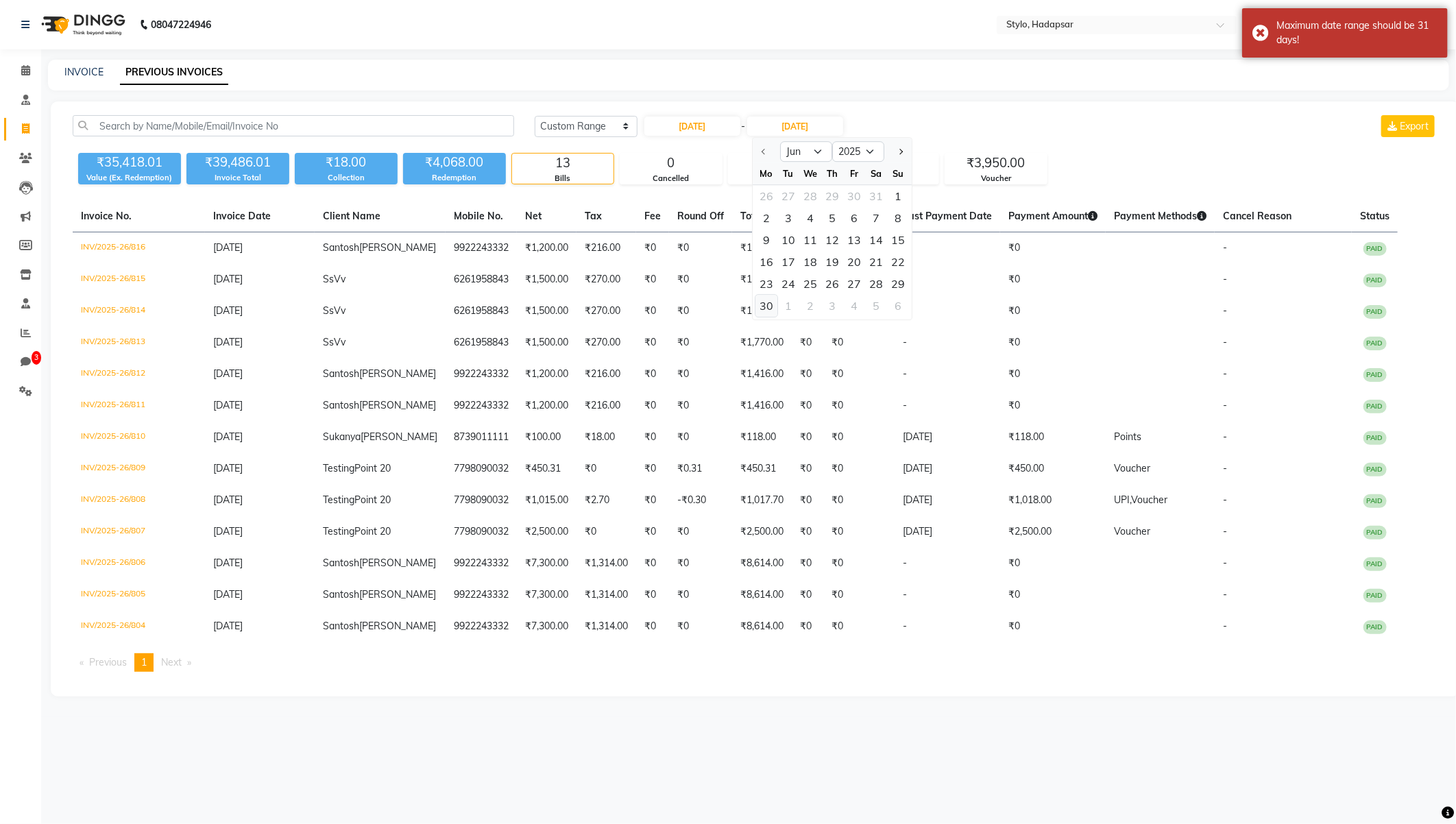
click at [768, 295] on div "30" at bounding box center [765, 305] width 21 height 21
type input "30 Jun 2025"
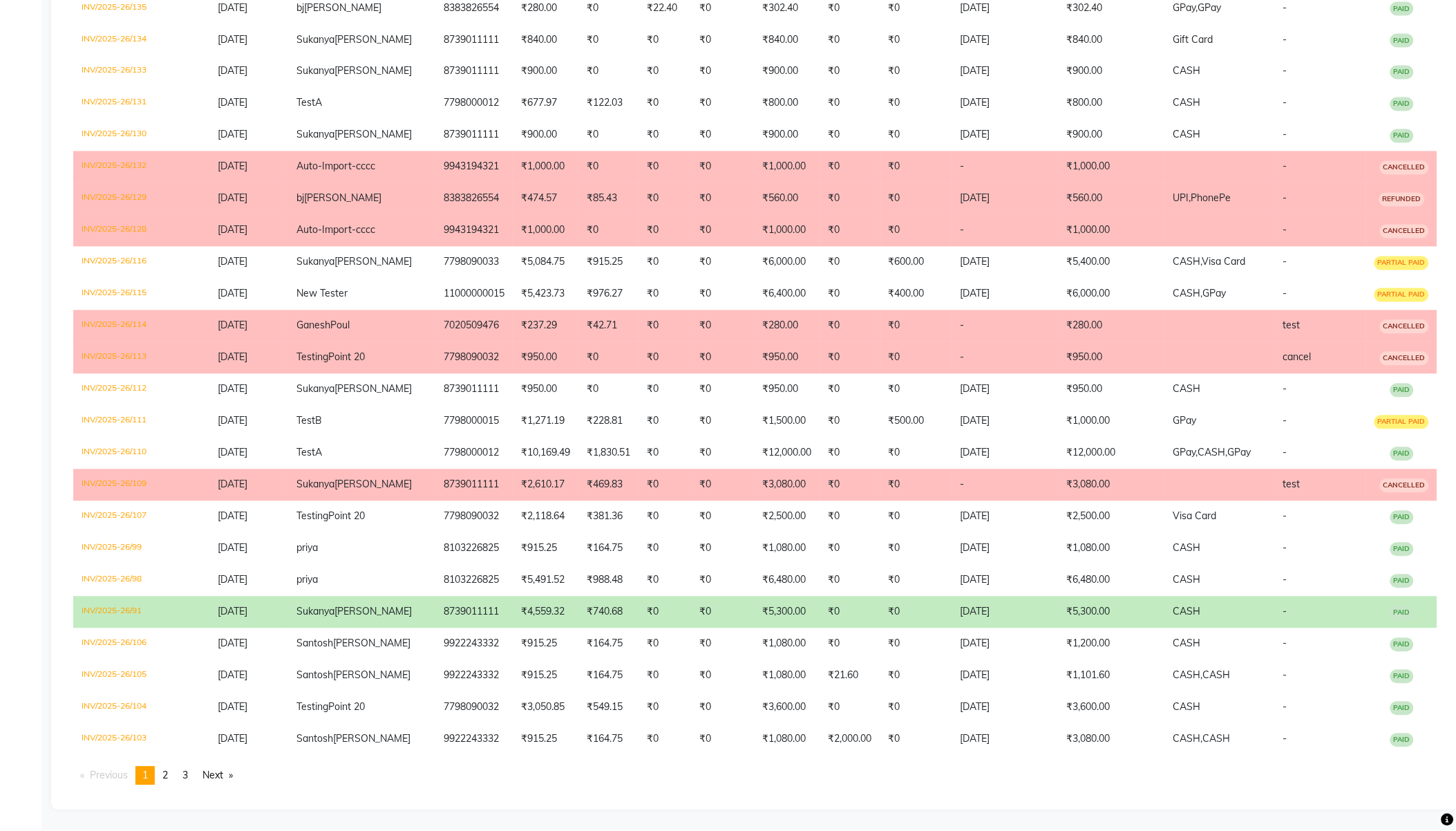
scroll to position [2995, 0]
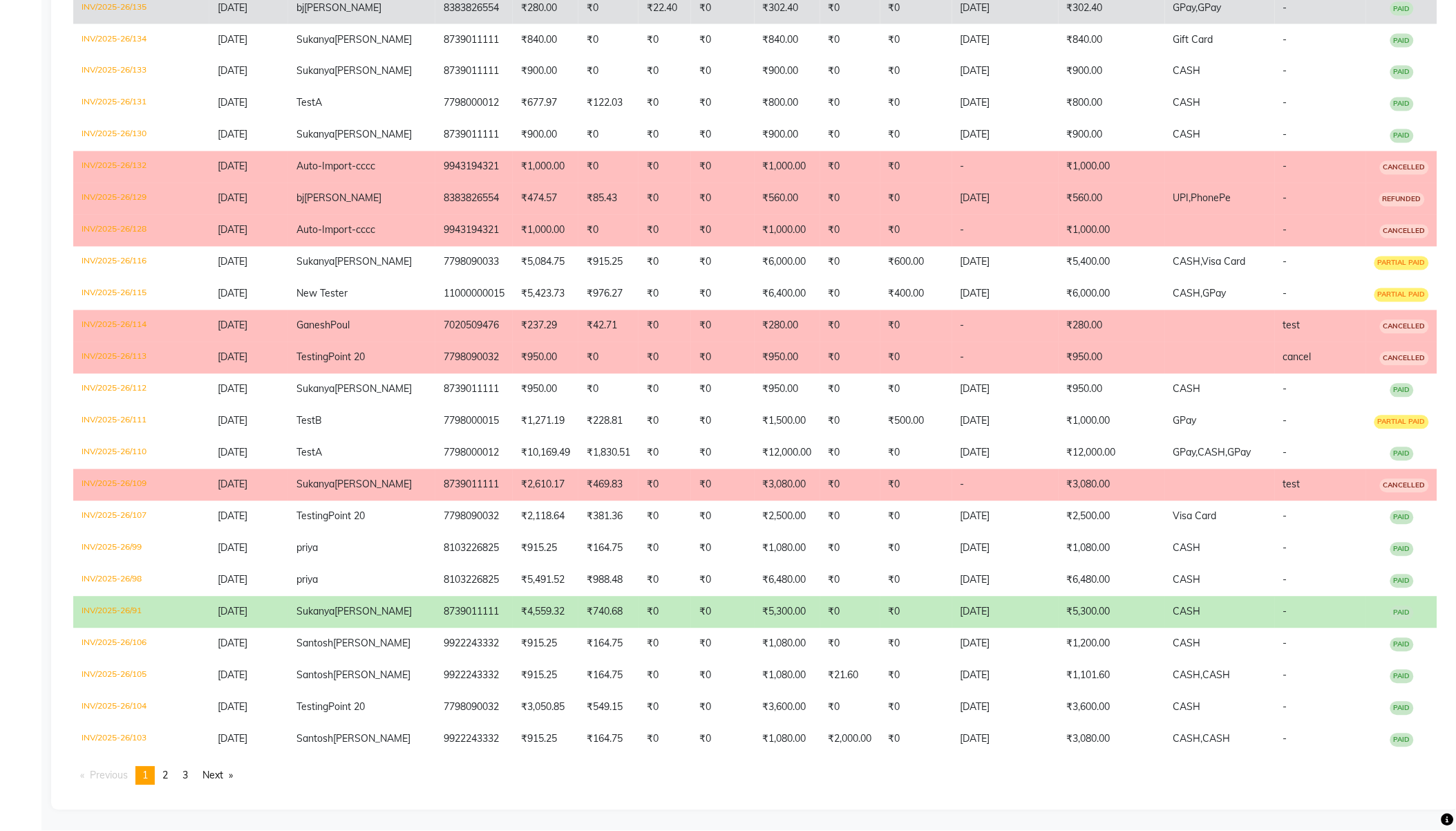
scroll to position [3627, 0]
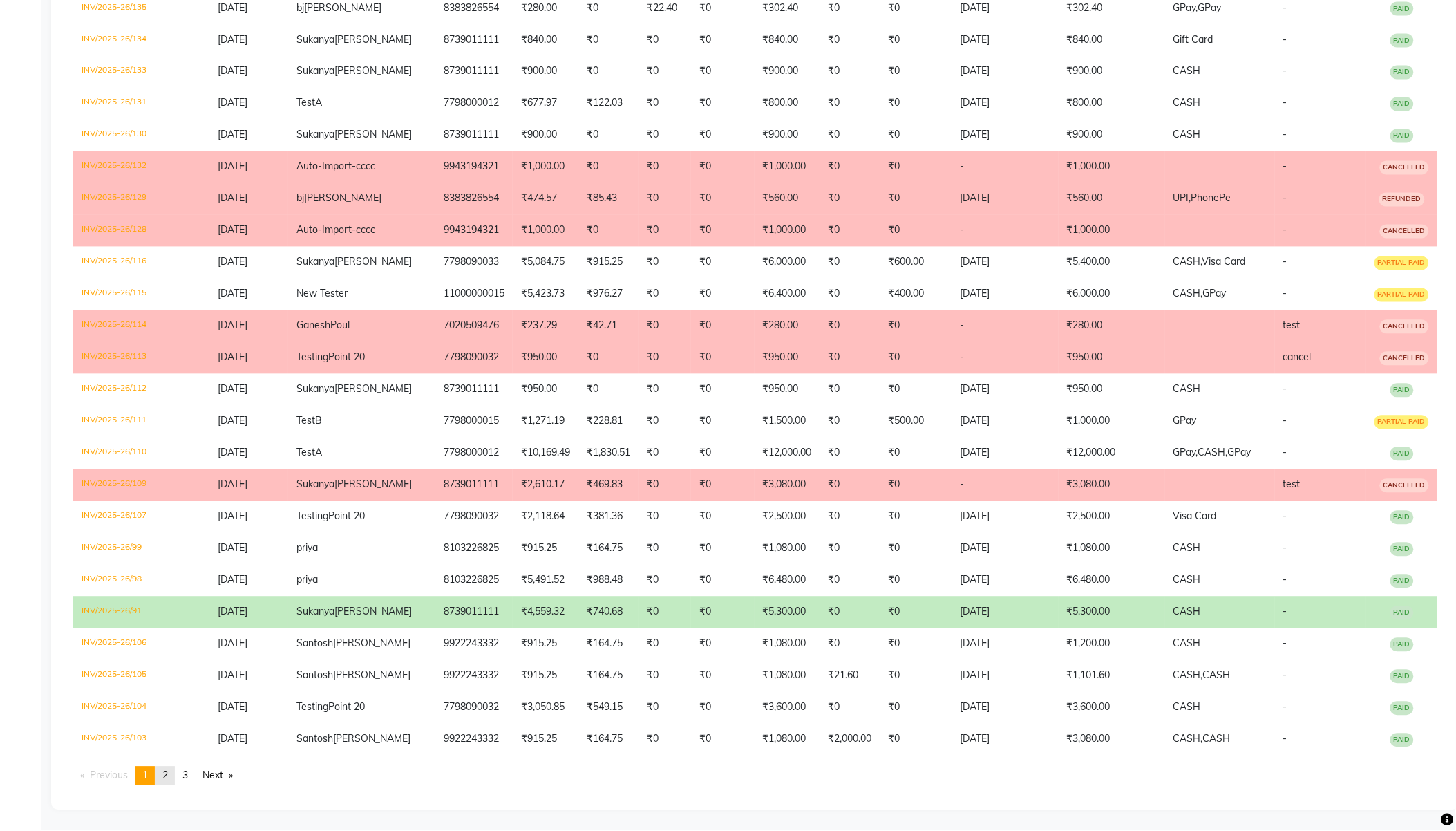
click at [168, 777] on span "2" at bounding box center [166, 775] width 6 height 12
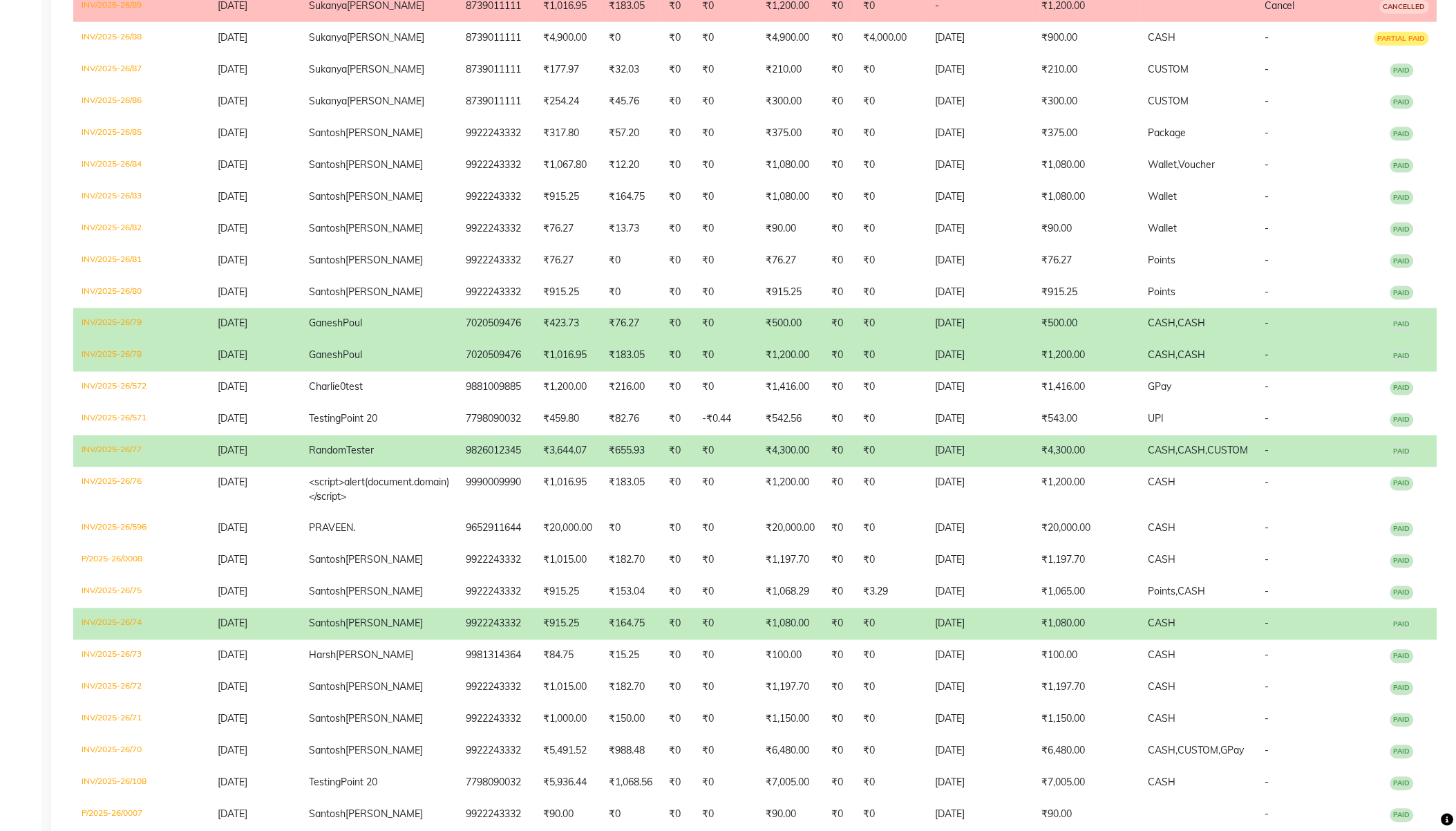
scroll to position [669, 0]
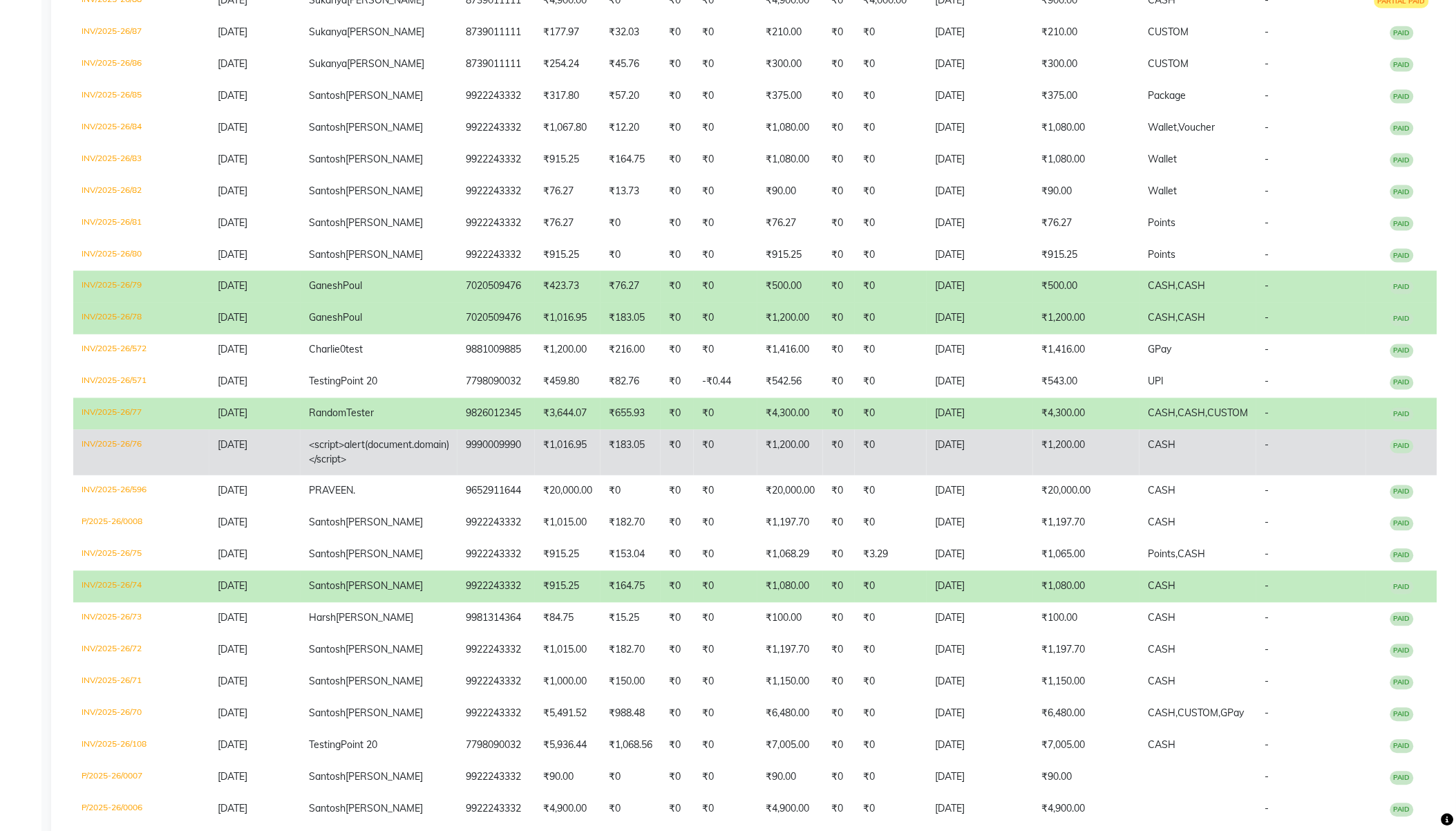
click at [429, 464] on td "<script>alert(document.domain)</script>" at bounding box center [378, 453] width 157 height 45
click at [427, 454] on span "<script>alert(document.domain)</script>" at bounding box center [378, 452] width 140 height 27
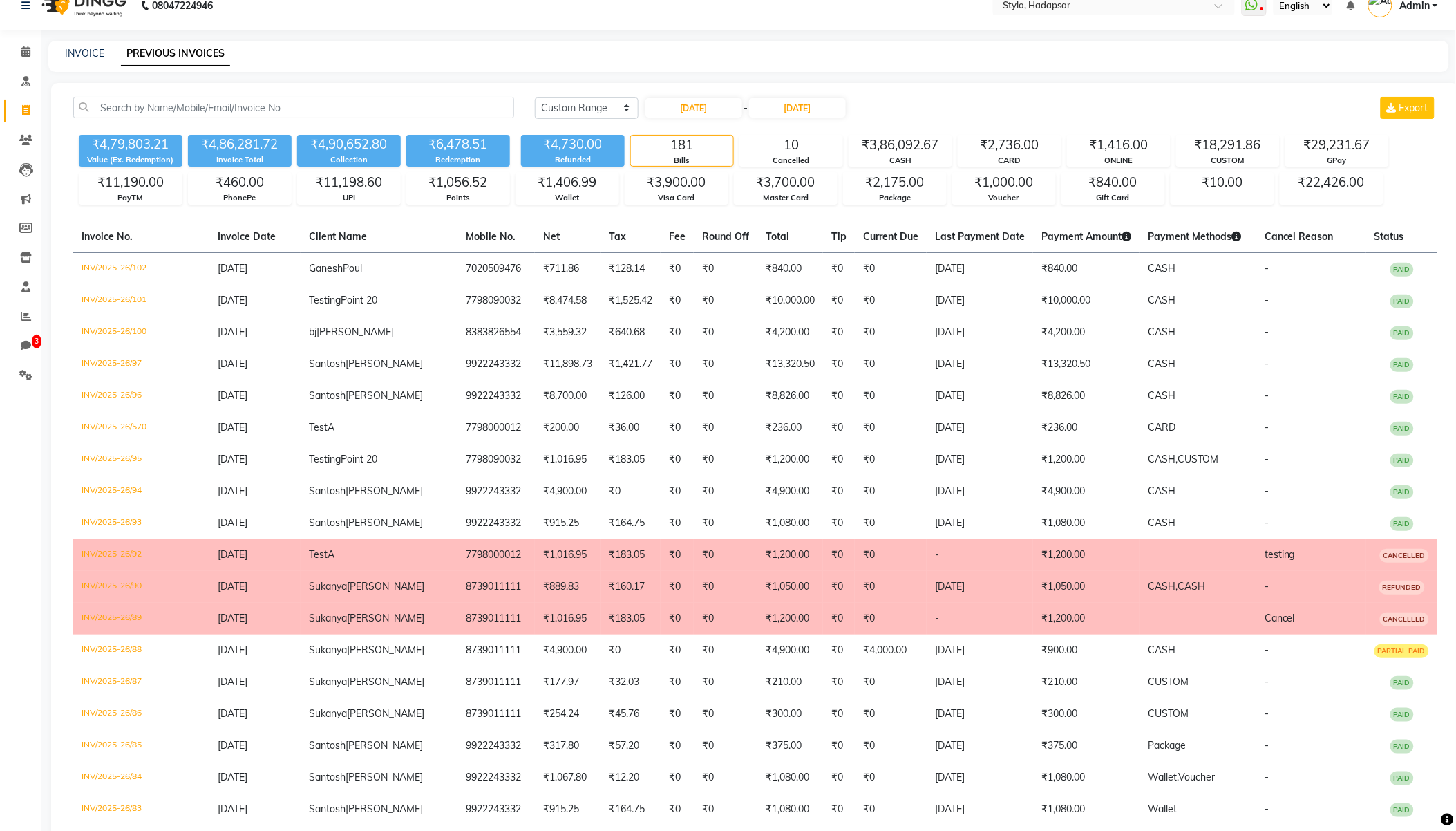
scroll to position [0, 0]
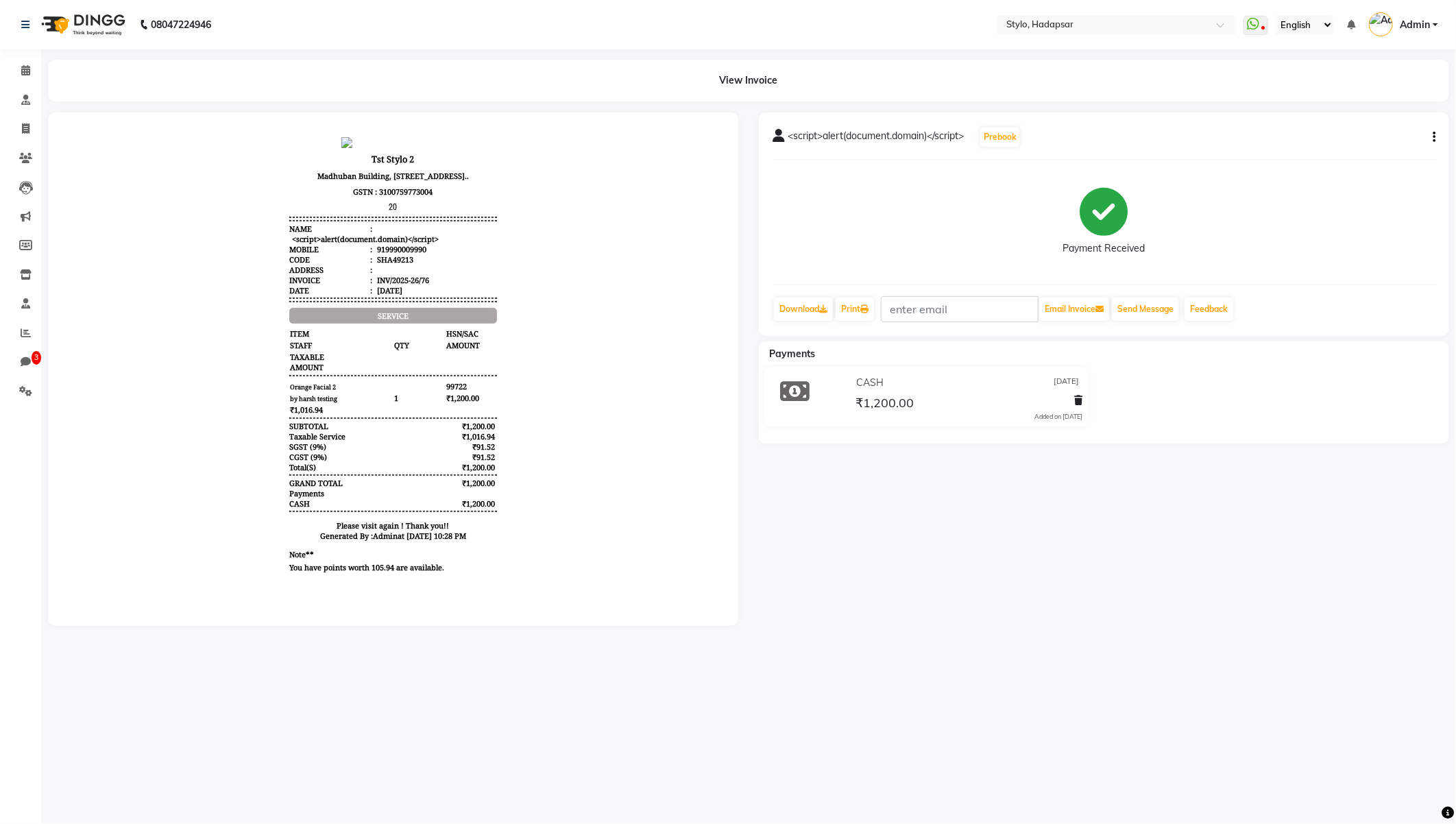
click at [744, 81] on div "View Invoice" at bounding box center [748, 80] width 1401 height 42
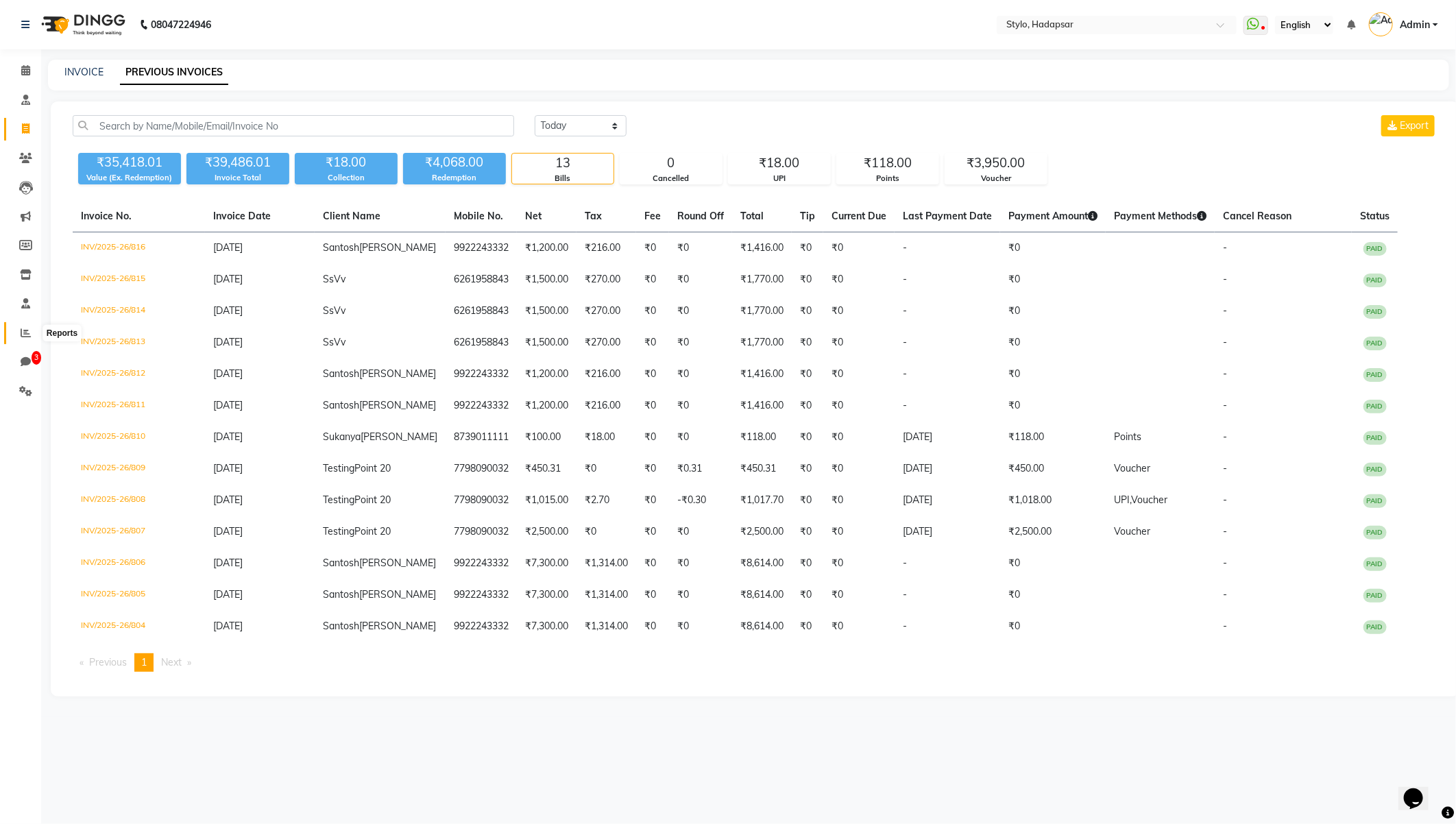
click at [25, 340] on span at bounding box center [26, 333] width 24 height 16
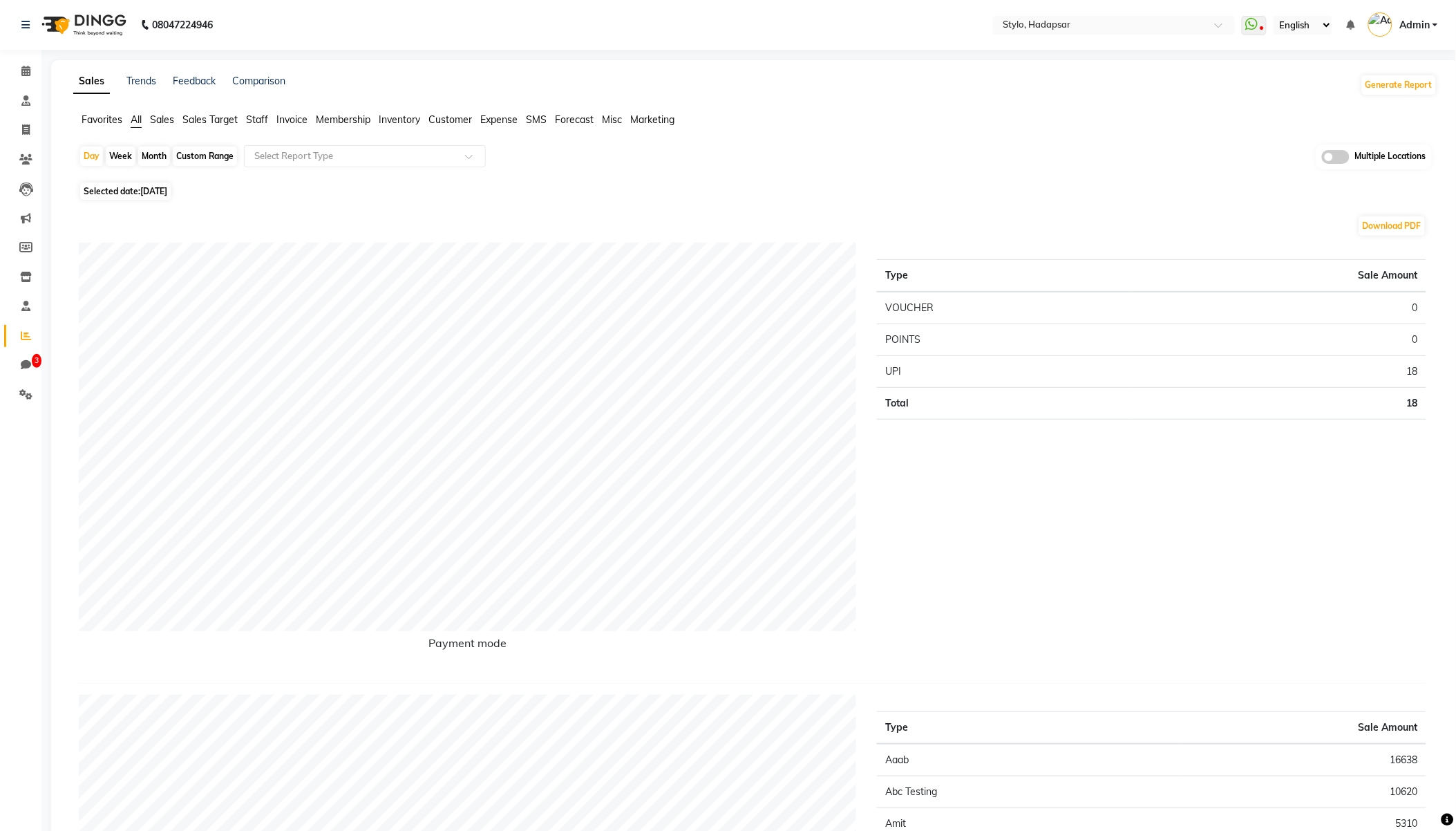
click at [114, 197] on span "Selected date: [DATE]" at bounding box center [125, 191] width 90 height 17
select select "9"
select select "2025"
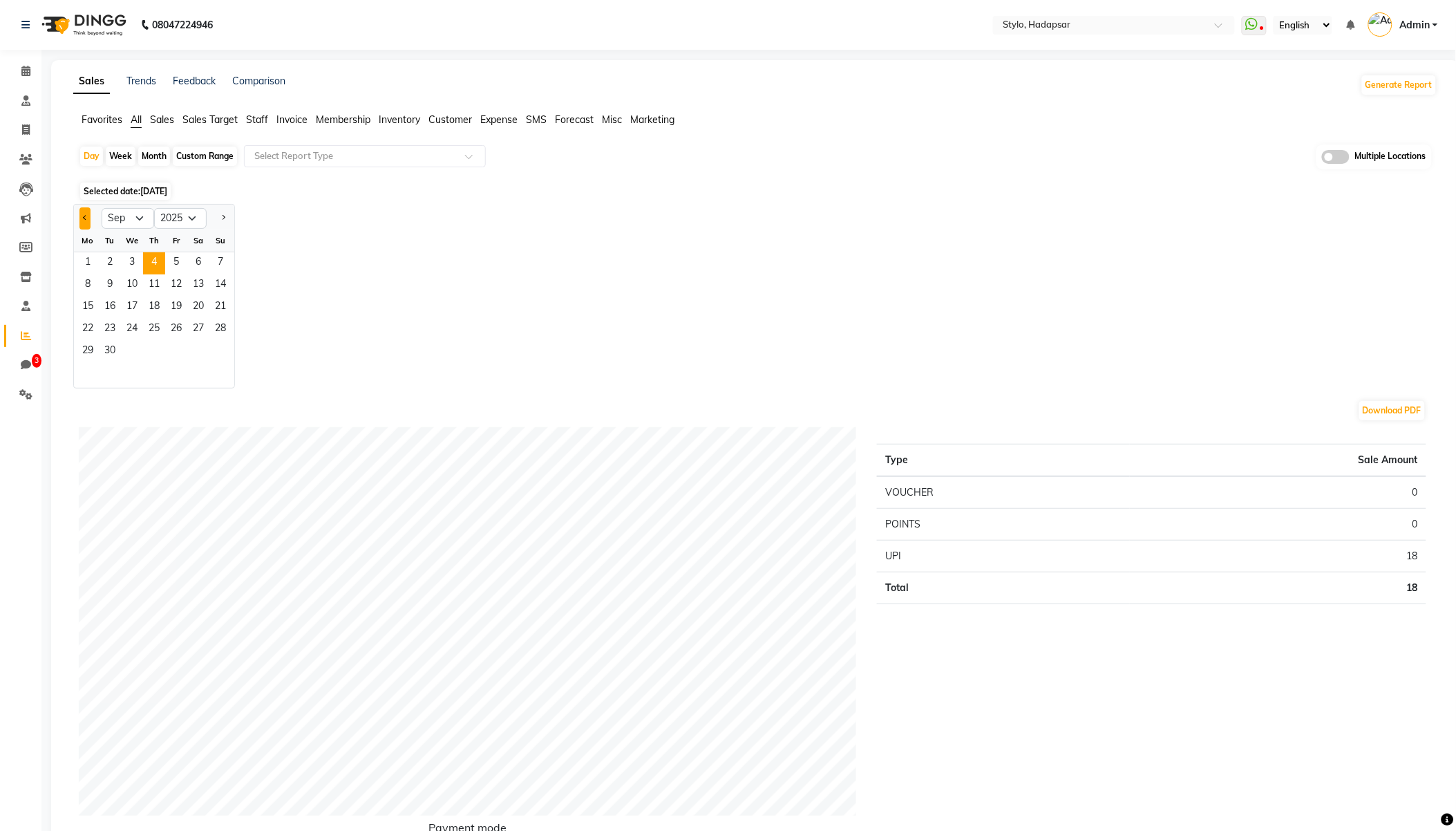
click at [88, 216] on button "Previous month" at bounding box center [85, 217] width 11 height 22
select select "6"
click at [215, 263] on span "1" at bounding box center [219, 263] width 22 height 22
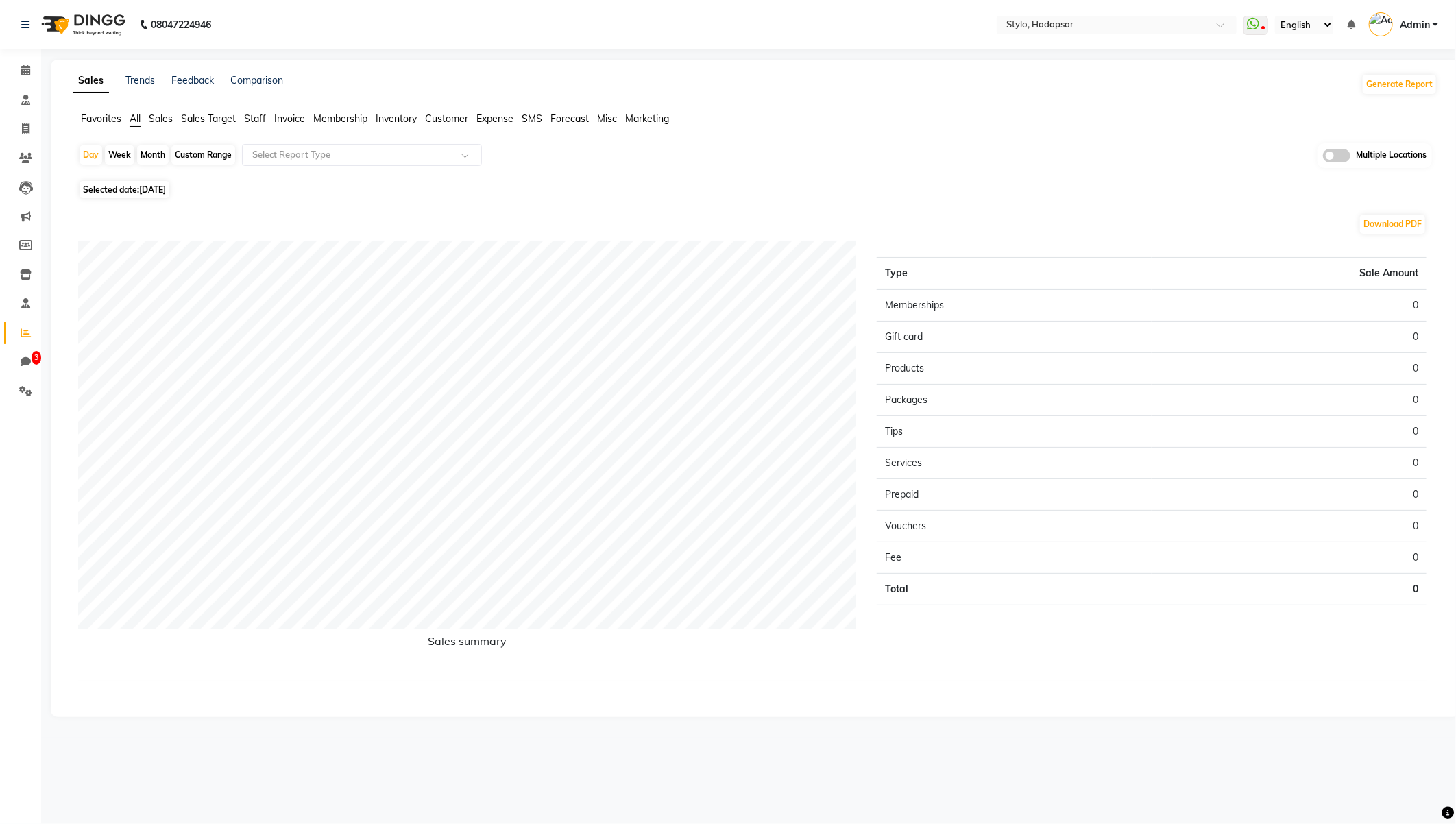
click at [180, 154] on div "Custom Range" at bounding box center [203, 155] width 63 height 20
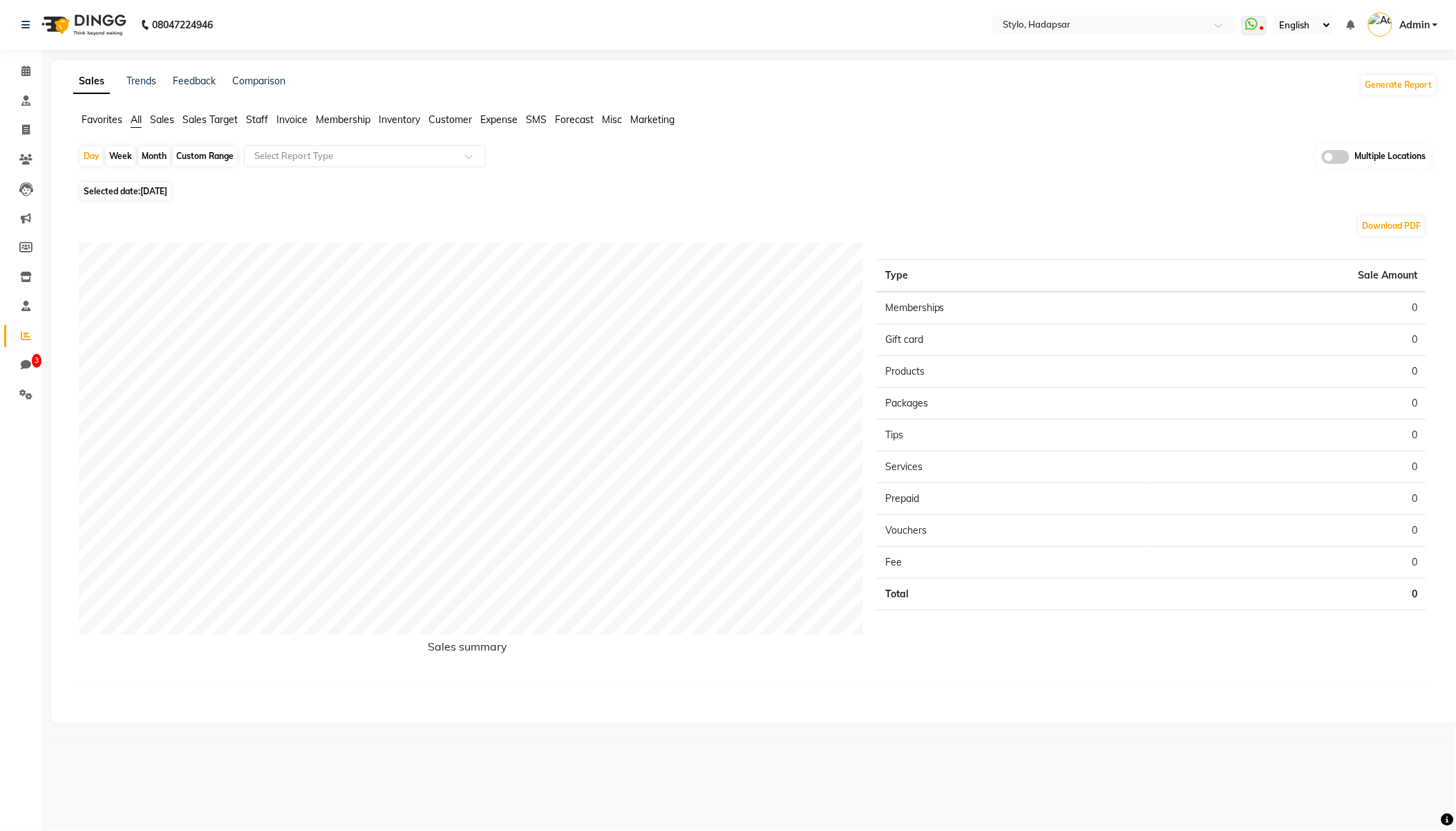
select select "6"
select select "2025"
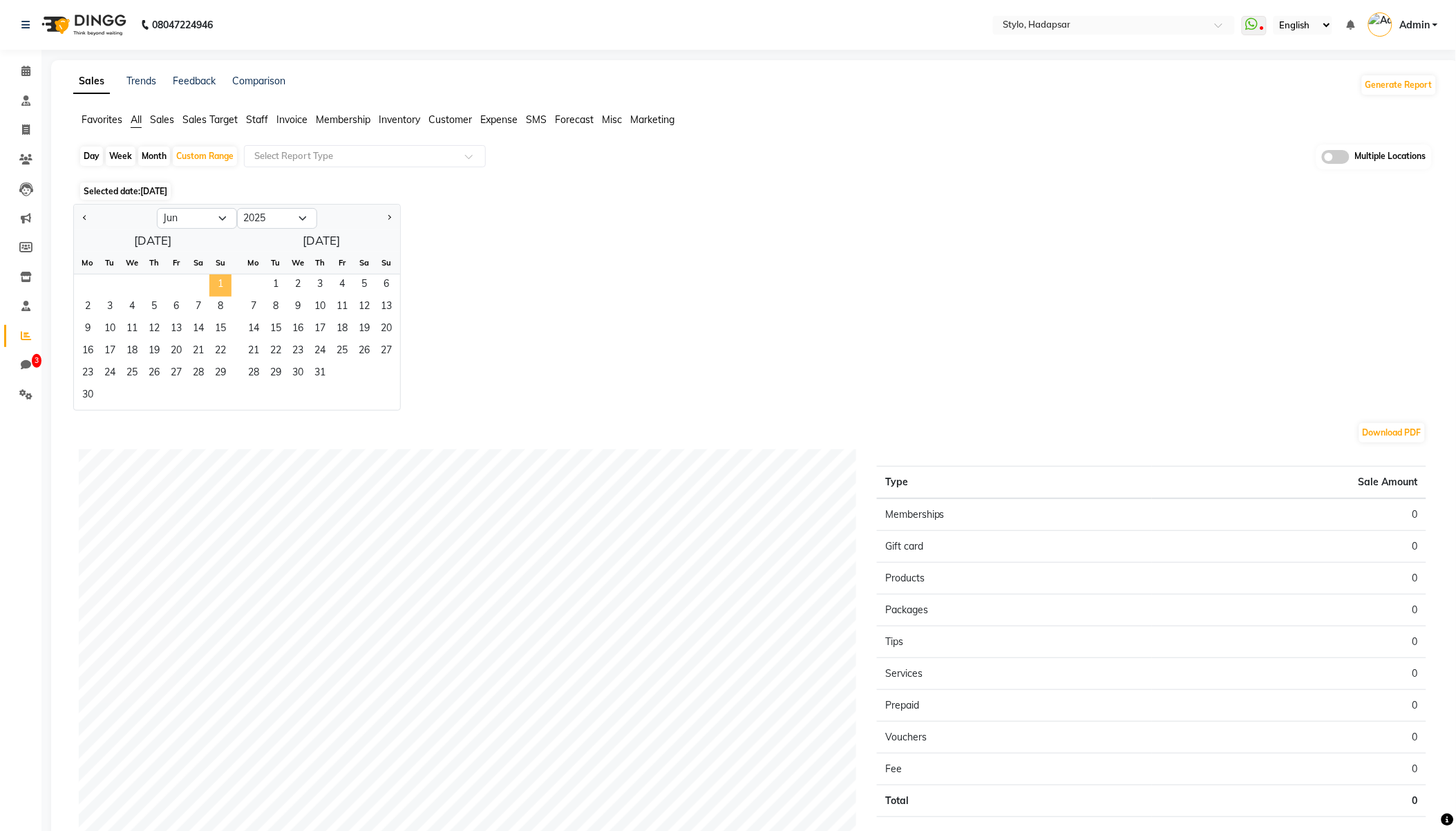
drag, startPoint x: 228, startPoint y: 281, endPoint x: 217, endPoint y: 296, distance: 18.6
click at [229, 281] on span "1" at bounding box center [219, 285] width 22 height 22
click at [92, 396] on span "30" at bounding box center [88, 395] width 22 height 22
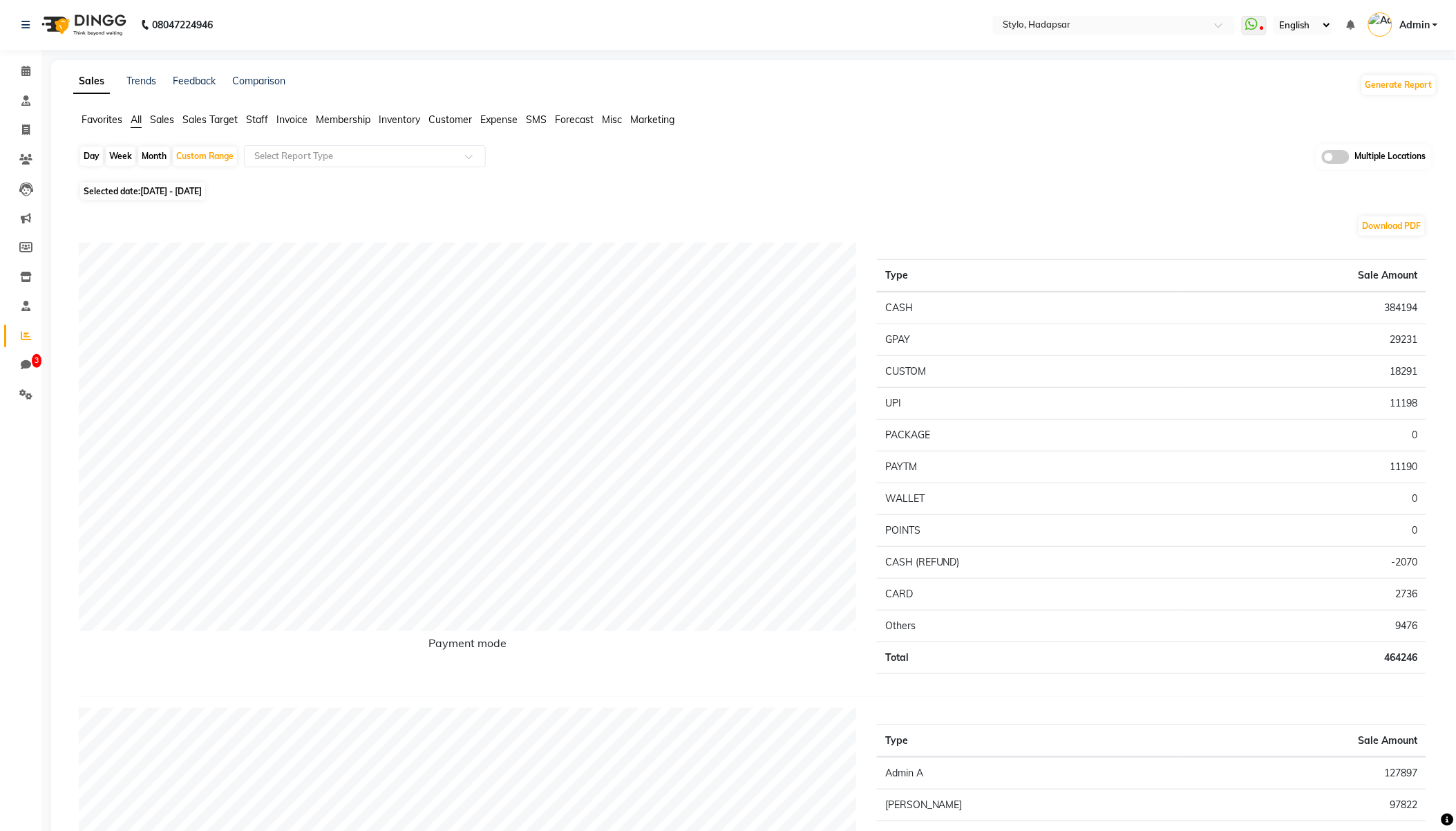
click at [284, 119] on span "Invoice" at bounding box center [292, 119] width 31 height 12
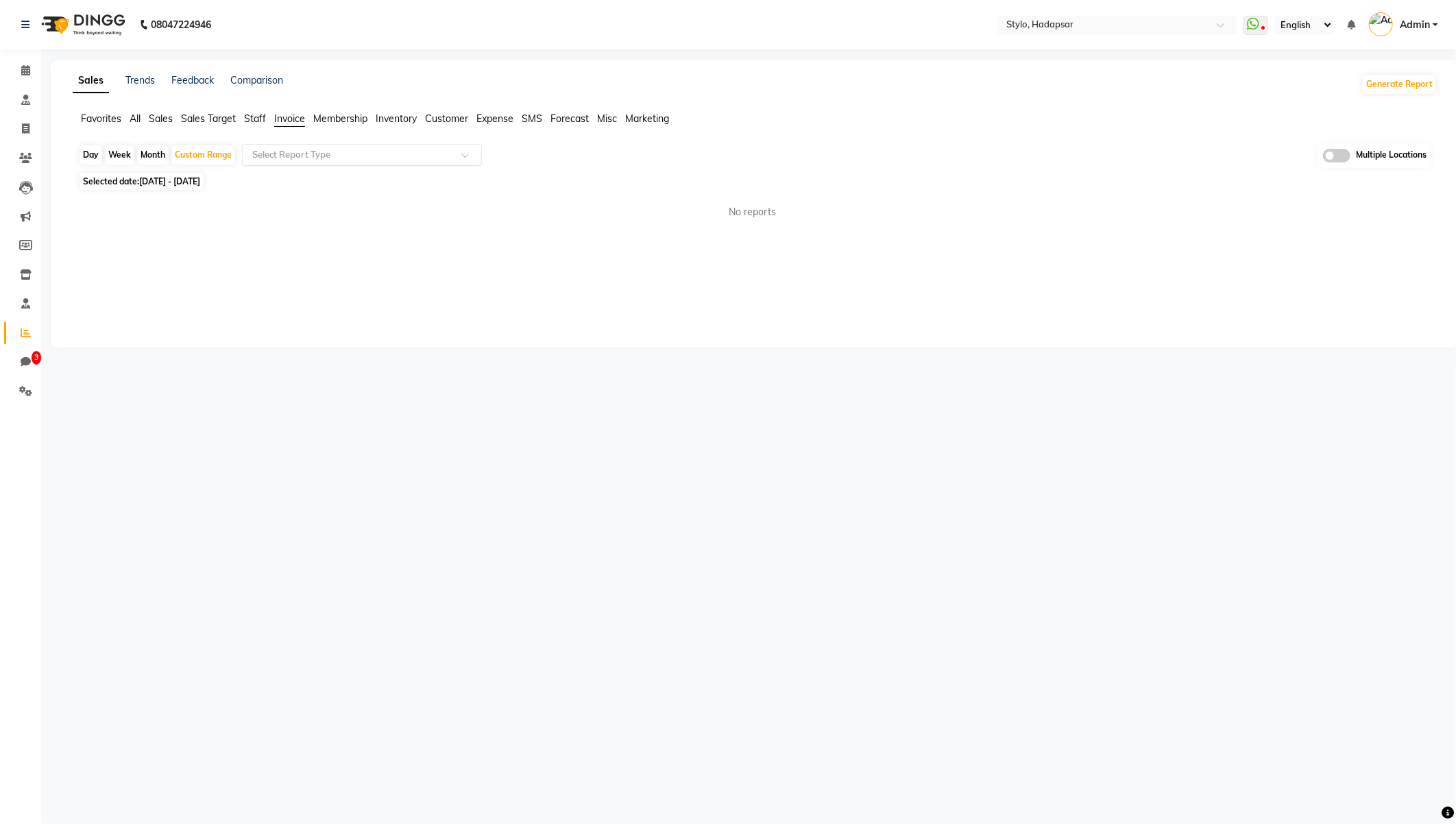
click at [325, 147] on div "Select Report Type" at bounding box center [361, 154] width 240 height 21
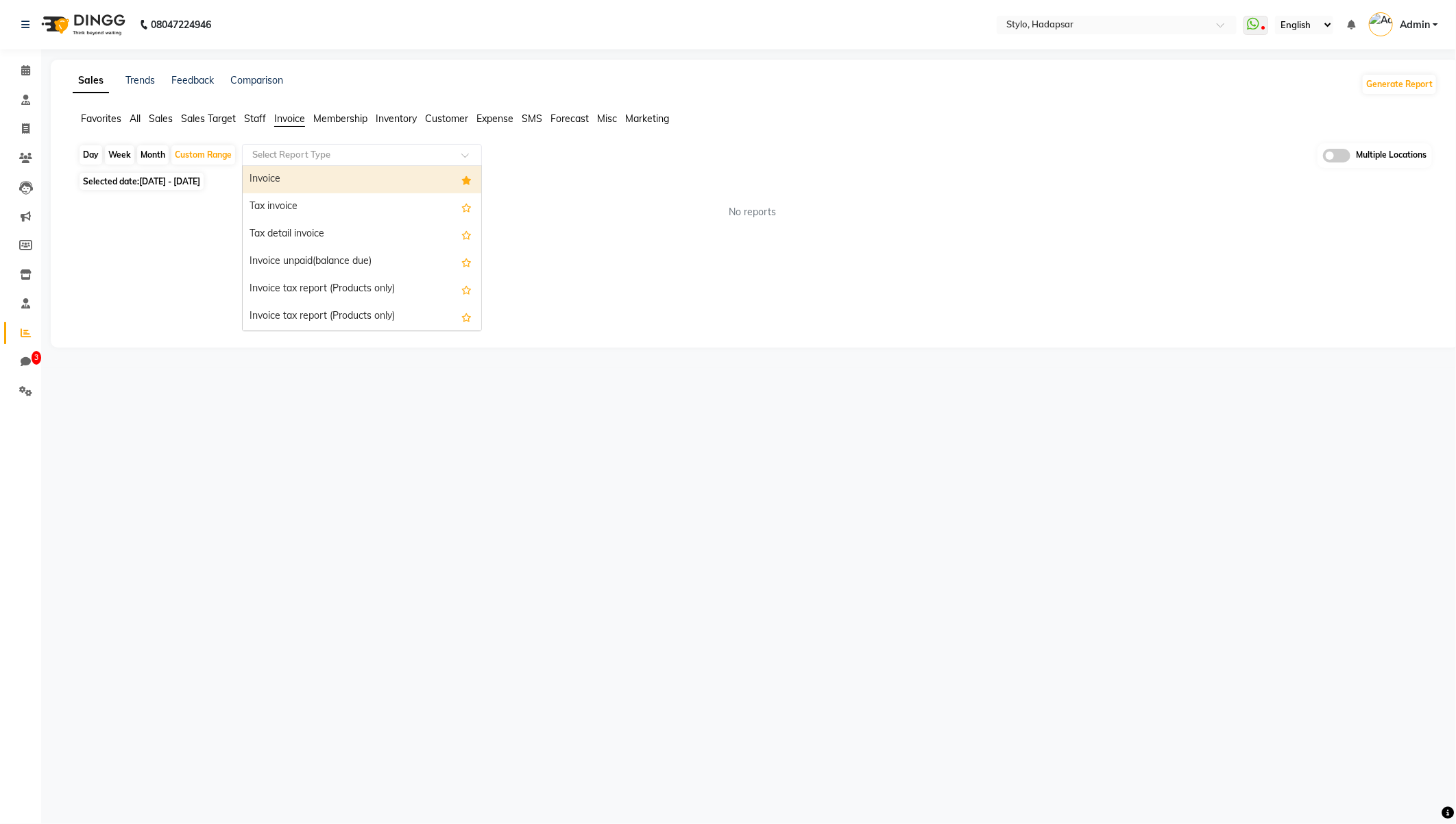
click at [324, 175] on div "Invoice" at bounding box center [362, 179] width 239 height 27
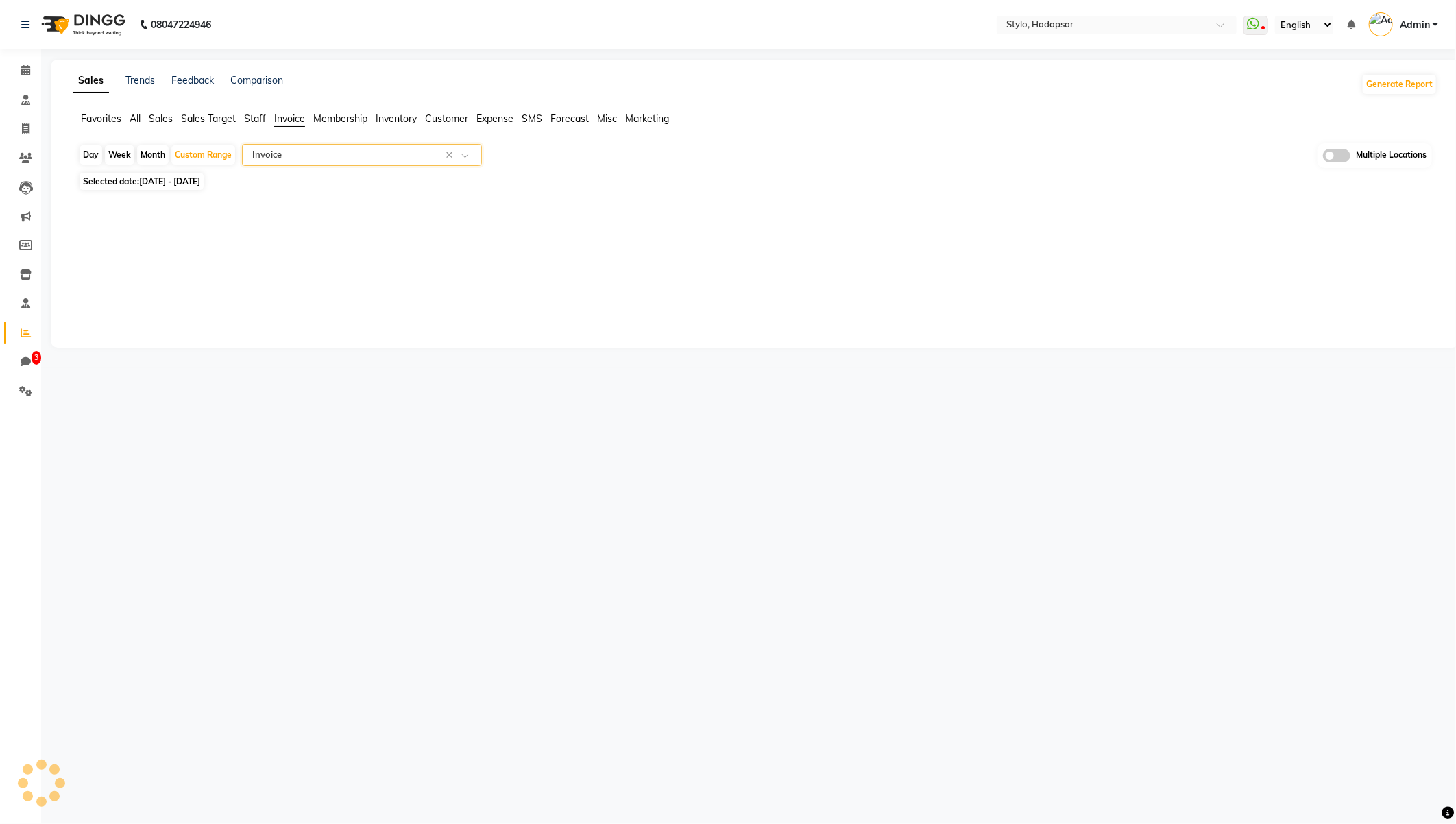
select select "filtered_report"
select select "csv"
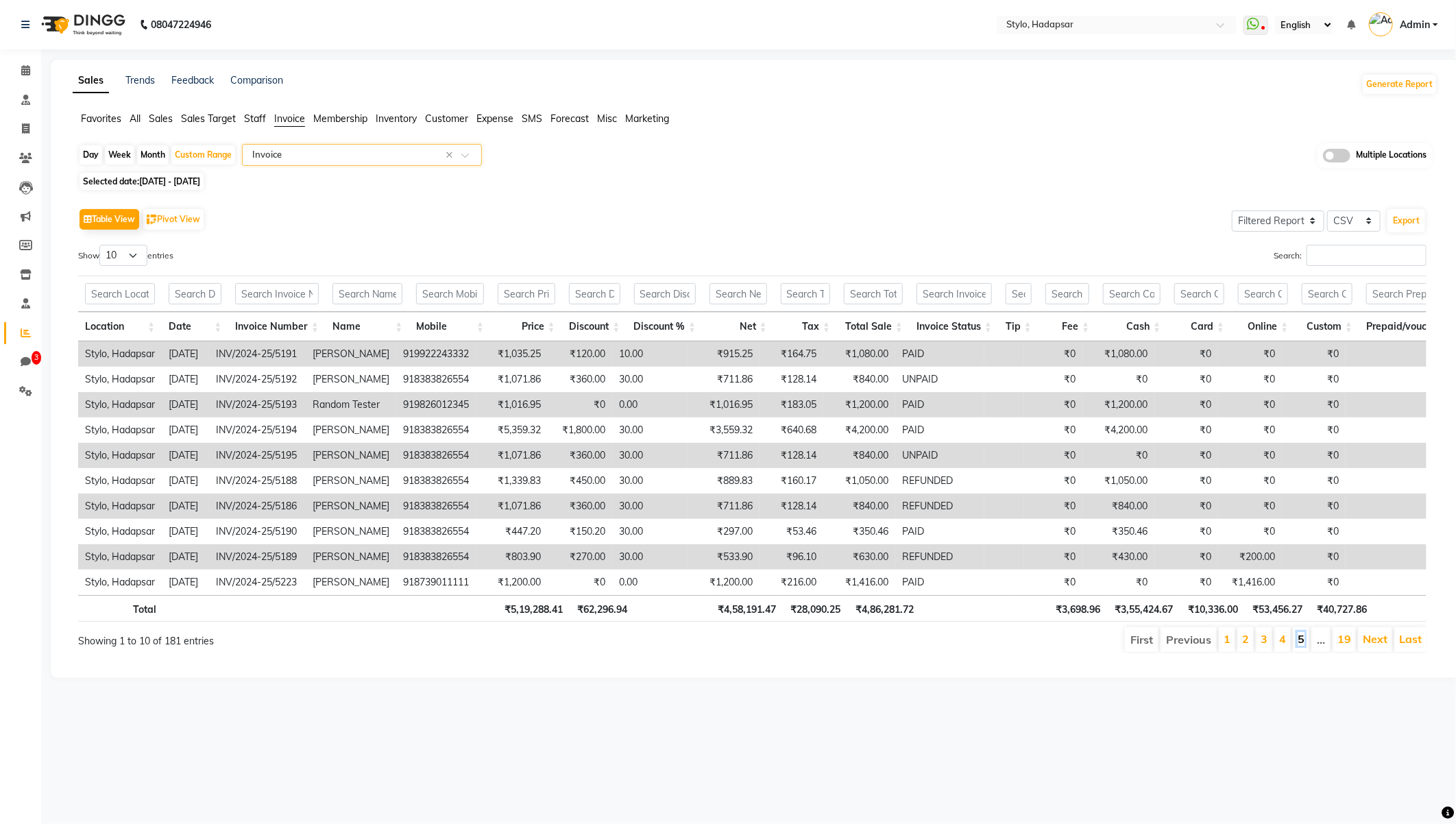
click at [1302, 646] on link "5" at bounding box center [1300, 638] width 7 height 14
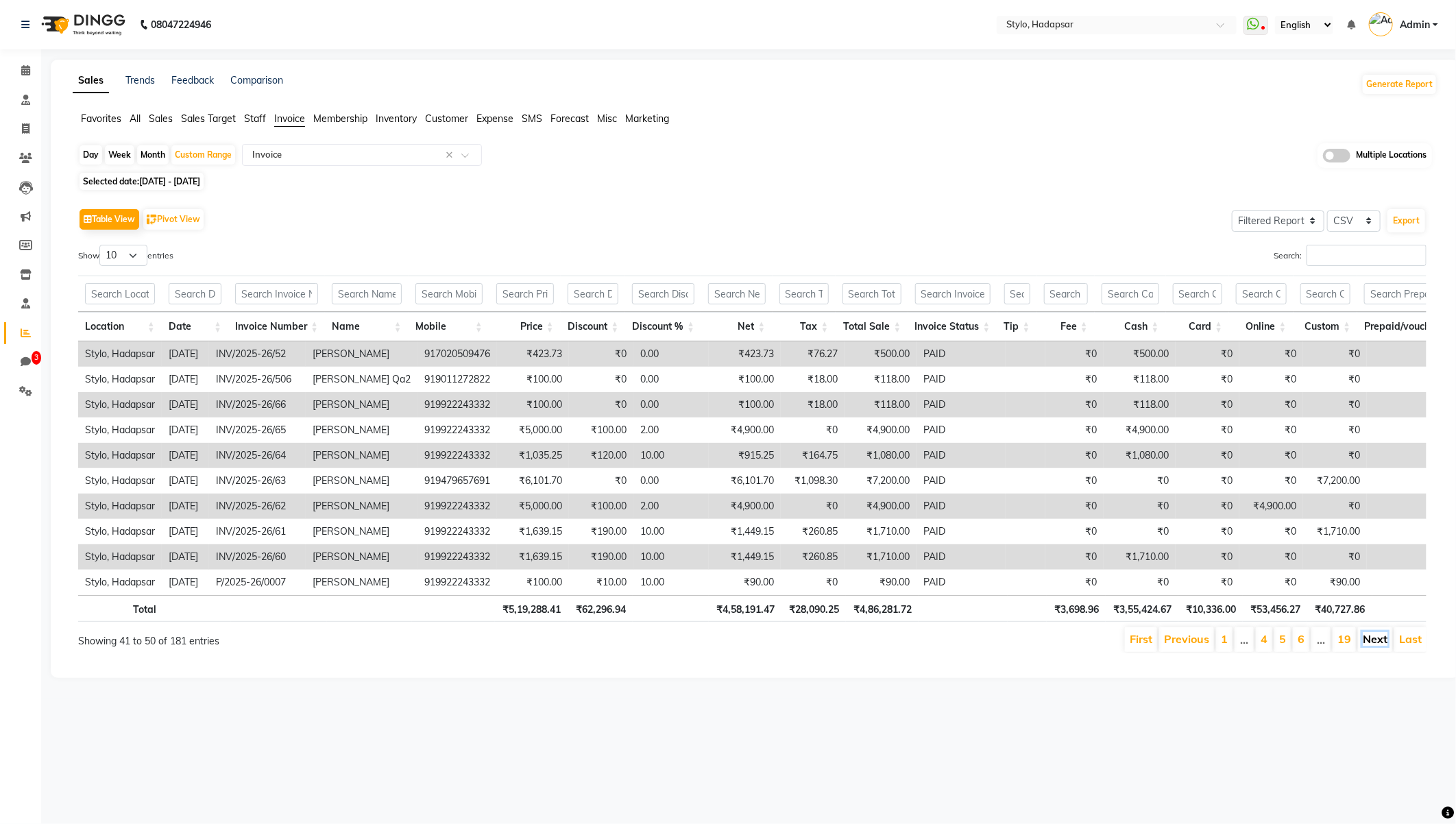
click at [1372, 646] on link "Next" at bounding box center [1375, 638] width 24 height 14
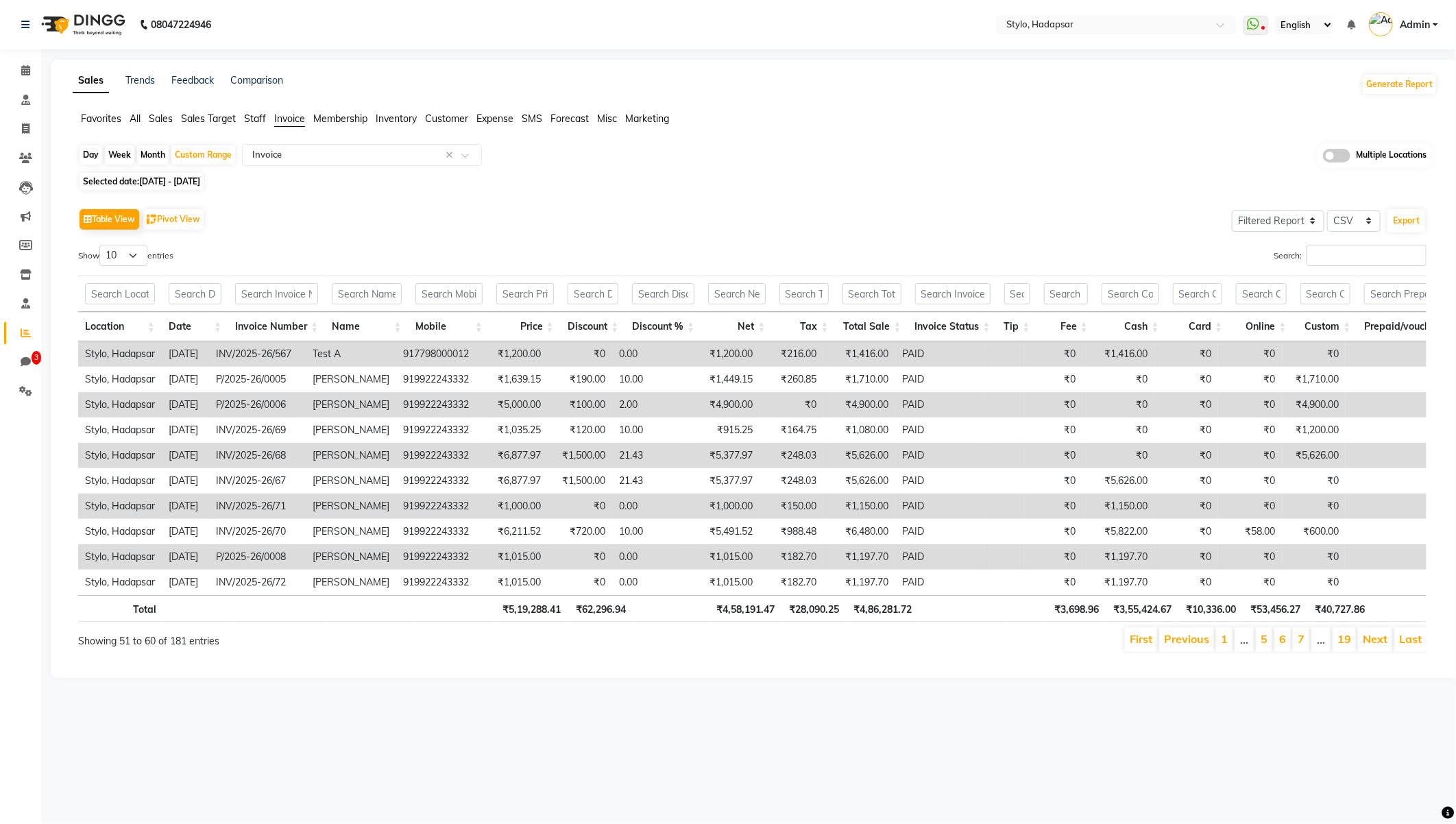
click at [1372, 646] on link "Next" at bounding box center [1375, 638] width 24 height 14
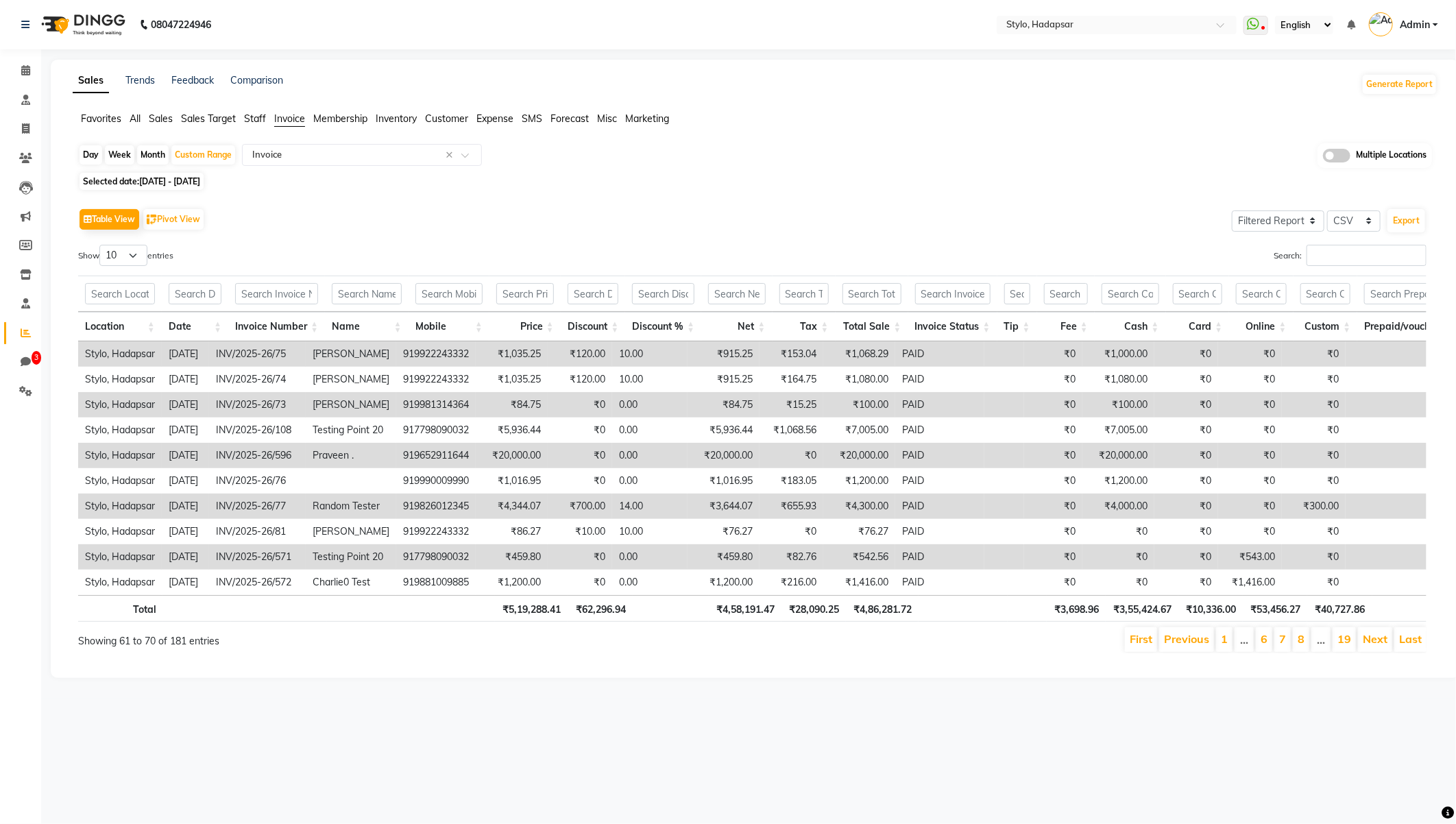
click at [1372, 646] on link "Next" at bounding box center [1375, 638] width 24 height 14
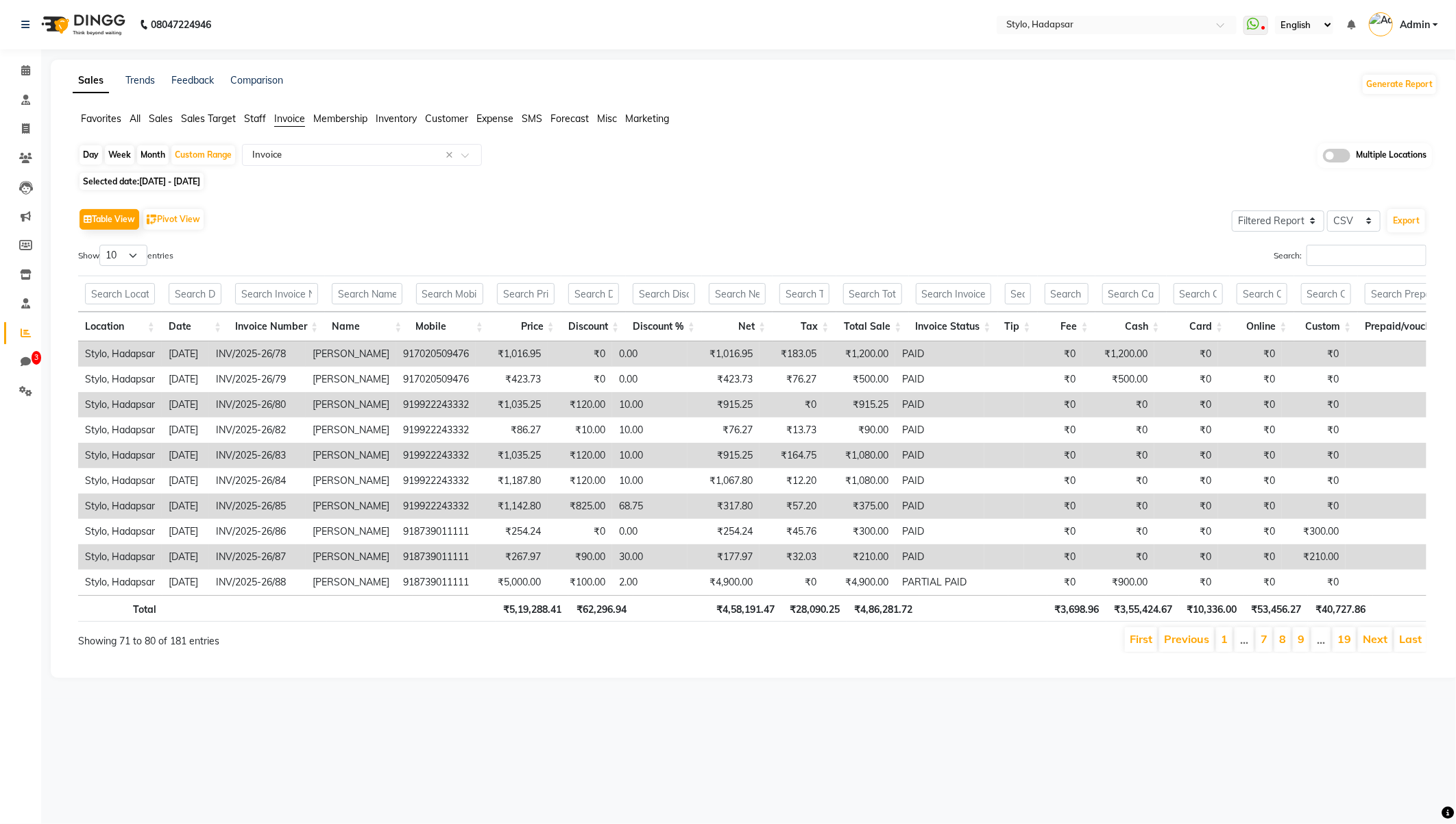
click at [1372, 646] on link "Next" at bounding box center [1375, 638] width 24 height 14
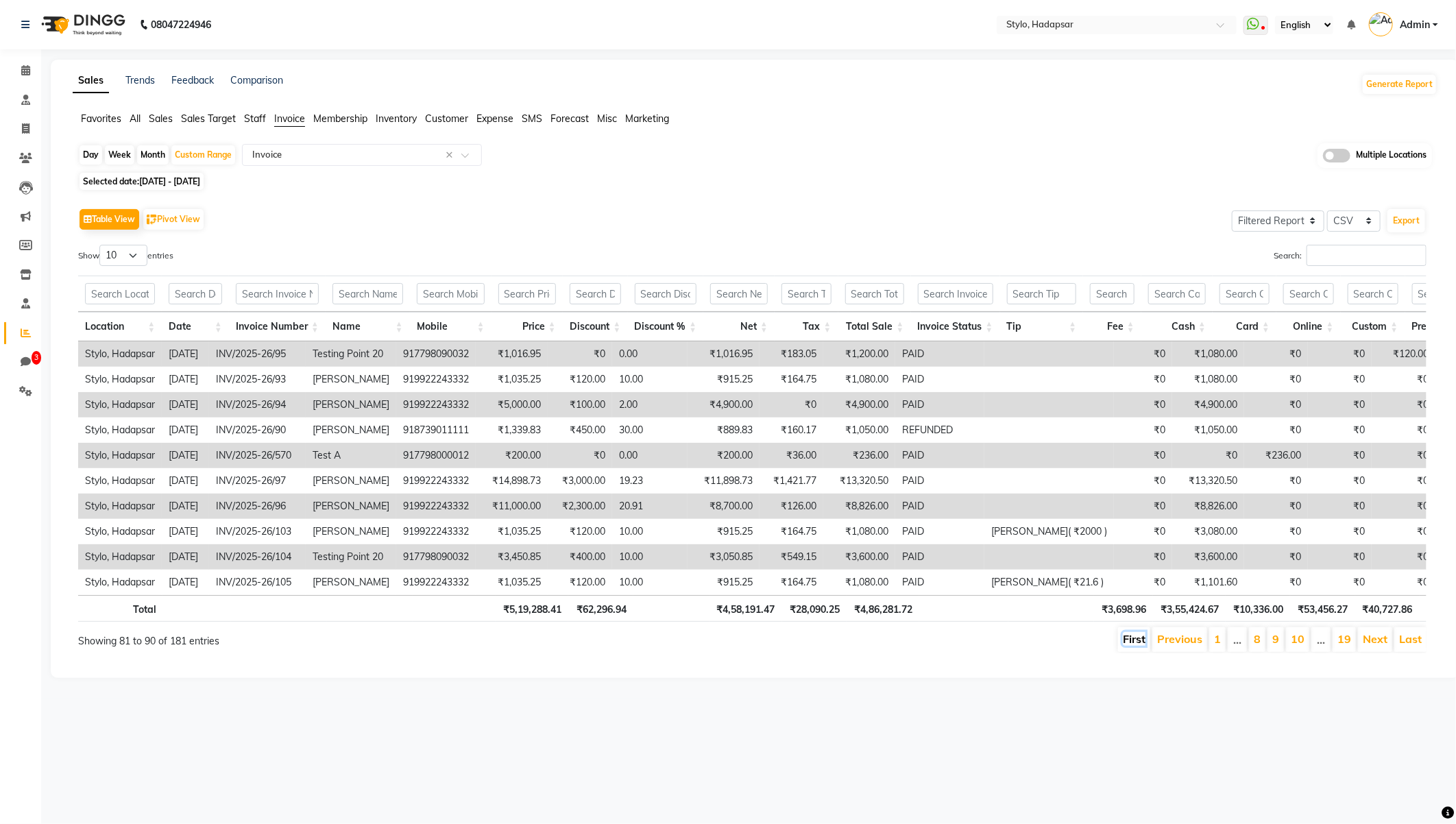
click at [1139, 646] on link "First" at bounding box center [1134, 638] width 22 height 14
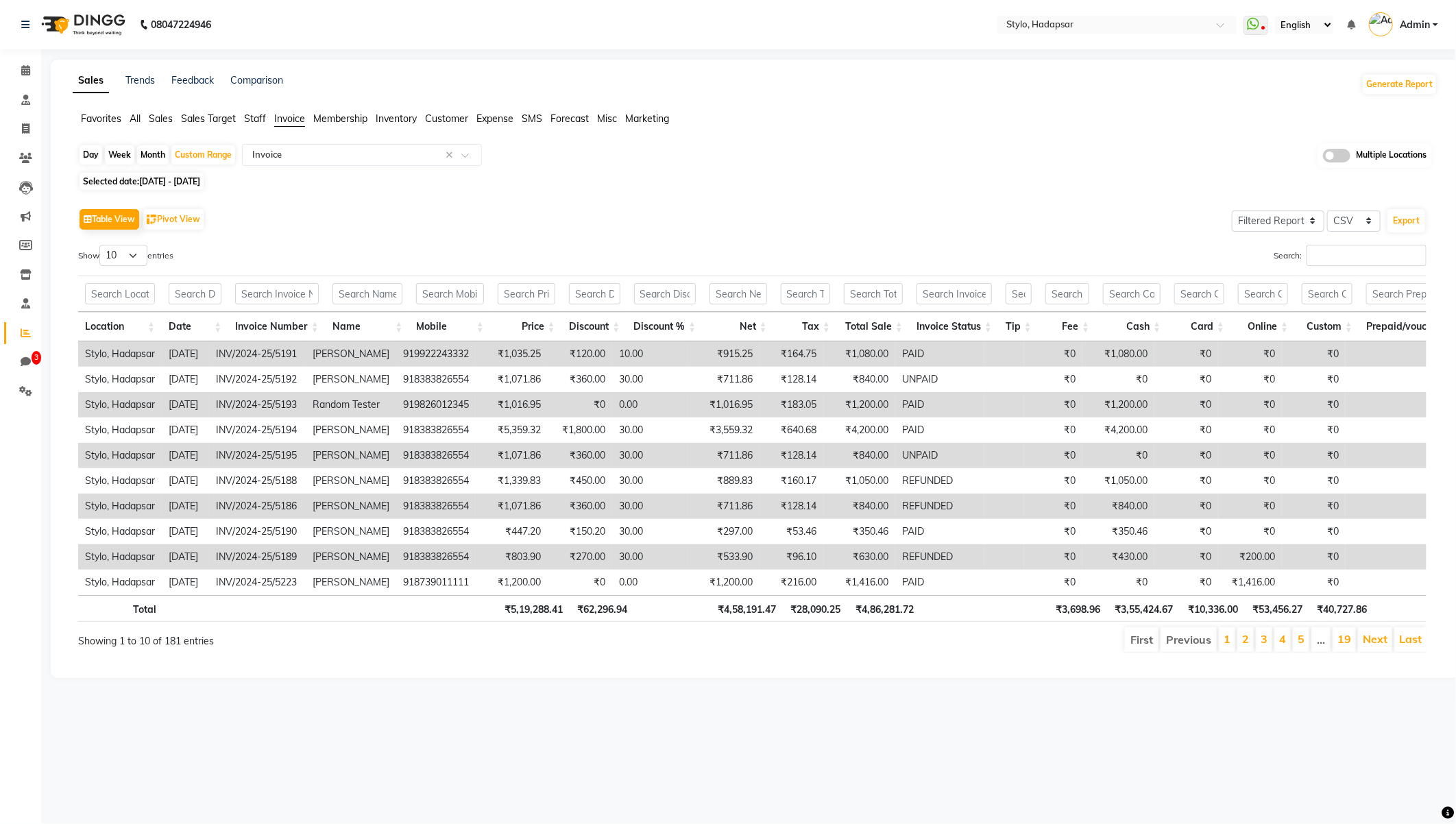
click at [1188, 651] on li "Previous" at bounding box center [1188, 639] width 56 height 24
click at [1372, 643] on link "Next" at bounding box center [1375, 638] width 24 height 14
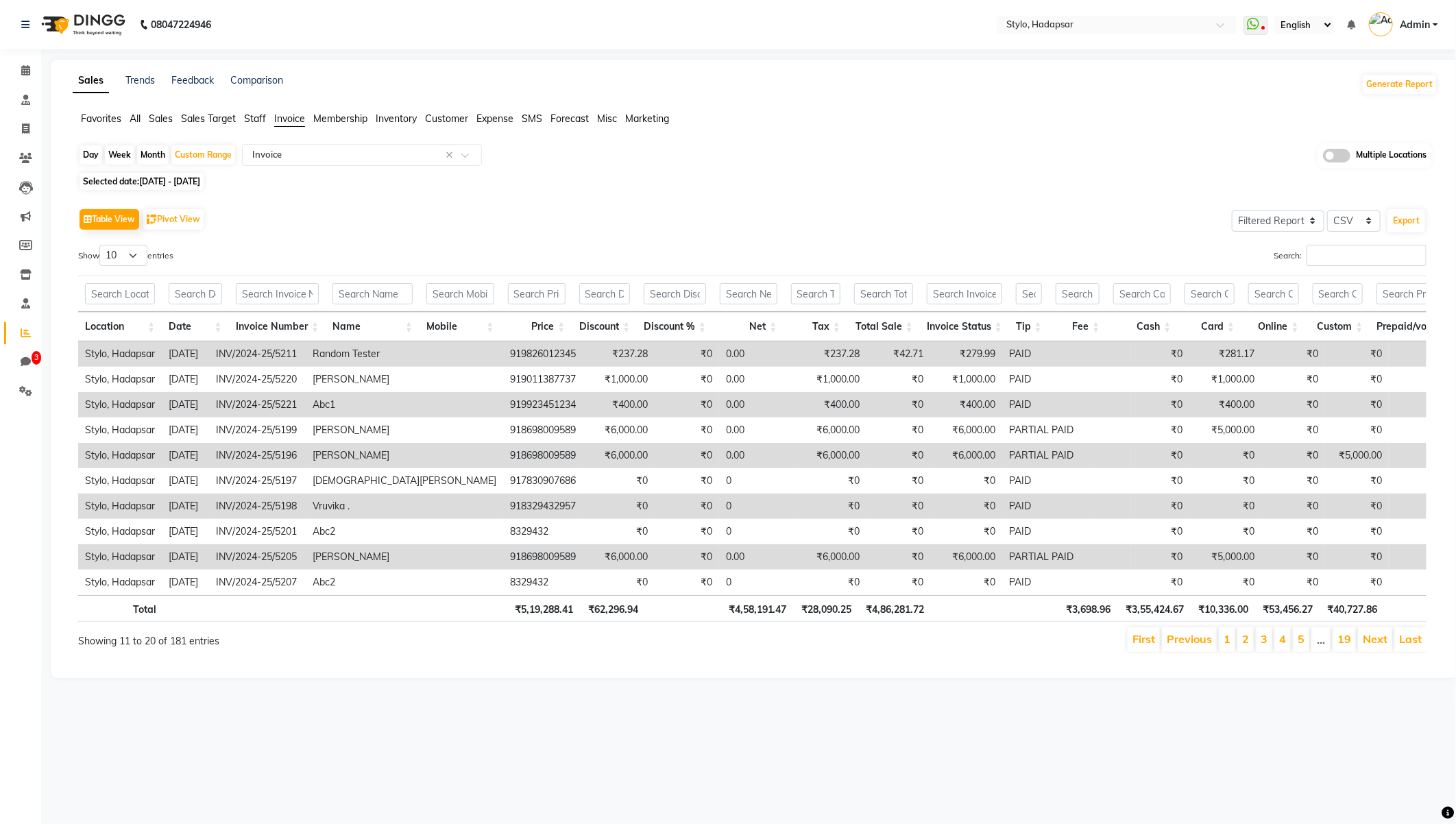
click at [1372, 643] on link "Next" at bounding box center [1375, 638] width 24 height 14
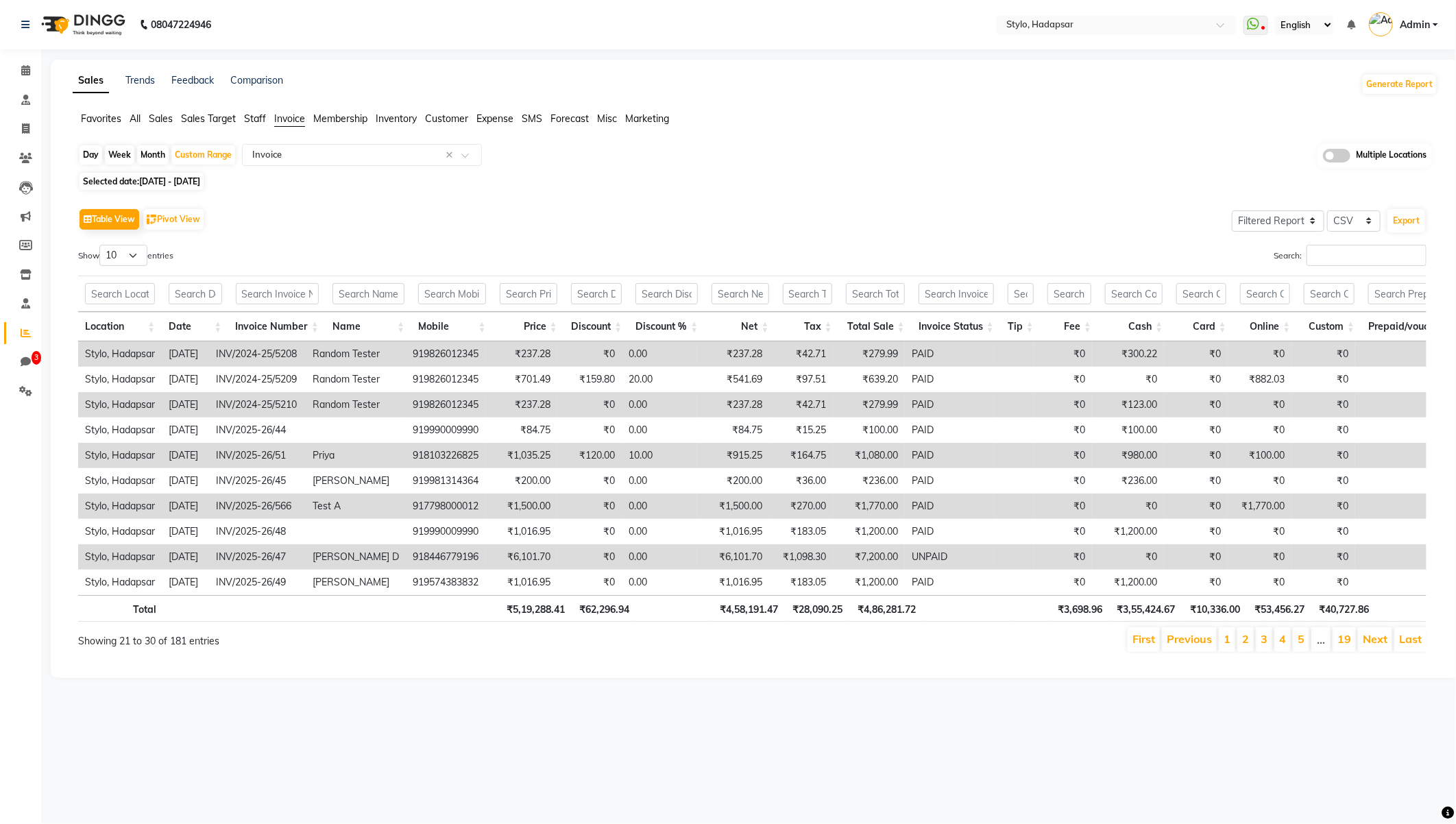
click at [1372, 643] on link "Next" at bounding box center [1375, 638] width 24 height 14
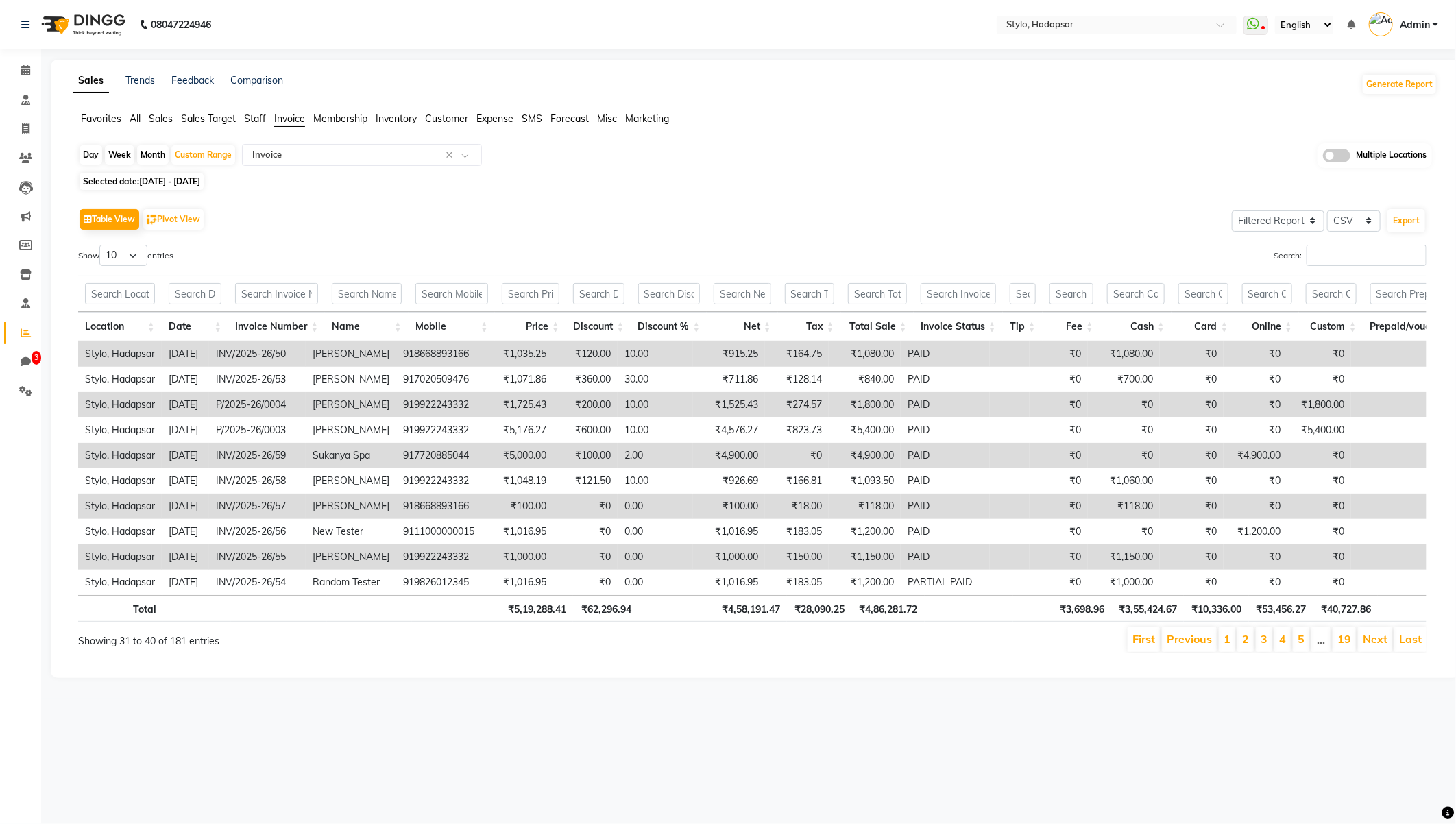
click at [1372, 643] on link "Next" at bounding box center [1375, 638] width 24 height 14
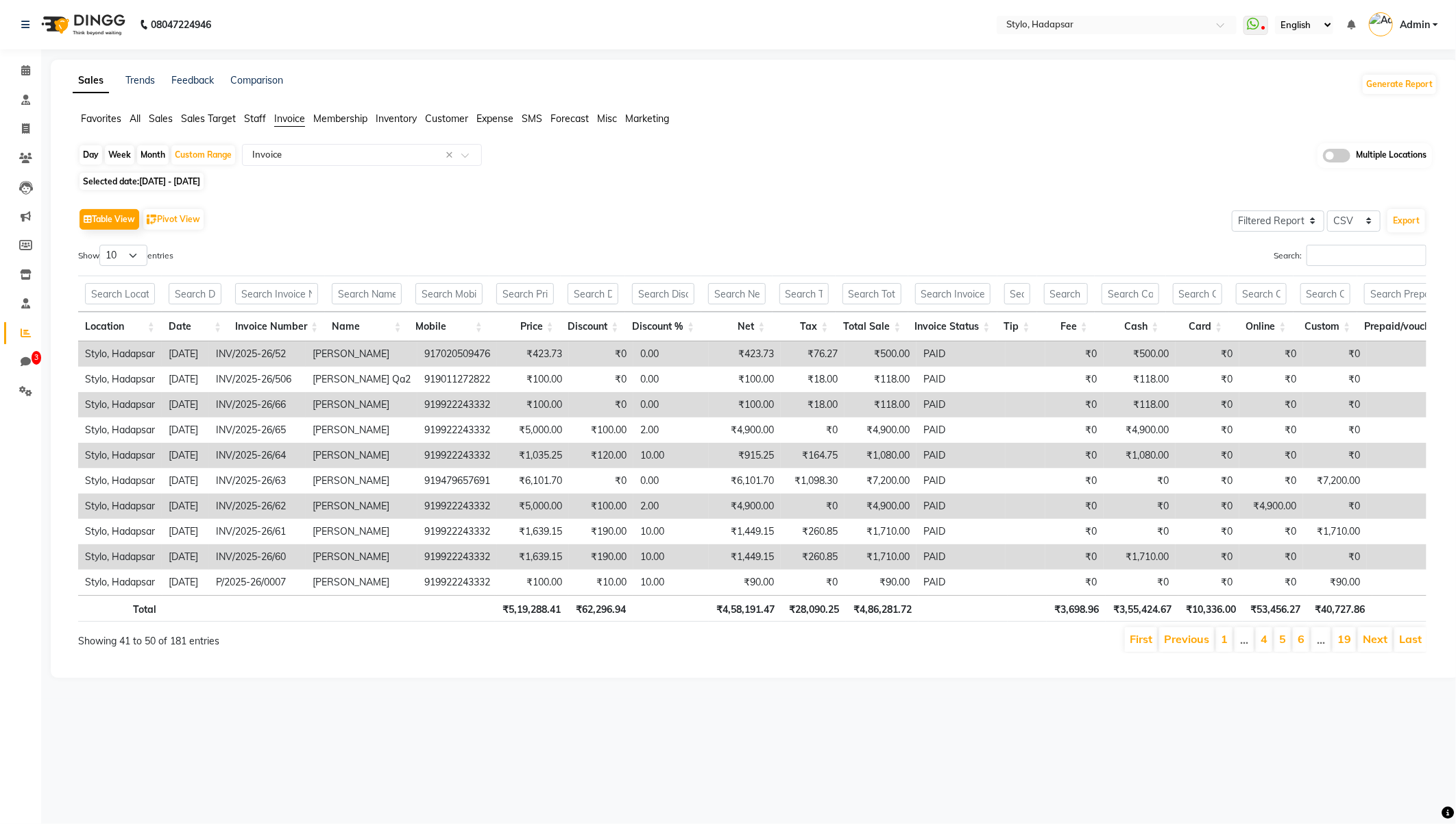
click at [1372, 643] on link "Next" at bounding box center [1375, 638] width 24 height 14
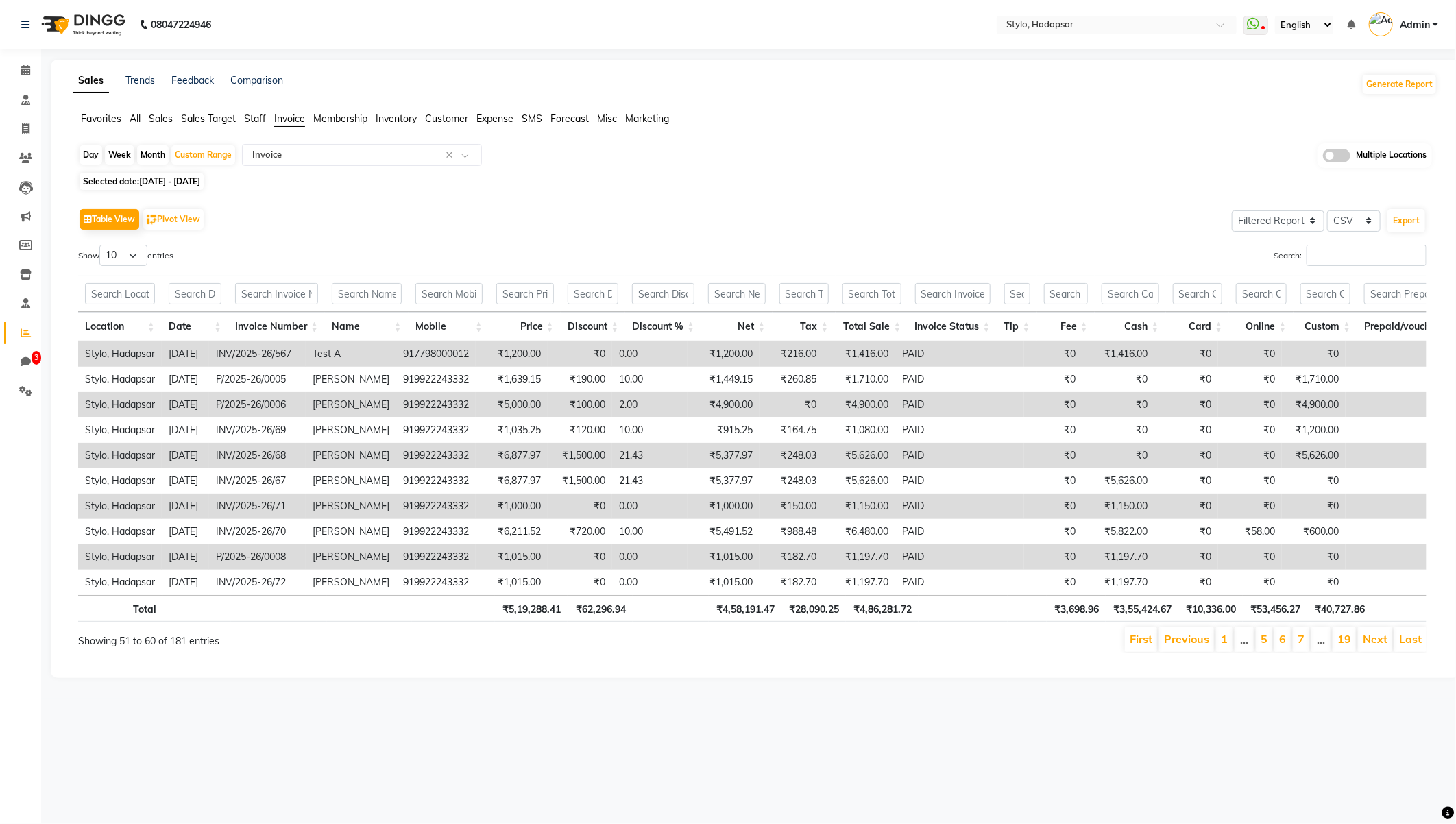
click at [1372, 643] on link "Next" at bounding box center [1375, 638] width 24 height 14
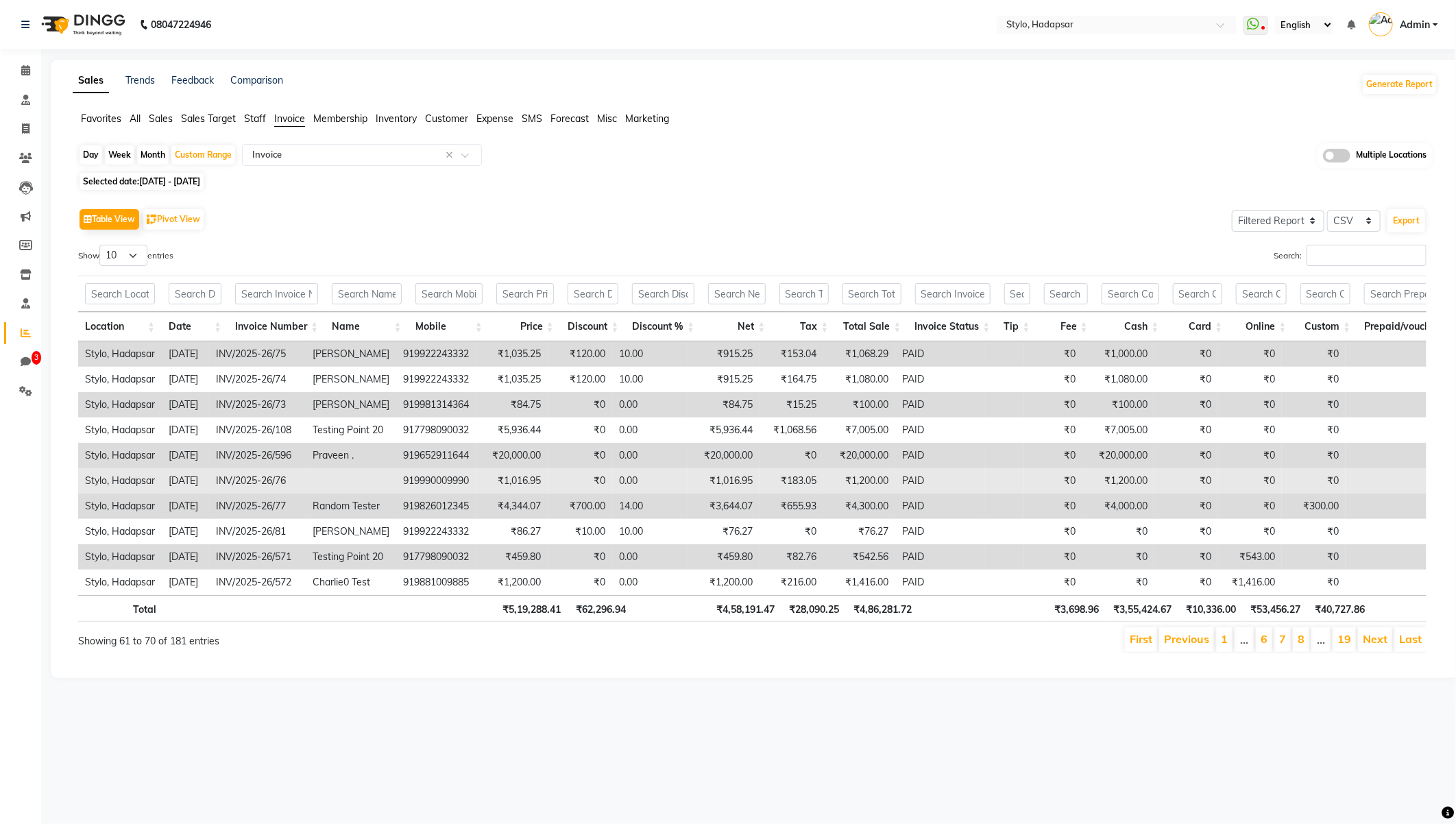
click at [375, 478] on td at bounding box center [351, 481] width 91 height 25
click at [453, 483] on td "919990009990" at bounding box center [435, 481] width 79 height 25
click at [289, 476] on td "INV/2025-26/76" at bounding box center [258, 481] width 97 height 25
click at [281, 483] on td "INV/2025-26/76" at bounding box center [258, 481] width 97 height 25
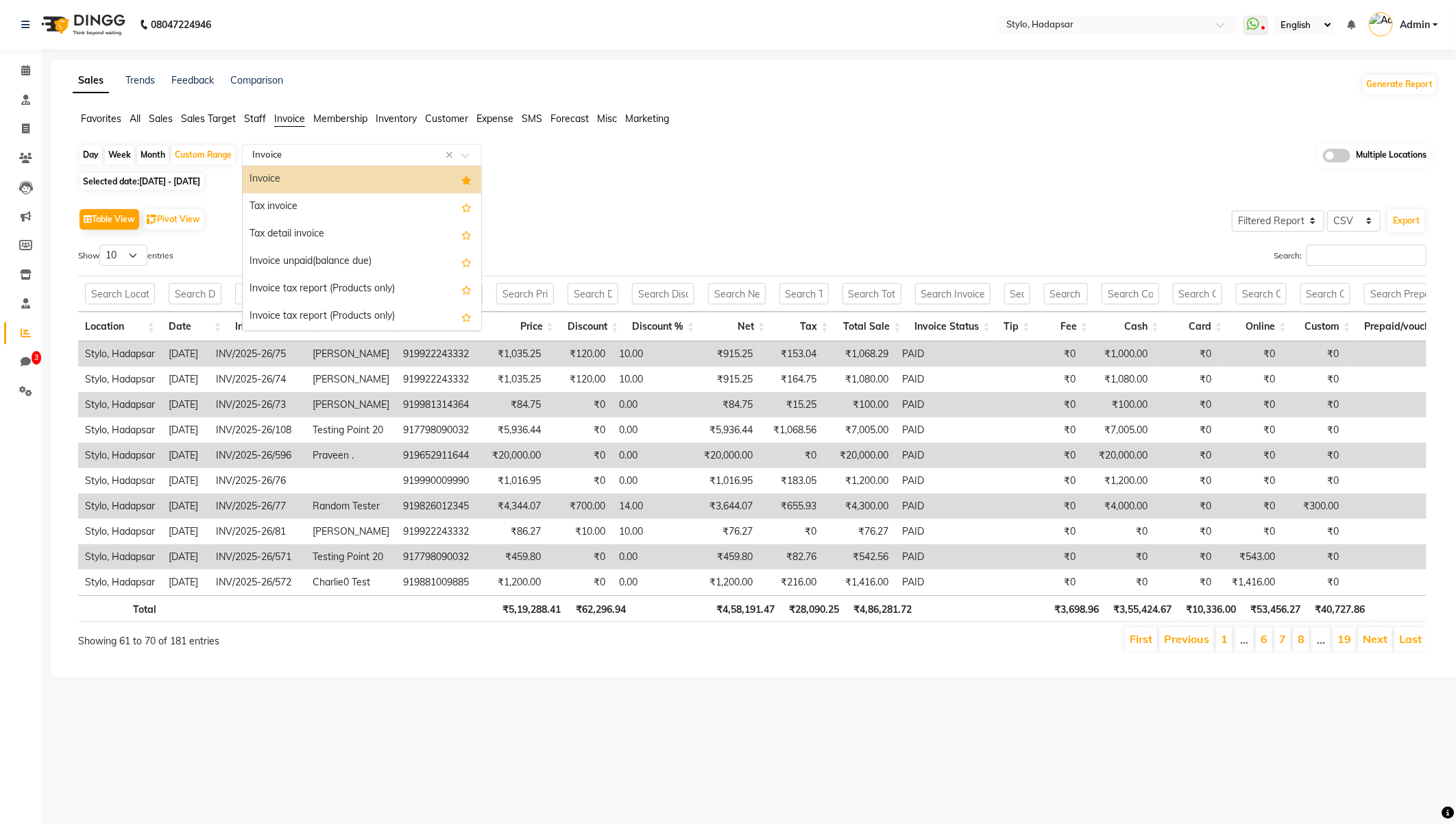
click at [402, 155] on input "text" at bounding box center [347, 155] width 197 height 14
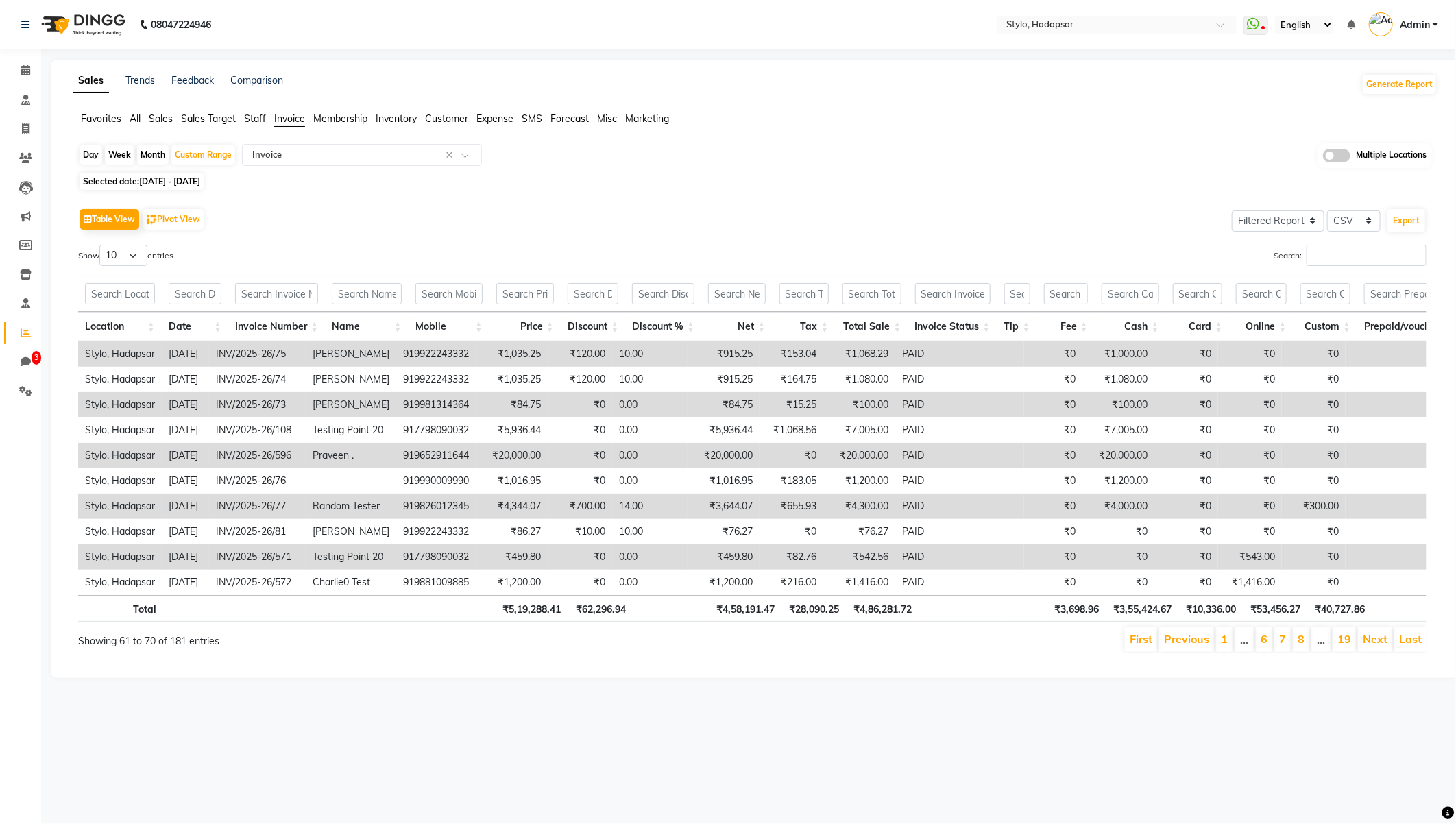
click at [447, 115] on span "Customer" at bounding box center [446, 118] width 43 height 12
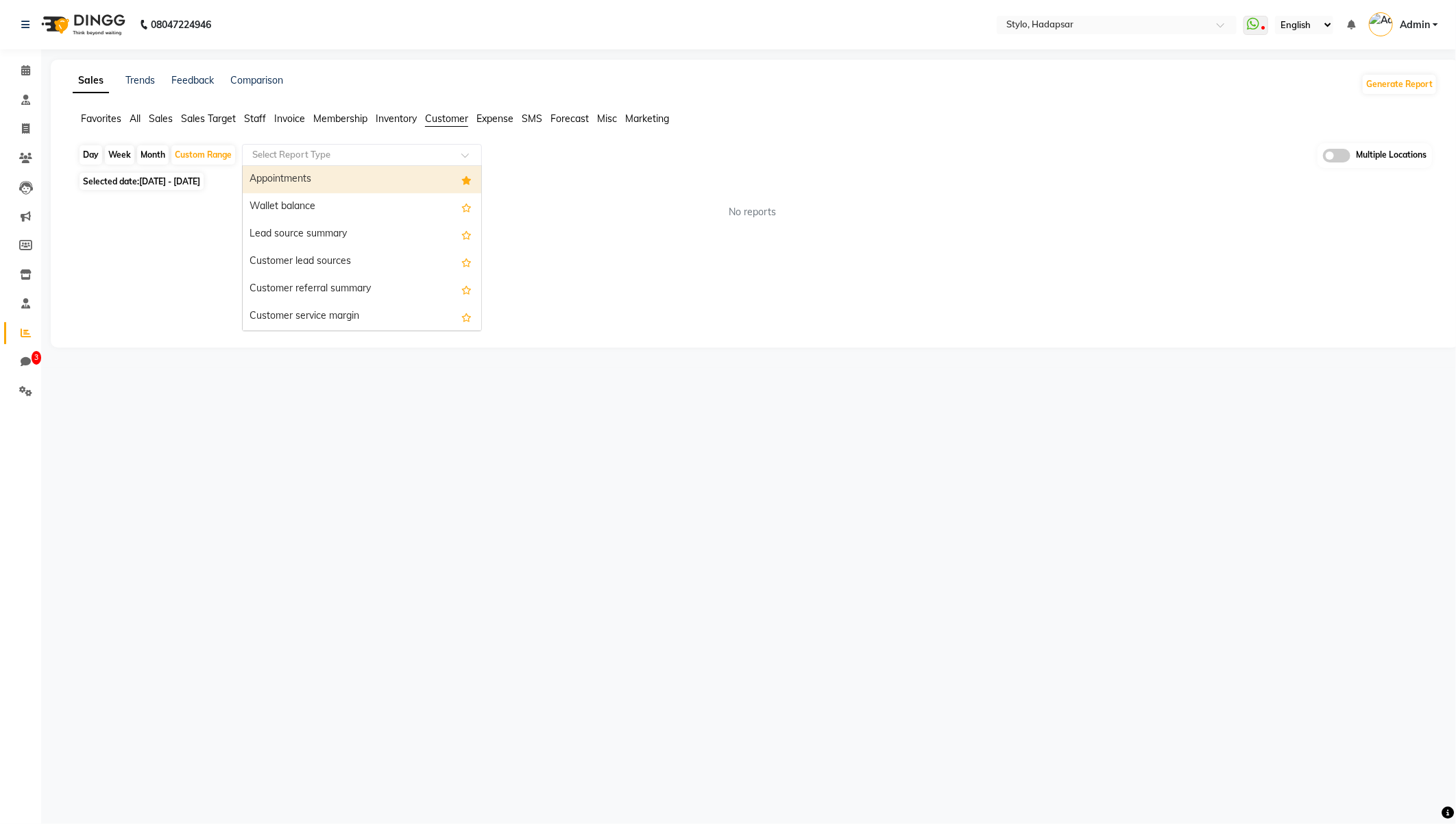
click at [412, 151] on input "text" at bounding box center [347, 155] width 197 height 14
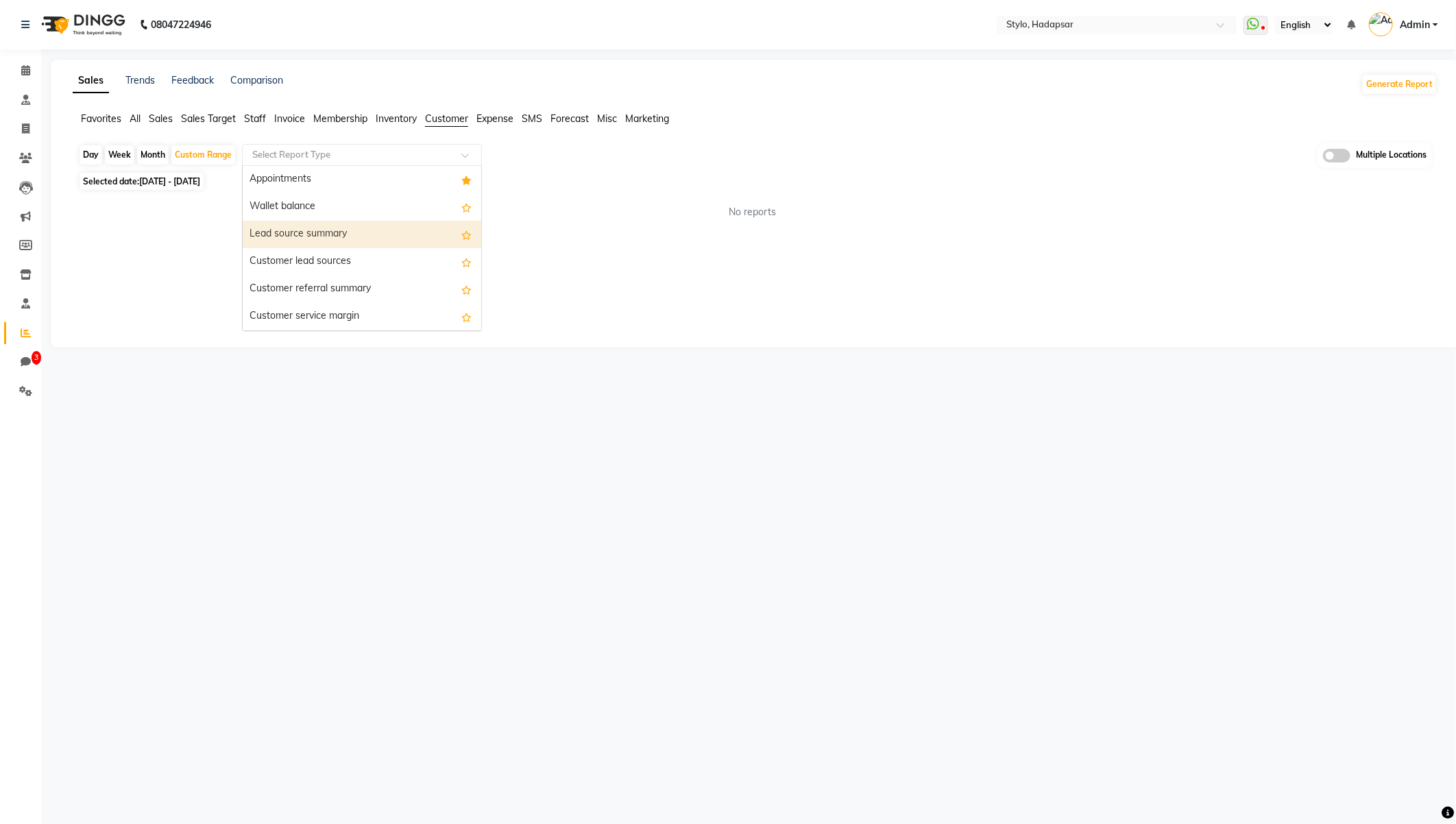
click at [336, 236] on div "Lead source summary" at bounding box center [362, 233] width 239 height 27
select select "filtered_report"
select select "csv"
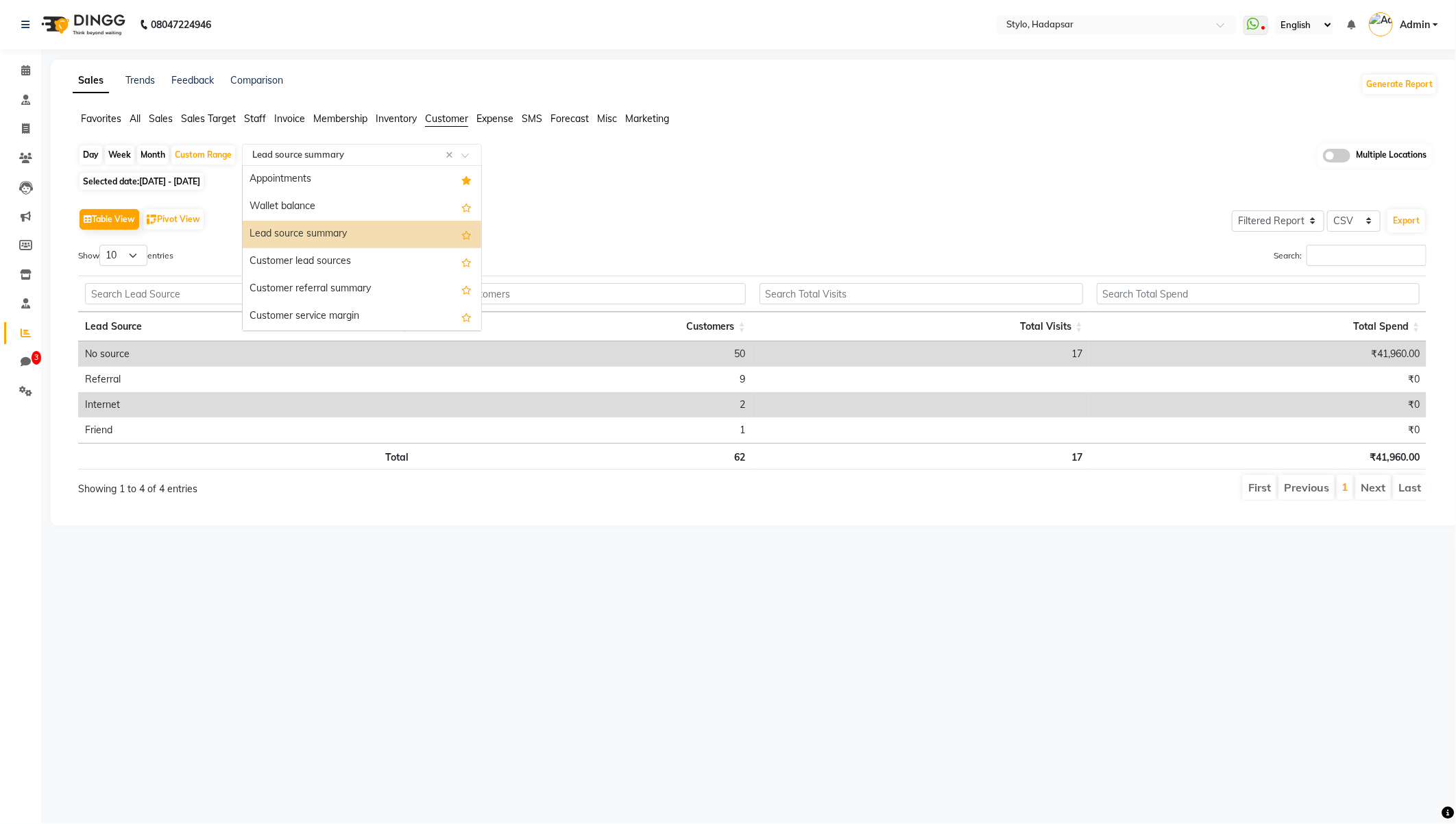
click at [365, 148] on input "text" at bounding box center [347, 155] width 197 height 14
click at [318, 259] on div "Customer lead sources" at bounding box center [362, 261] width 239 height 27
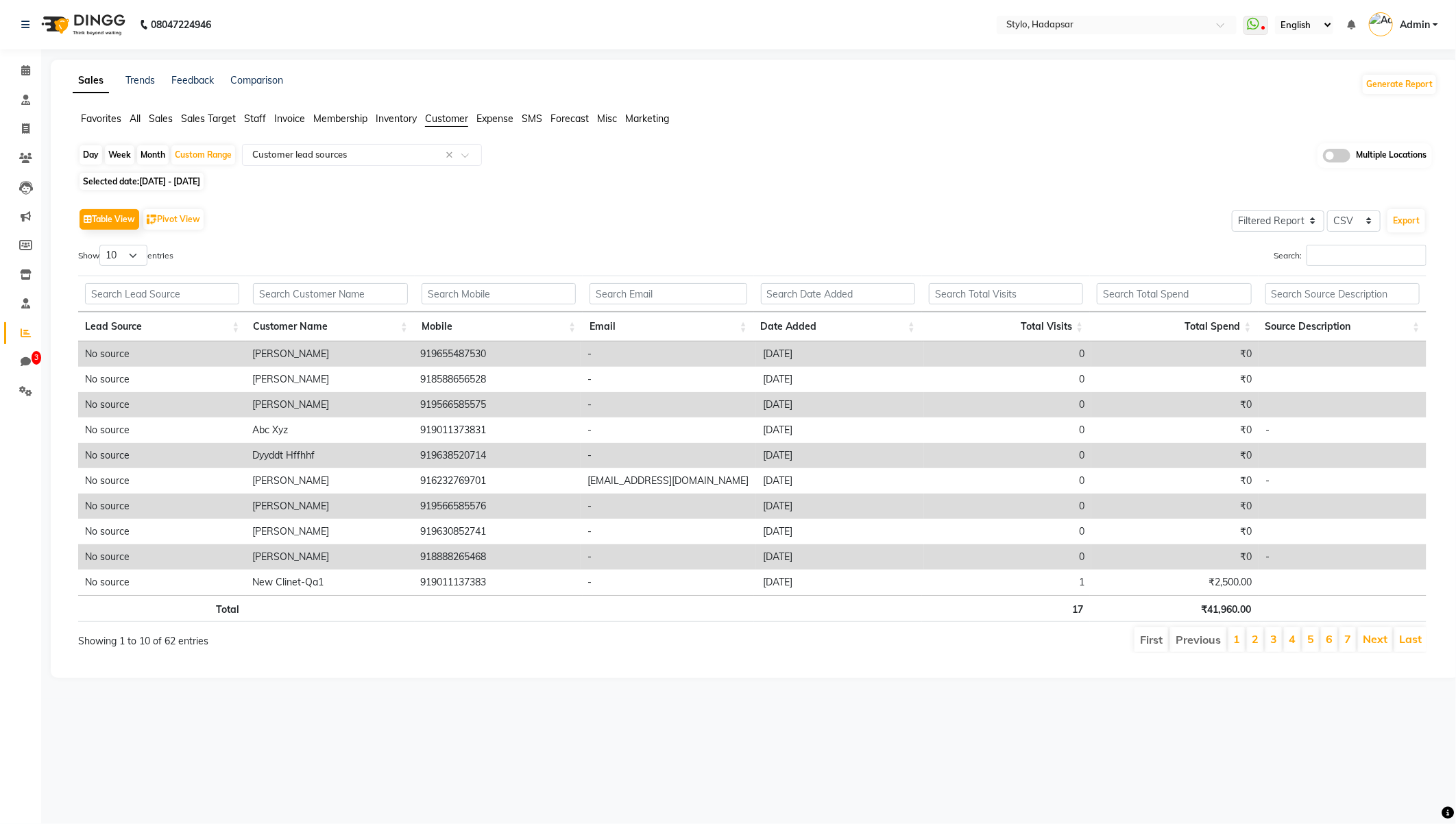
click at [723, 189] on div "Day Week Month Custom Range Select Report Type × Customer lead sources × Multip…" at bounding box center [755, 403] width 1365 height 521
click at [1379, 642] on link "Next" at bounding box center [1375, 638] width 24 height 14
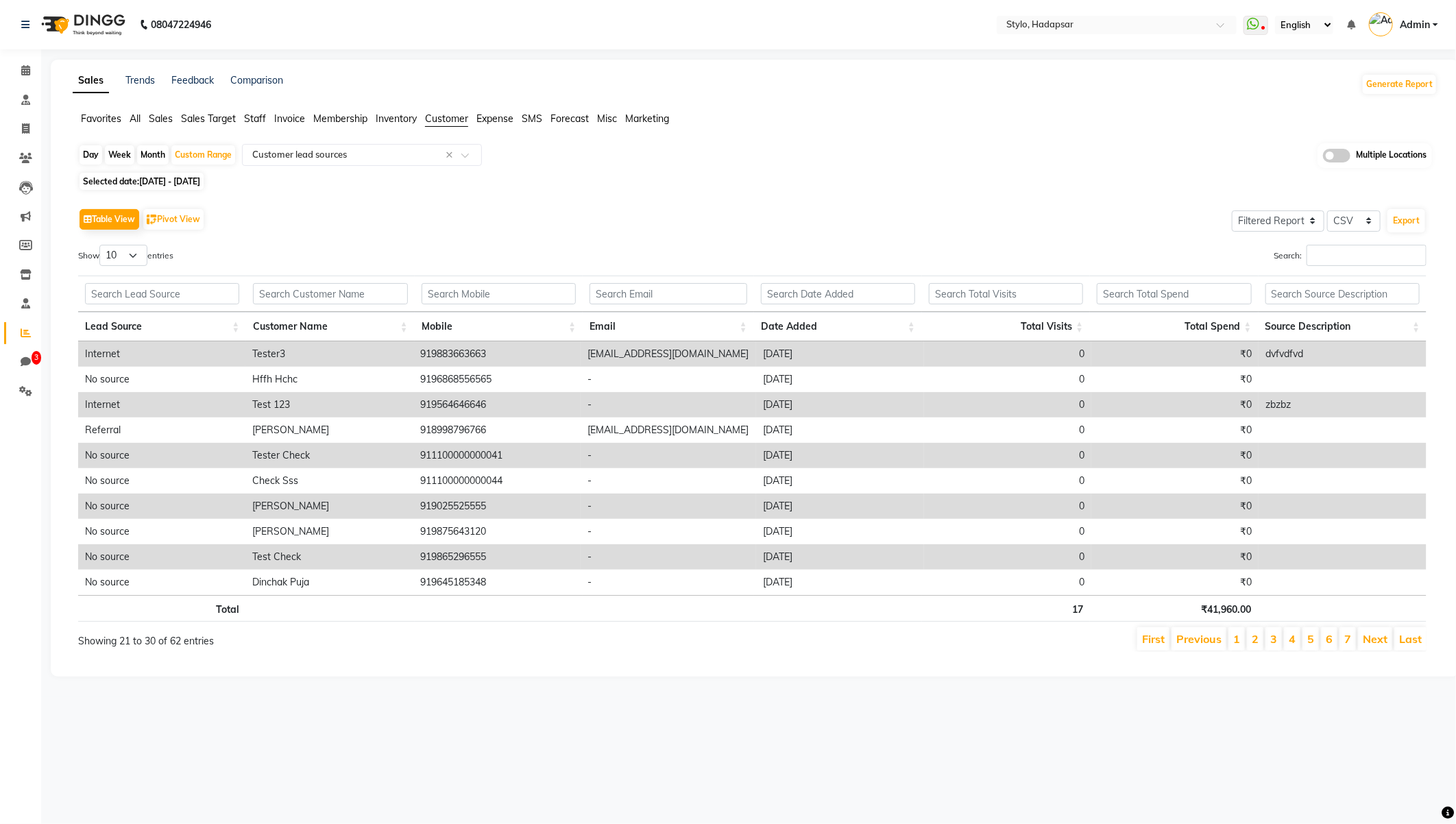
click at [1379, 642] on link "Next" at bounding box center [1375, 638] width 24 height 14
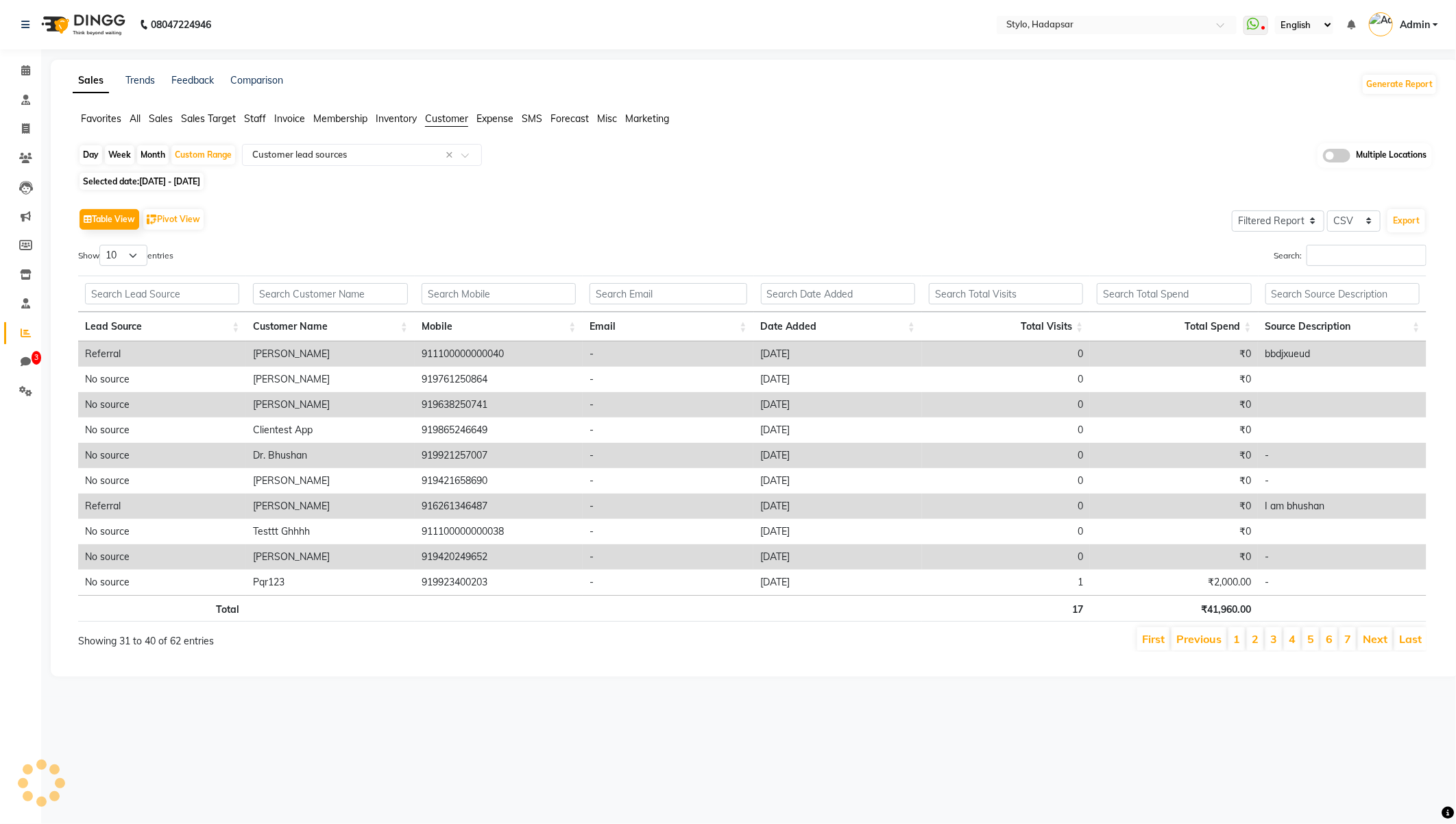
click at [1379, 642] on link "Next" at bounding box center [1375, 638] width 24 height 14
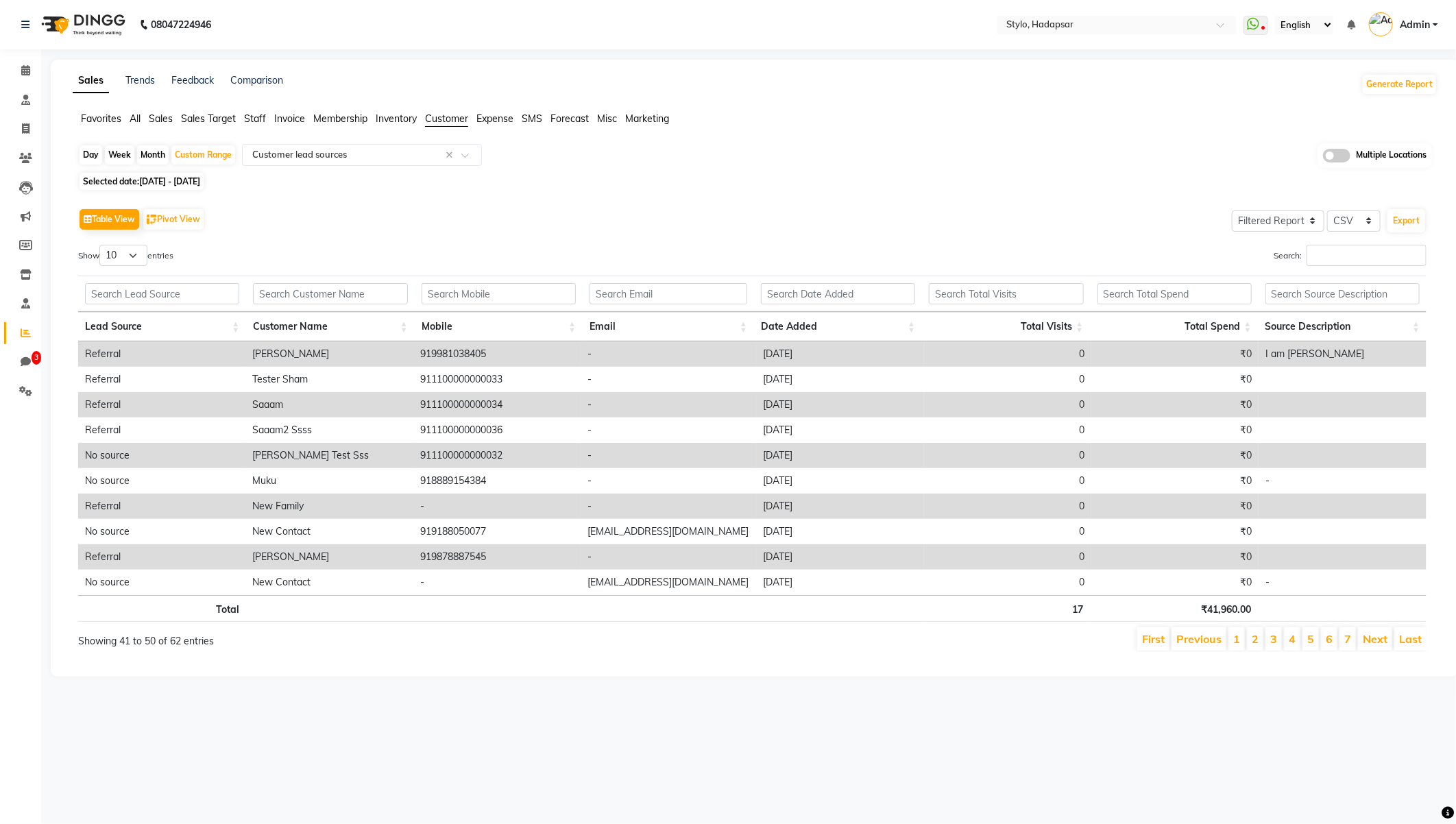
click at [1379, 642] on link "Next" at bounding box center [1375, 638] width 24 height 14
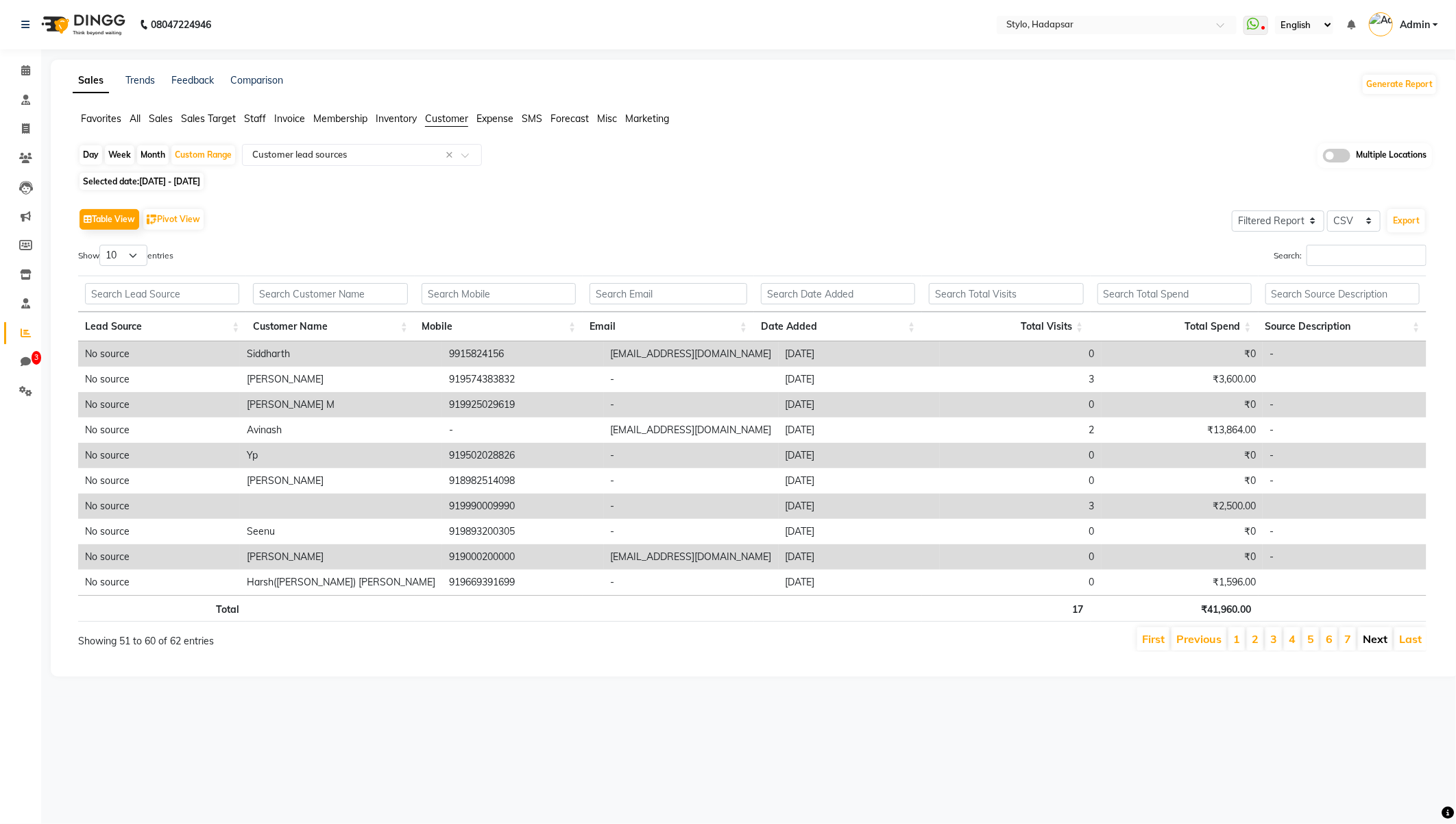
click at [1365, 645] on link "Next" at bounding box center [1375, 638] width 24 height 14
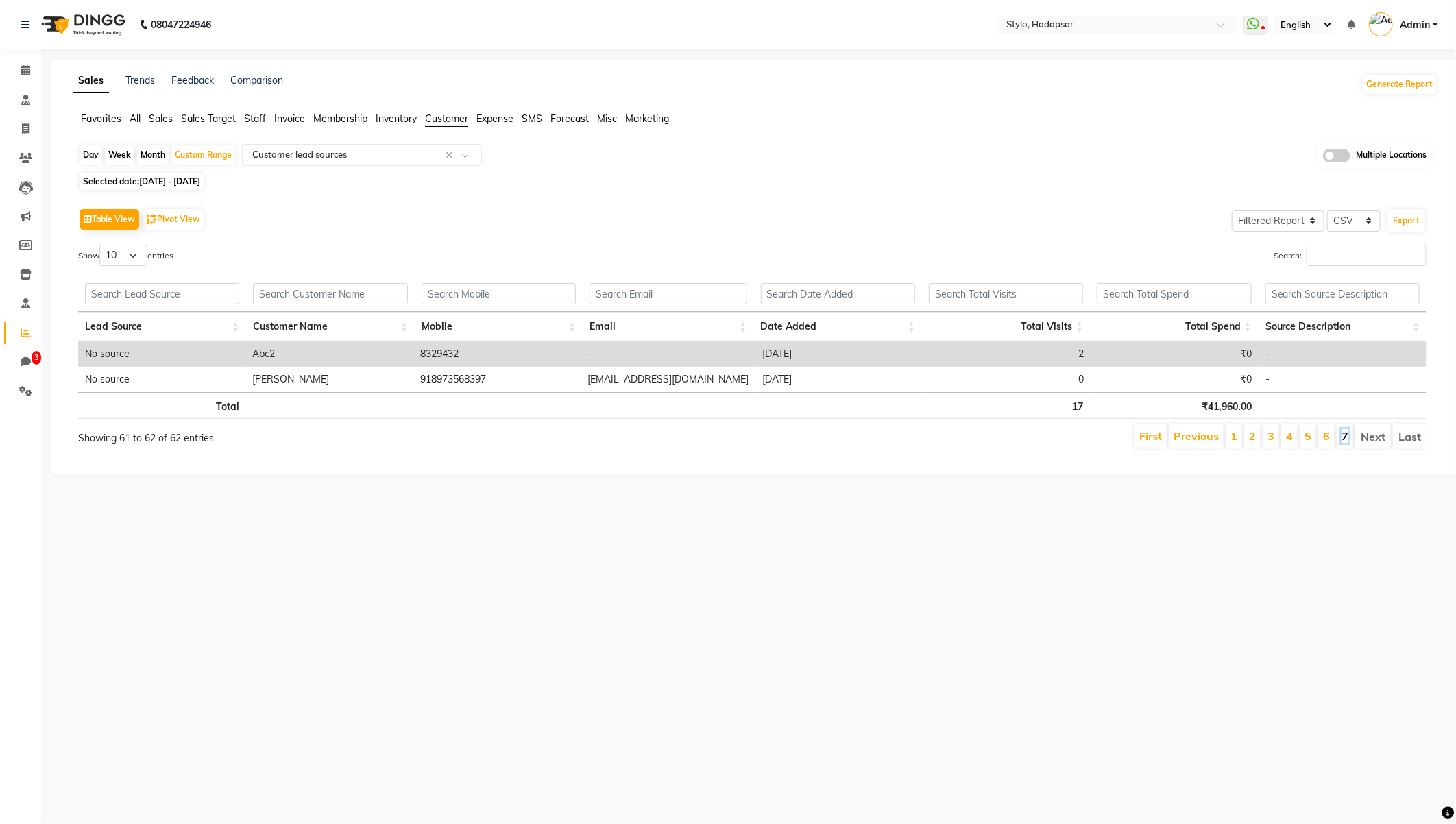
click at [1346, 429] on link "7" at bounding box center [1344, 436] width 7 height 14
click at [1184, 436] on link "Previous" at bounding box center [1196, 436] width 45 height 14
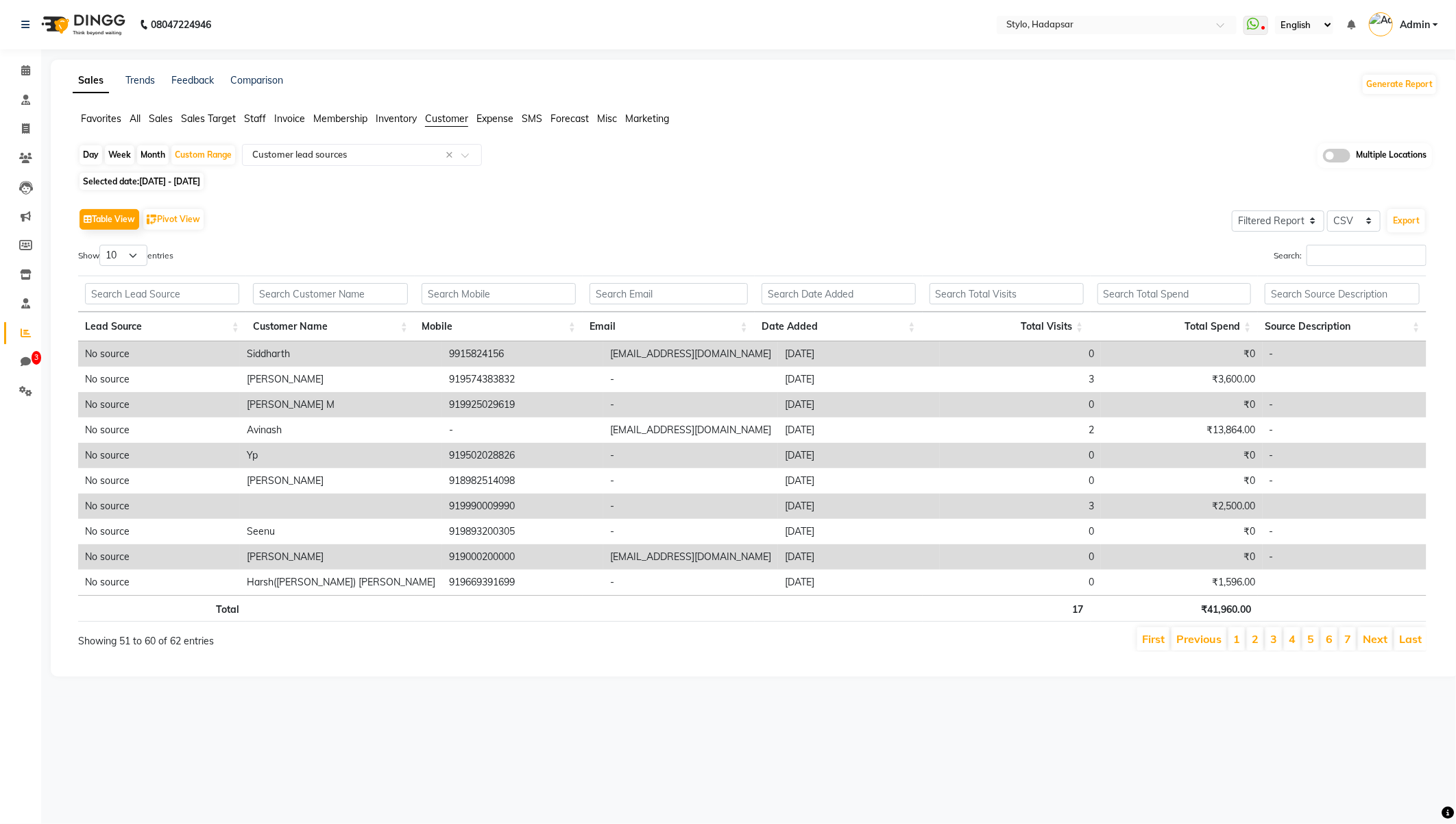
click at [334, 510] on td at bounding box center [341, 506] width 203 height 25
click at [1205, 641] on link "Previous" at bounding box center [1198, 638] width 45 height 14
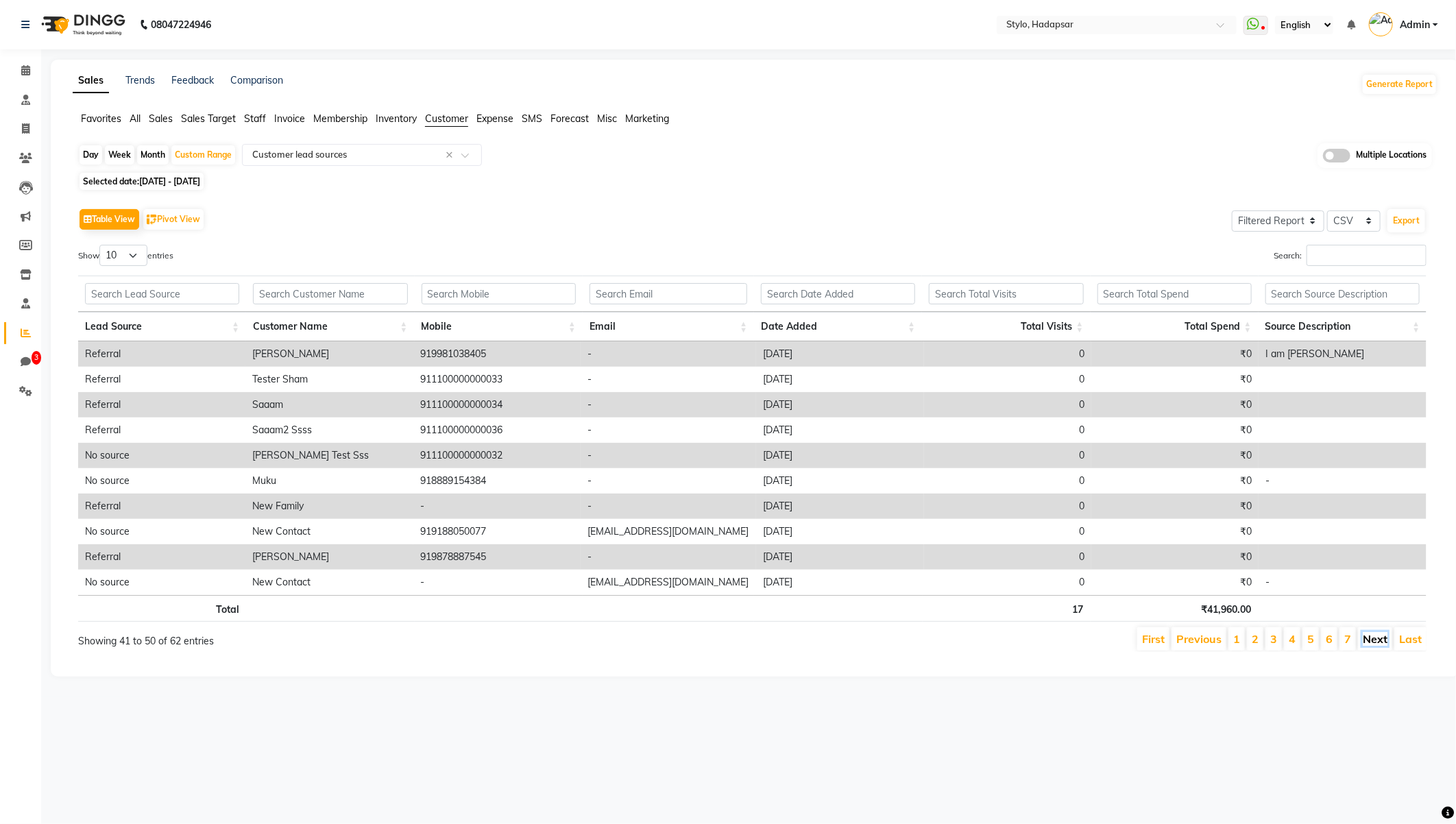
click at [1378, 641] on link "Next" at bounding box center [1375, 638] width 24 height 14
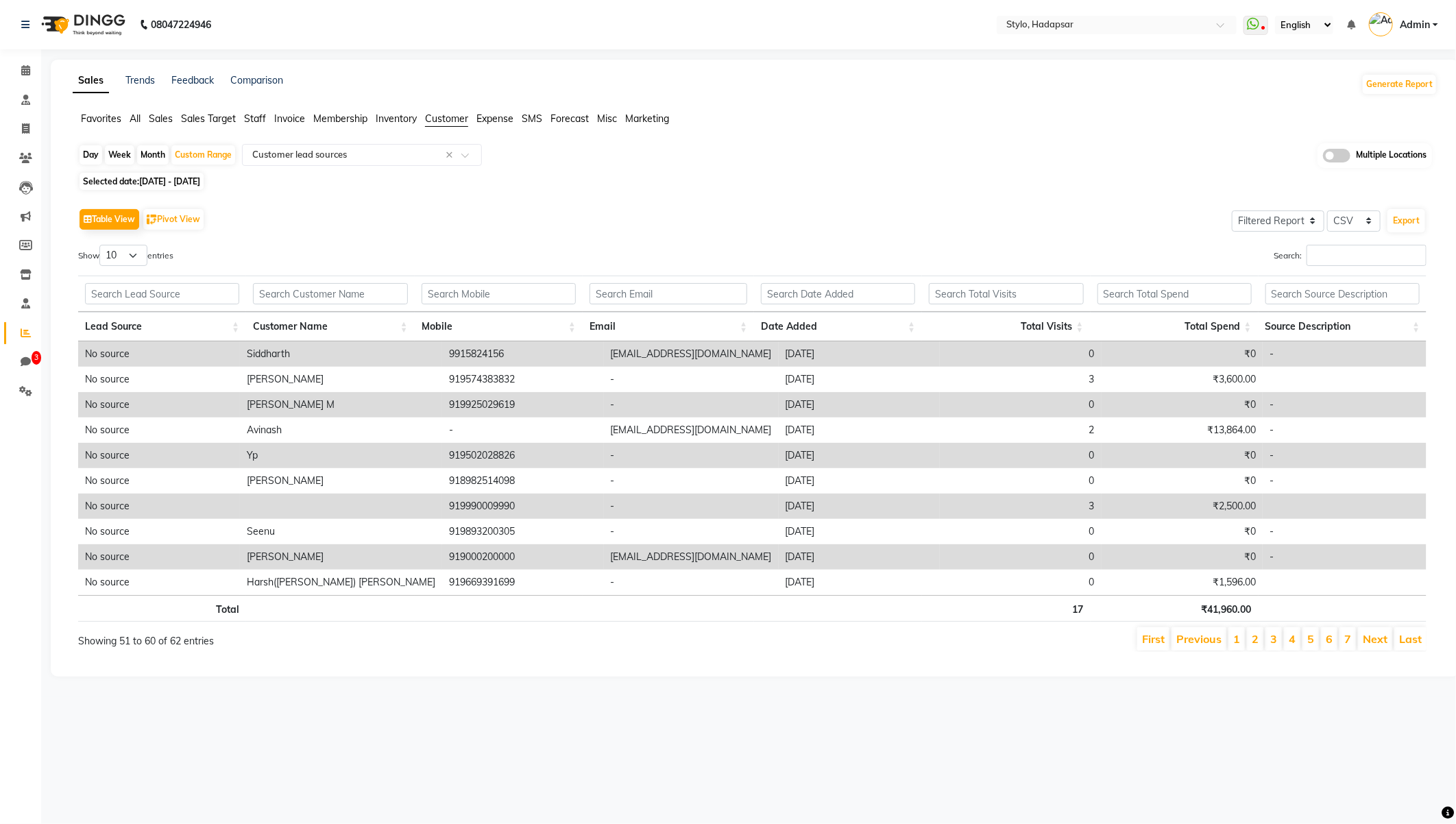
click at [259, 118] on span "Staff" at bounding box center [254, 118] width 21 height 12
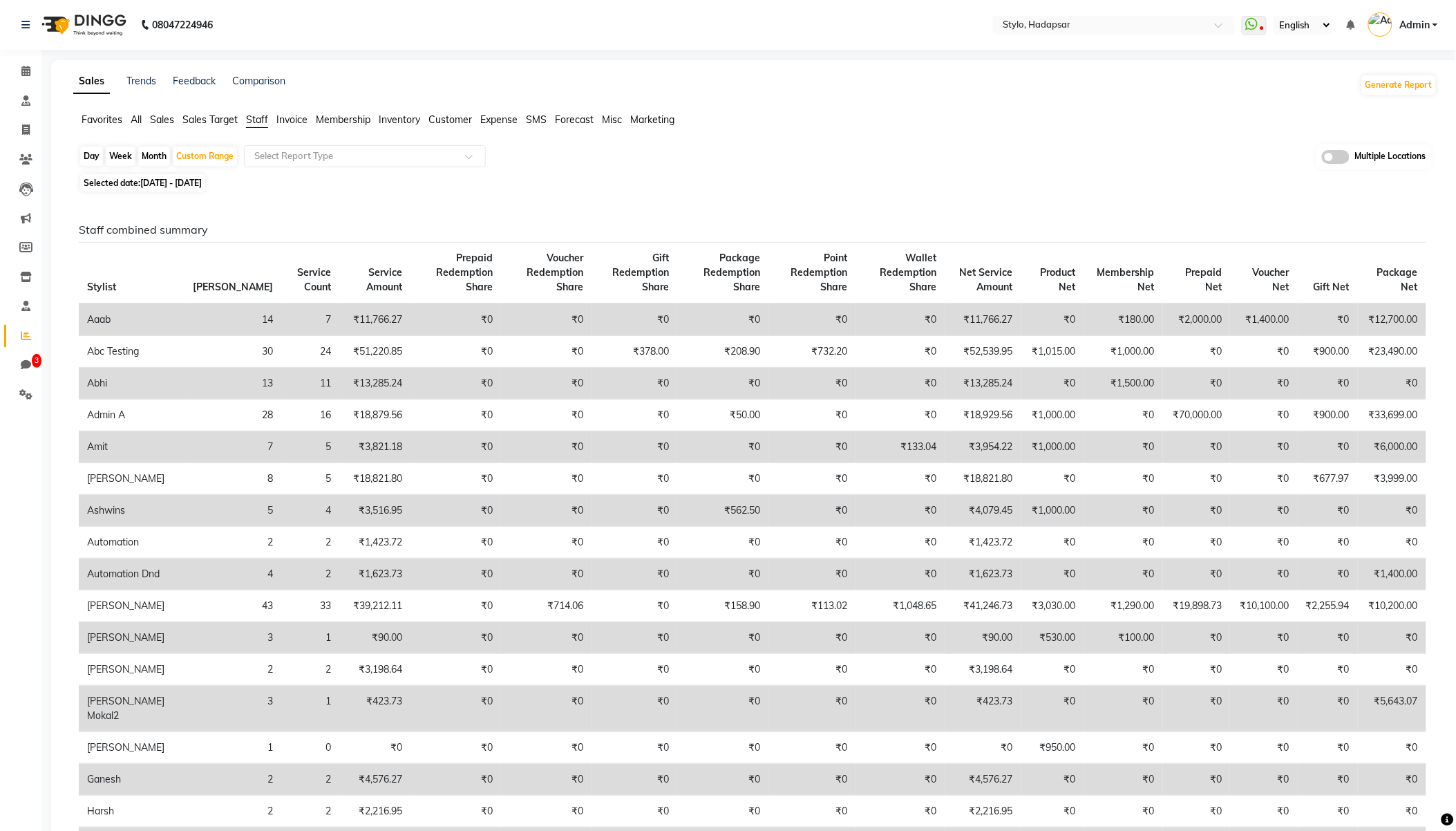
click at [215, 120] on span "Sales Target" at bounding box center [210, 119] width 56 height 12
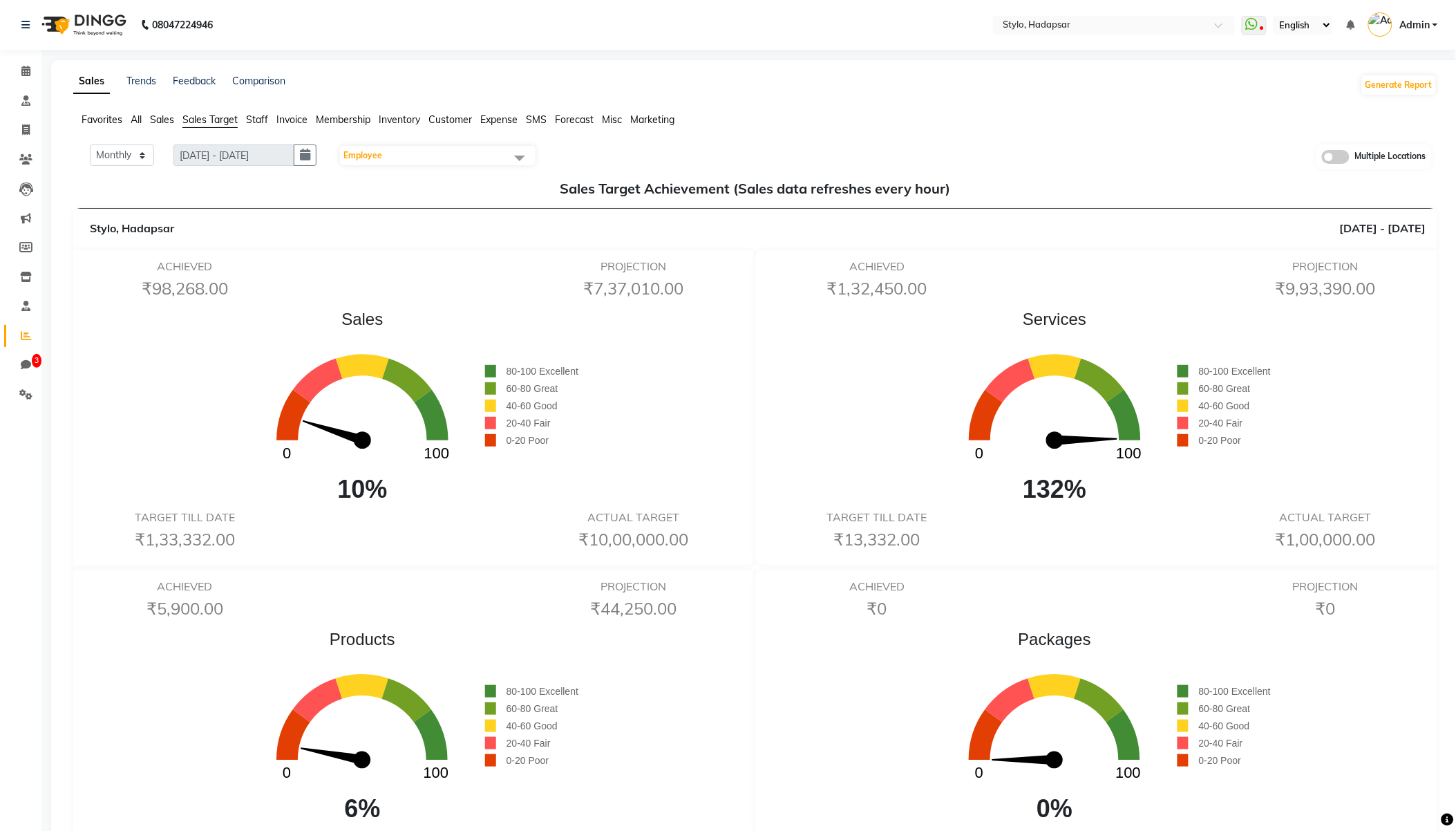
click at [157, 120] on span "Sales" at bounding box center [162, 119] width 24 height 12
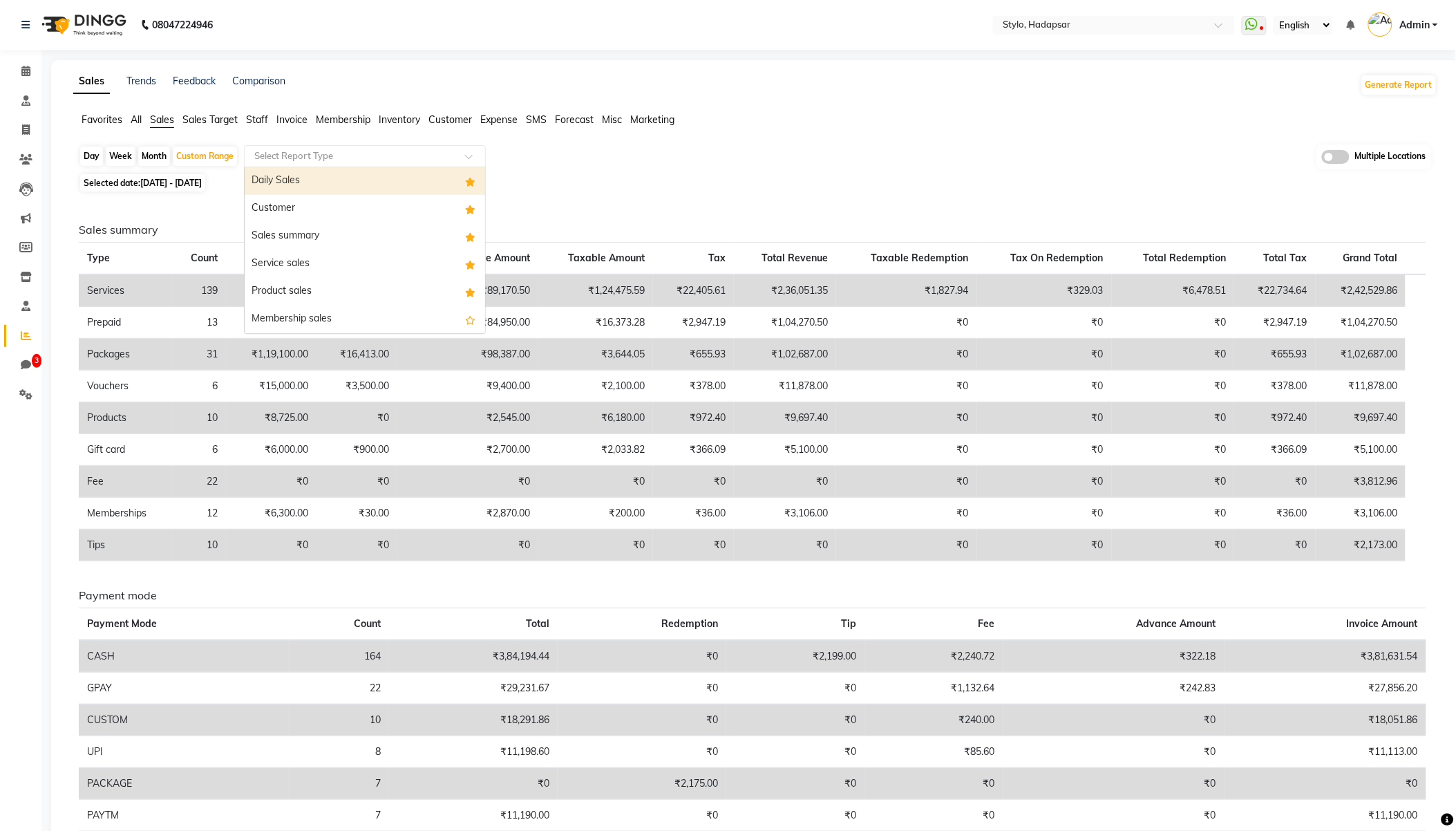
click at [405, 160] on input "text" at bounding box center [350, 156] width 199 height 14
click at [380, 212] on div "Customer" at bounding box center [365, 208] width 241 height 27
select select "filtered_report"
select select "csv"
